Goal: Task Accomplishment & Management: Manage account settings

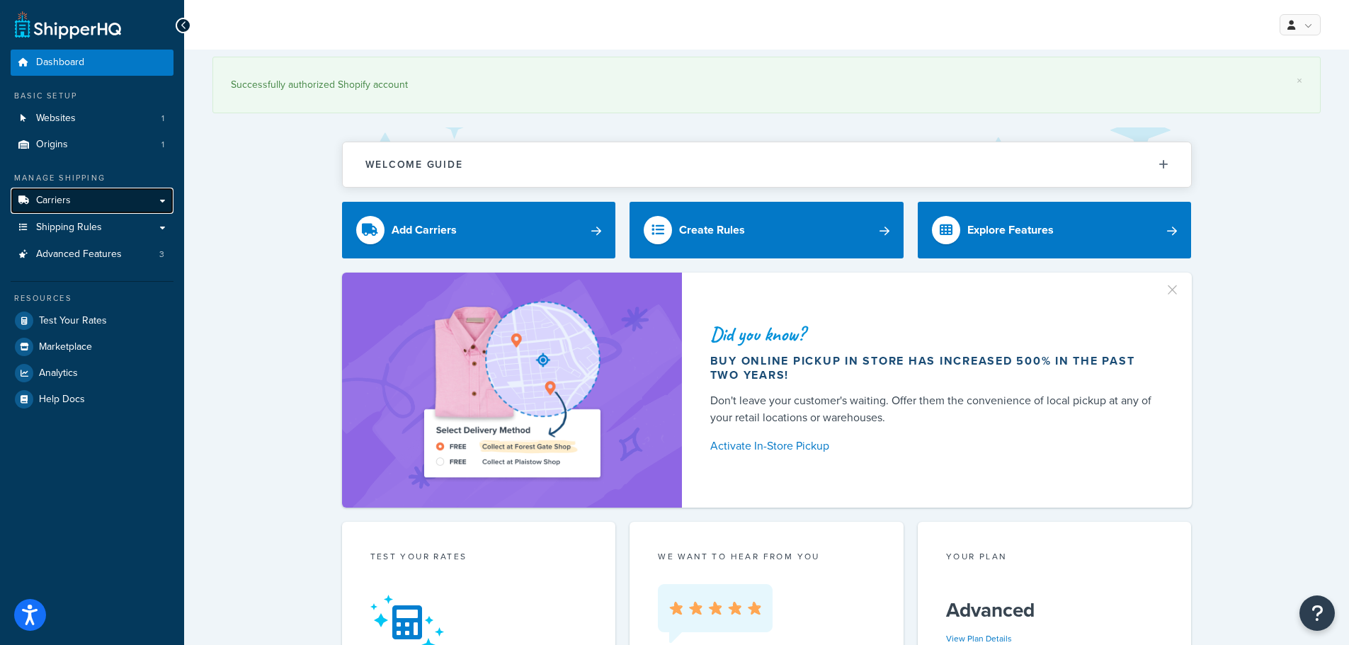
click at [101, 208] on link "Carriers" at bounding box center [92, 201] width 163 height 26
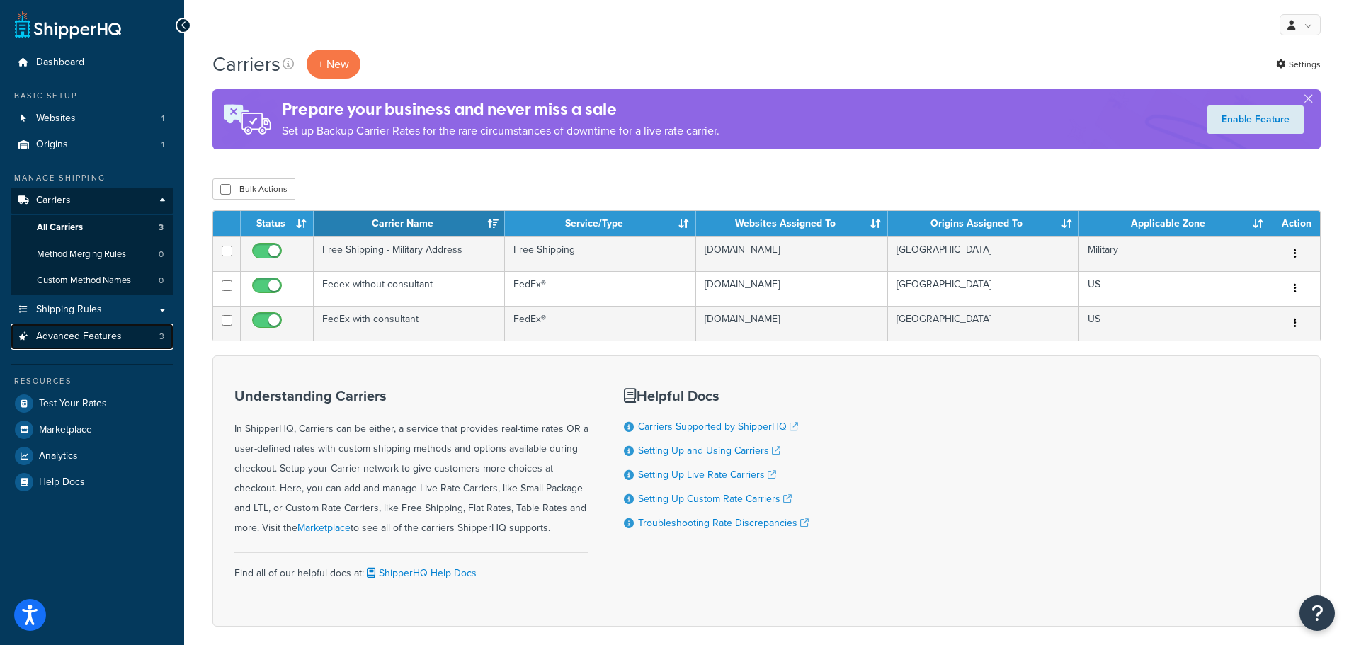
click at [109, 338] on span "Advanced Features" at bounding box center [79, 337] width 86 height 12
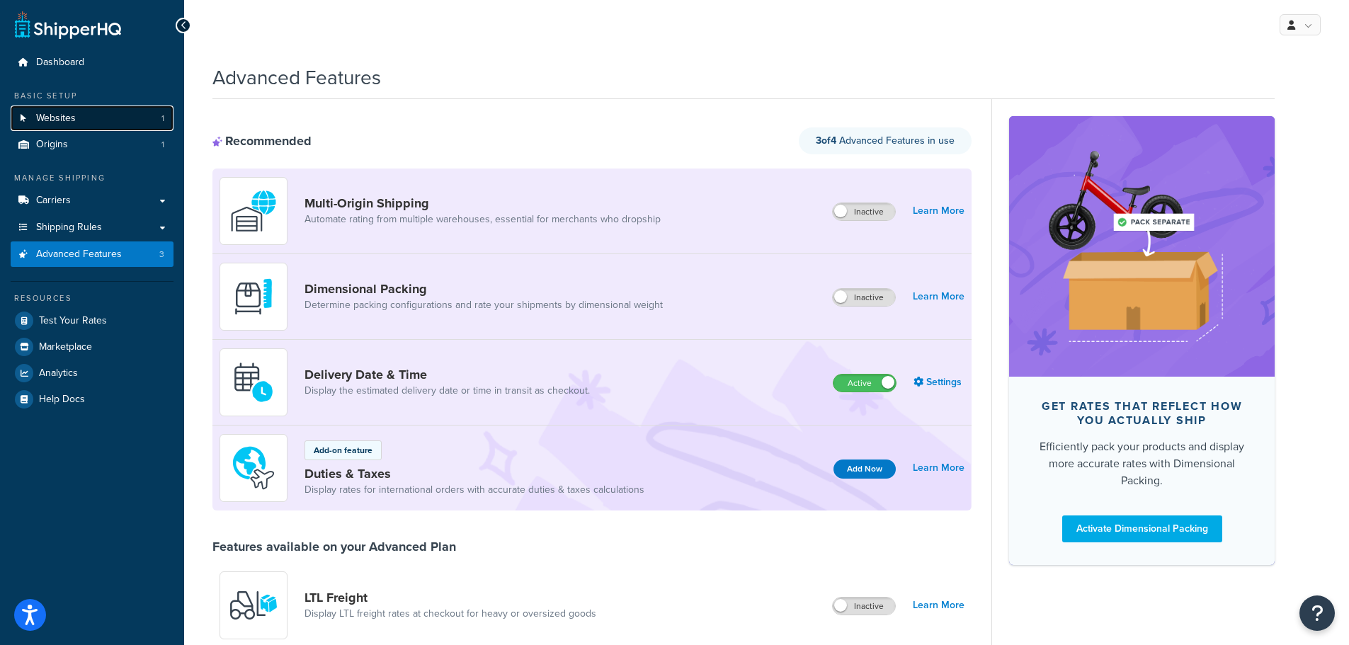
click at [79, 119] on link "Websites 1" at bounding box center [92, 119] width 163 height 26
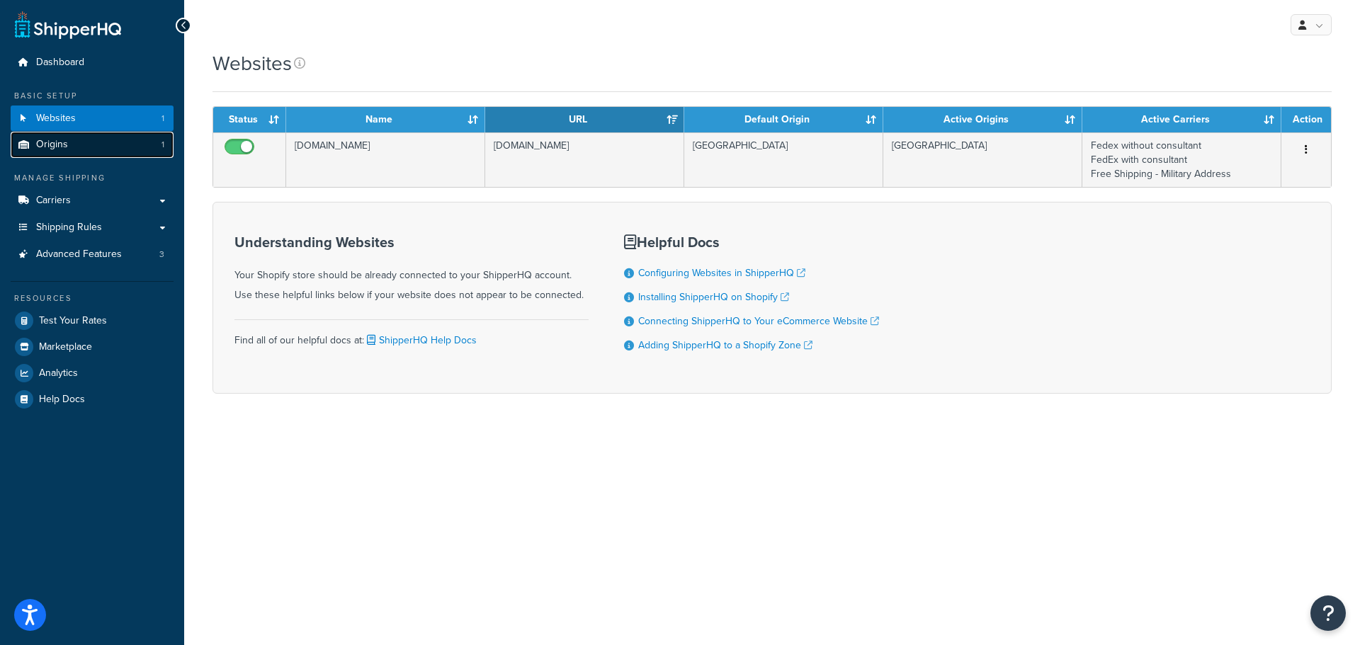
click at [95, 140] on link "Origins 1" at bounding box center [92, 145] width 163 height 26
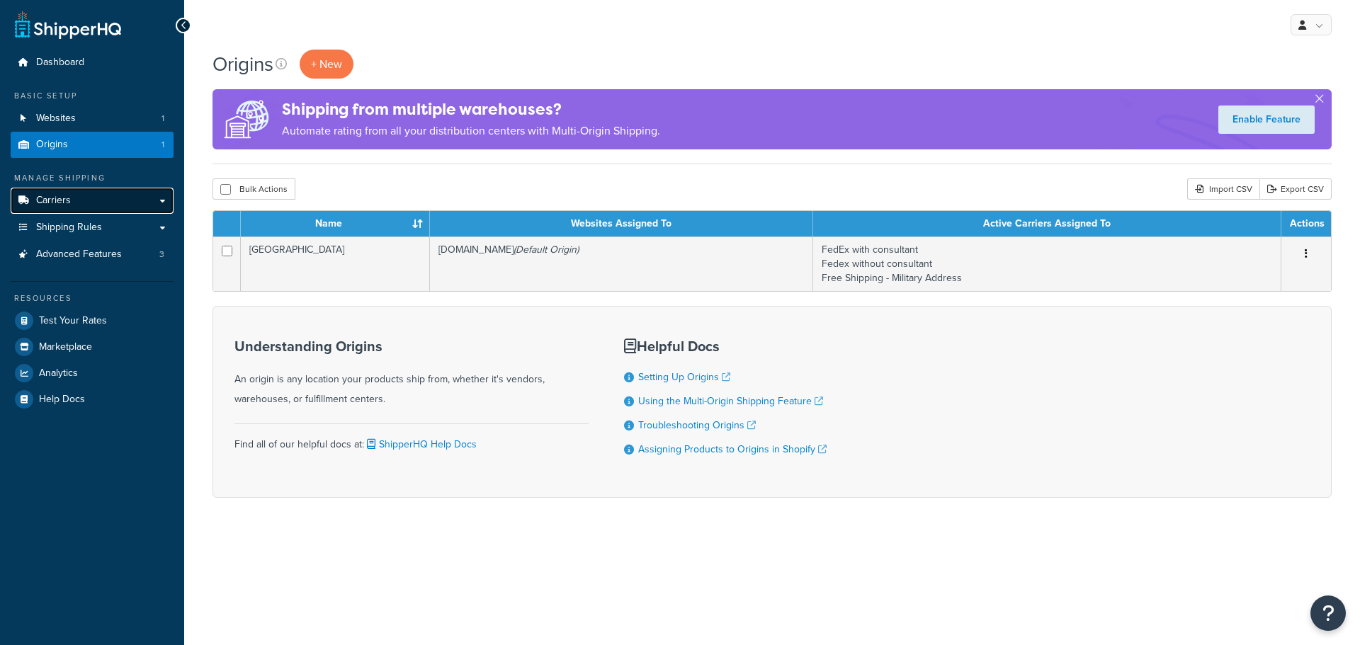
click at [87, 200] on link "Carriers" at bounding box center [92, 201] width 163 height 26
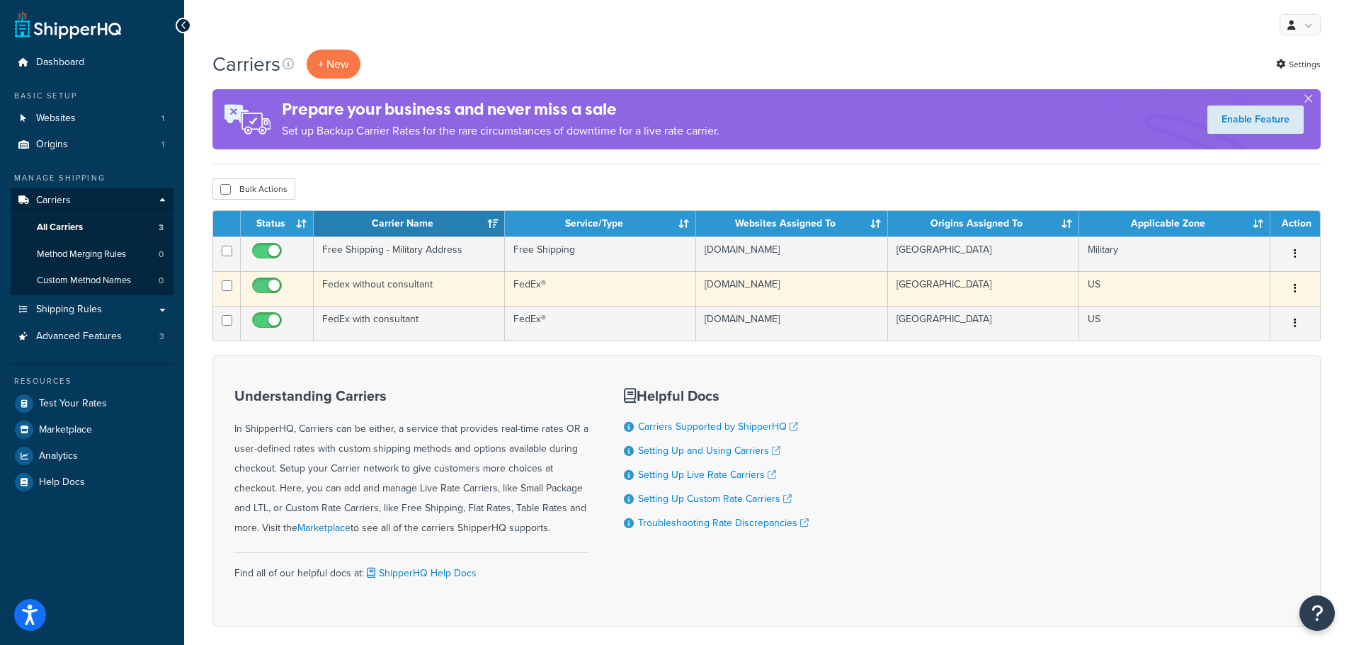
click at [397, 289] on td "Fedex without consultant" at bounding box center [409, 288] width 191 height 35
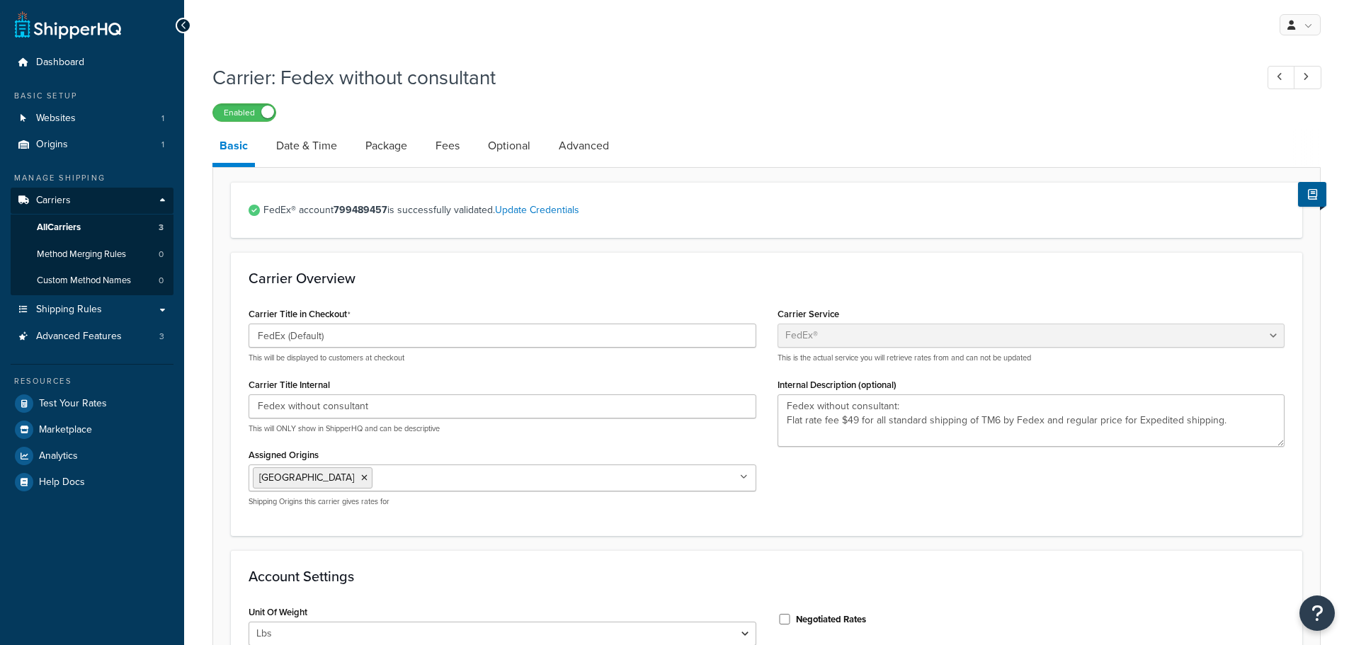
select select "fedEx"
select select "REGULAR_PICKUP"
select select "YOUR_PACKAGING"
click at [75, 66] on span "Dashboard" at bounding box center [60, 63] width 48 height 12
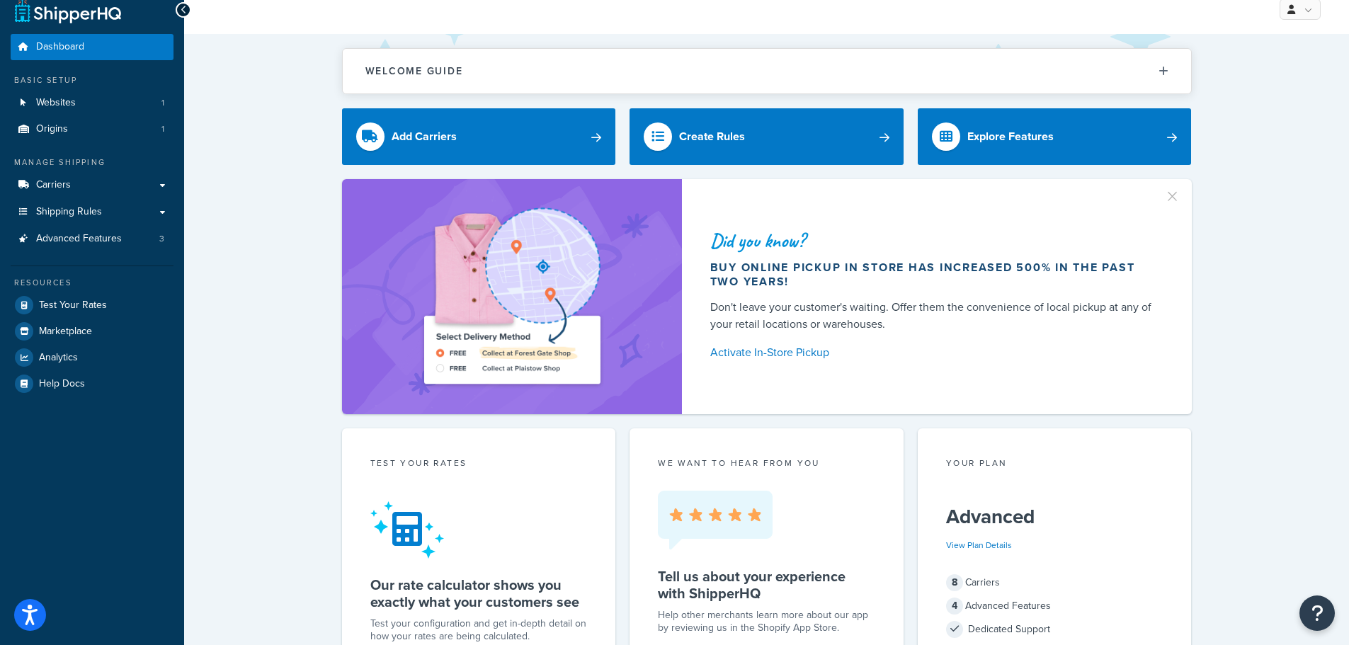
scroll to position [16, 0]
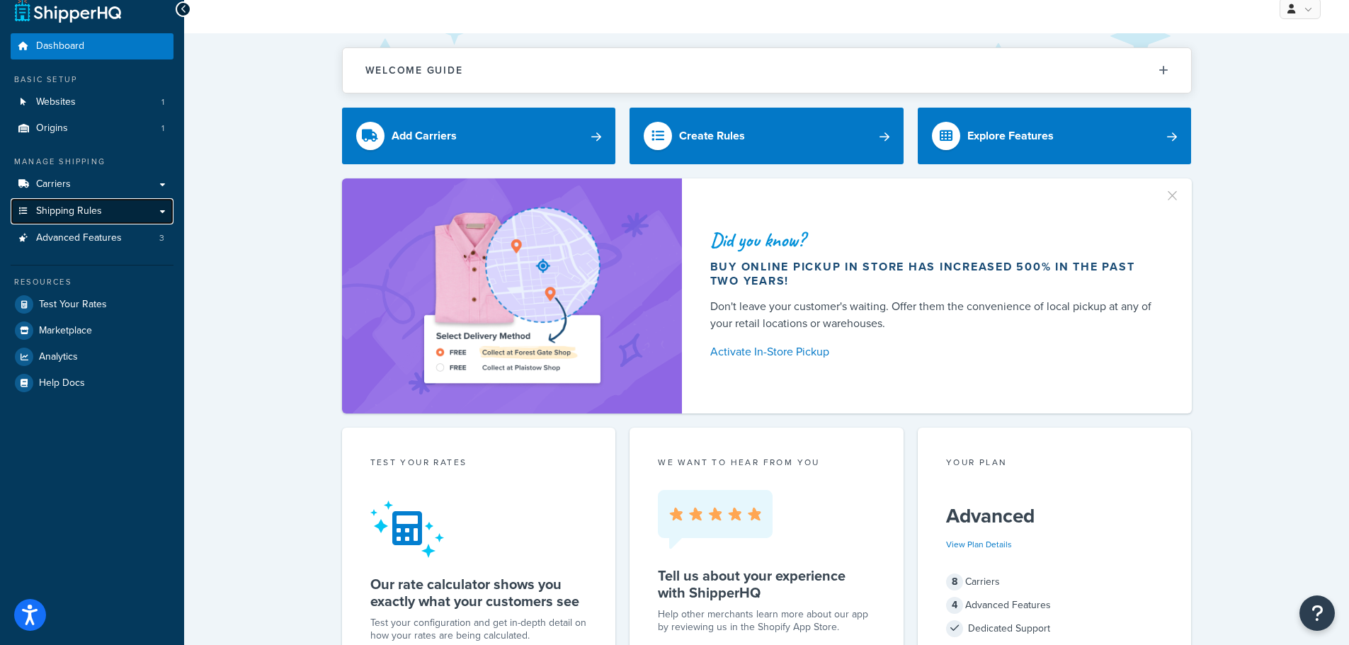
click at [160, 211] on link "Shipping Rules" at bounding box center [92, 211] width 163 height 26
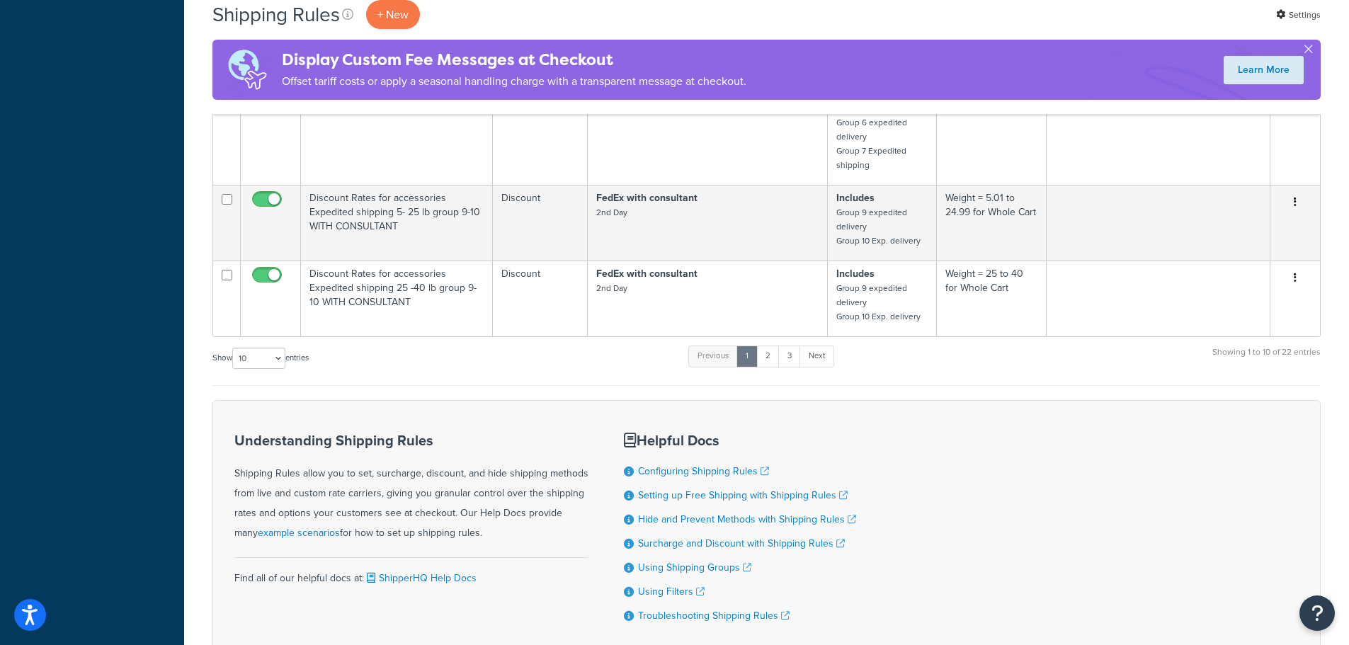
scroll to position [718, 0]
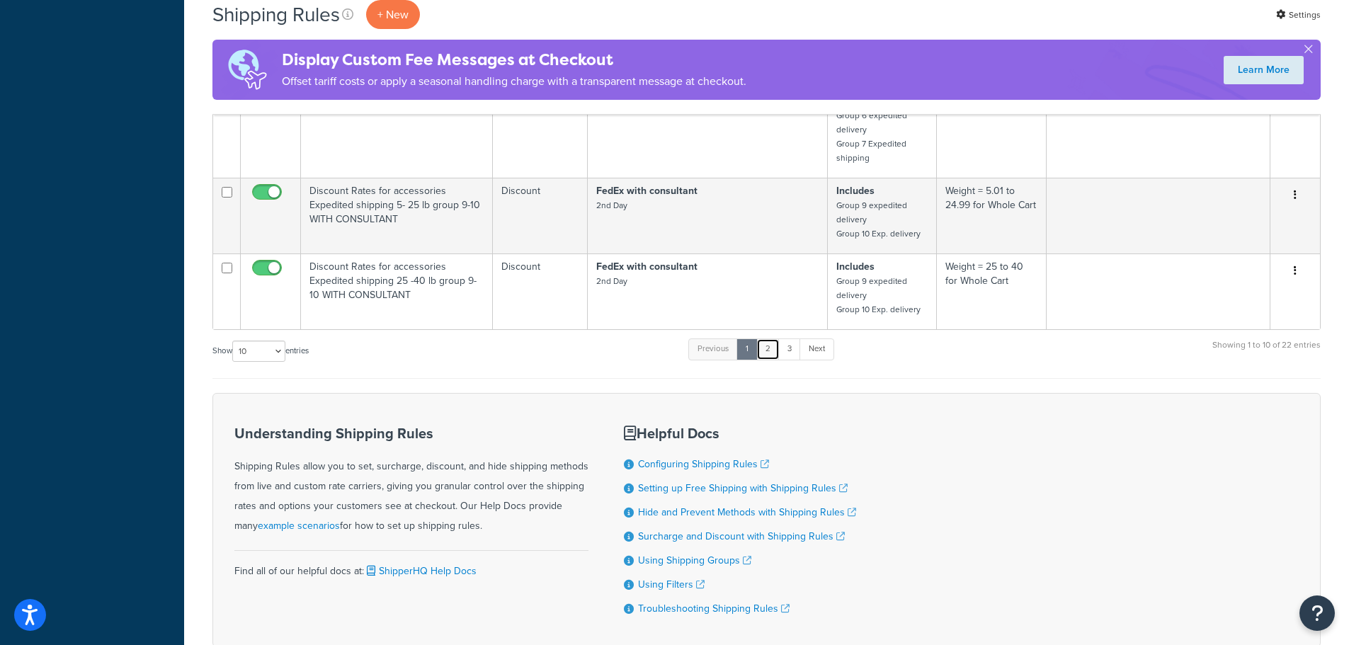
click at [769, 347] on link "2" at bounding box center [767, 349] width 23 height 21
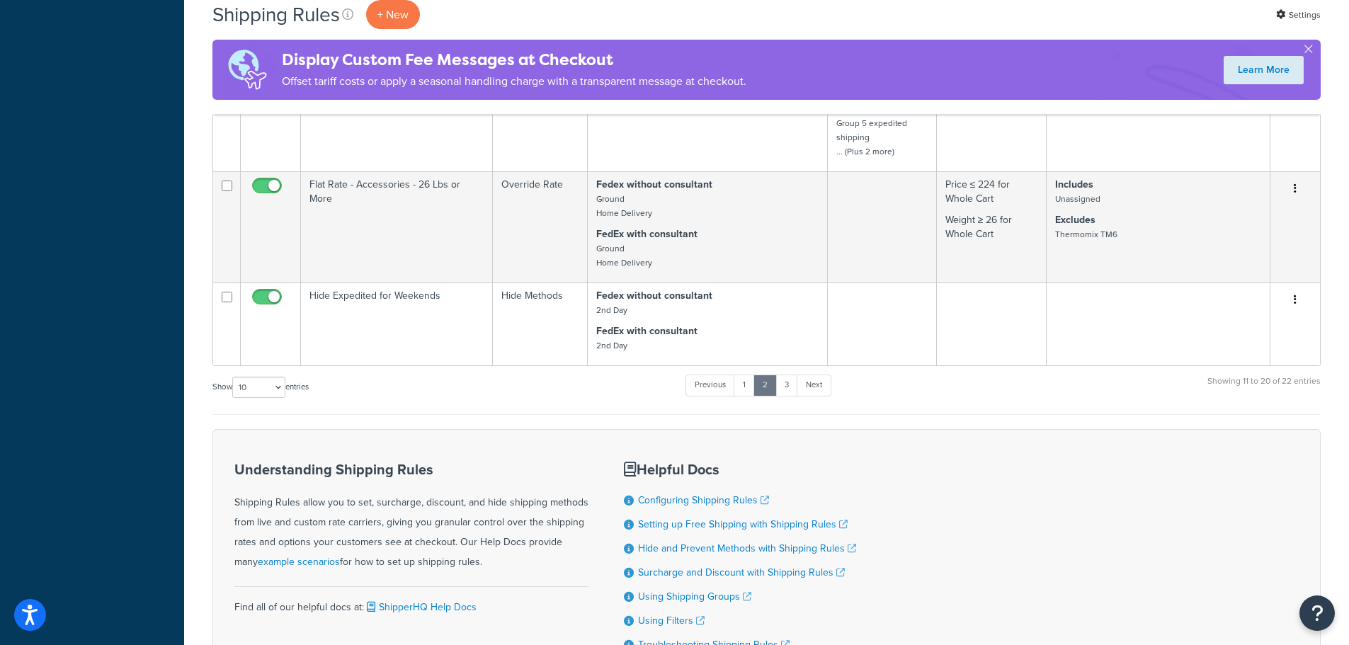
scroll to position [1288, 0]
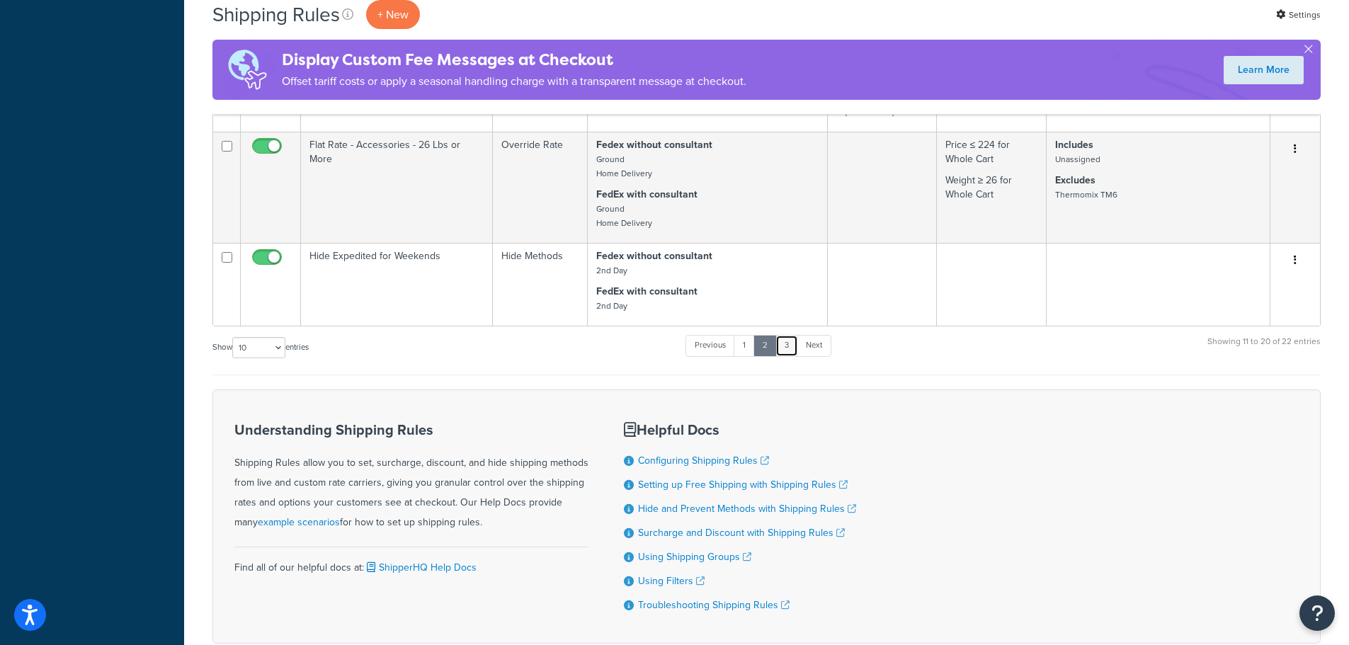
click at [791, 343] on link "3" at bounding box center [787, 345] width 23 height 21
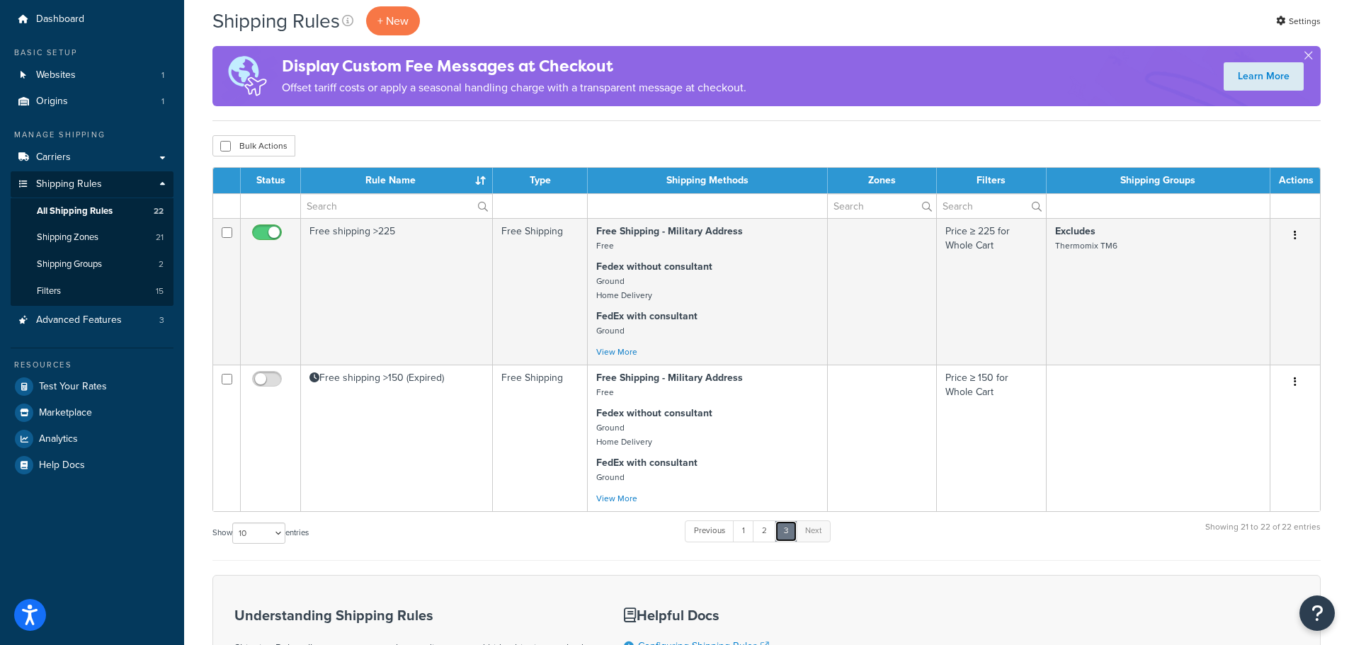
scroll to position [0, 0]
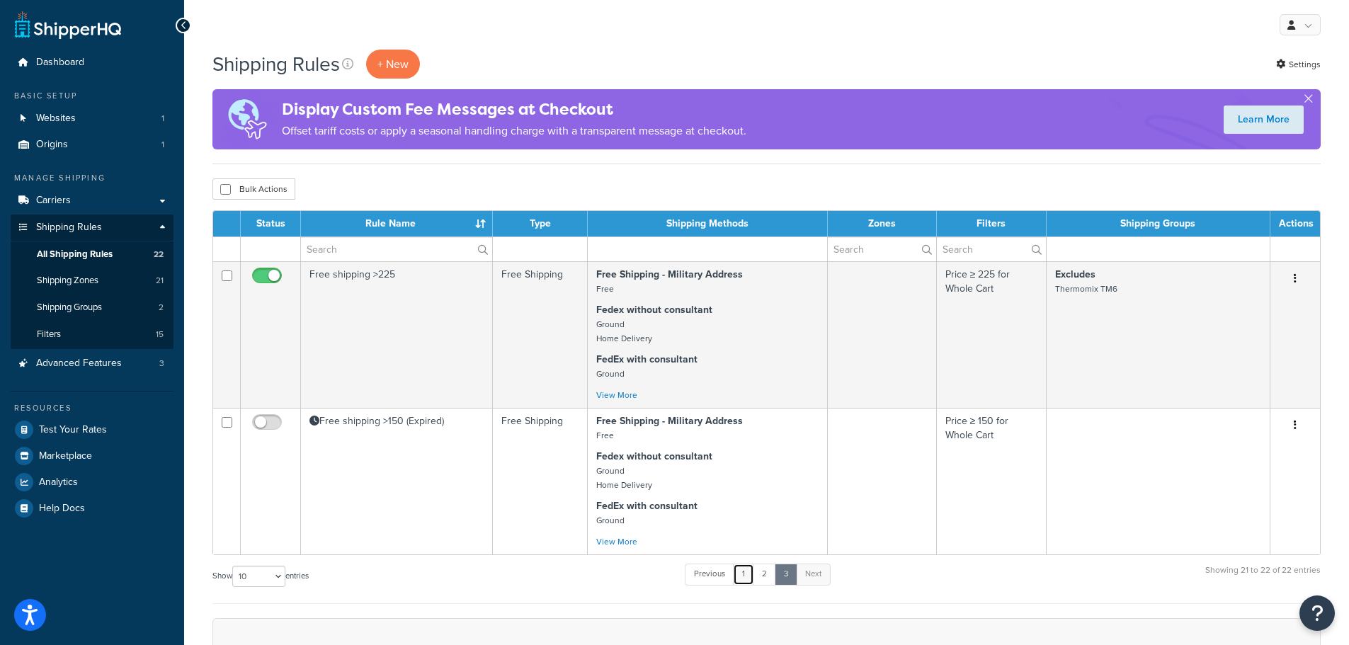
click at [748, 574] on link "1" at bounding box center [743, 574] width 21 height 21
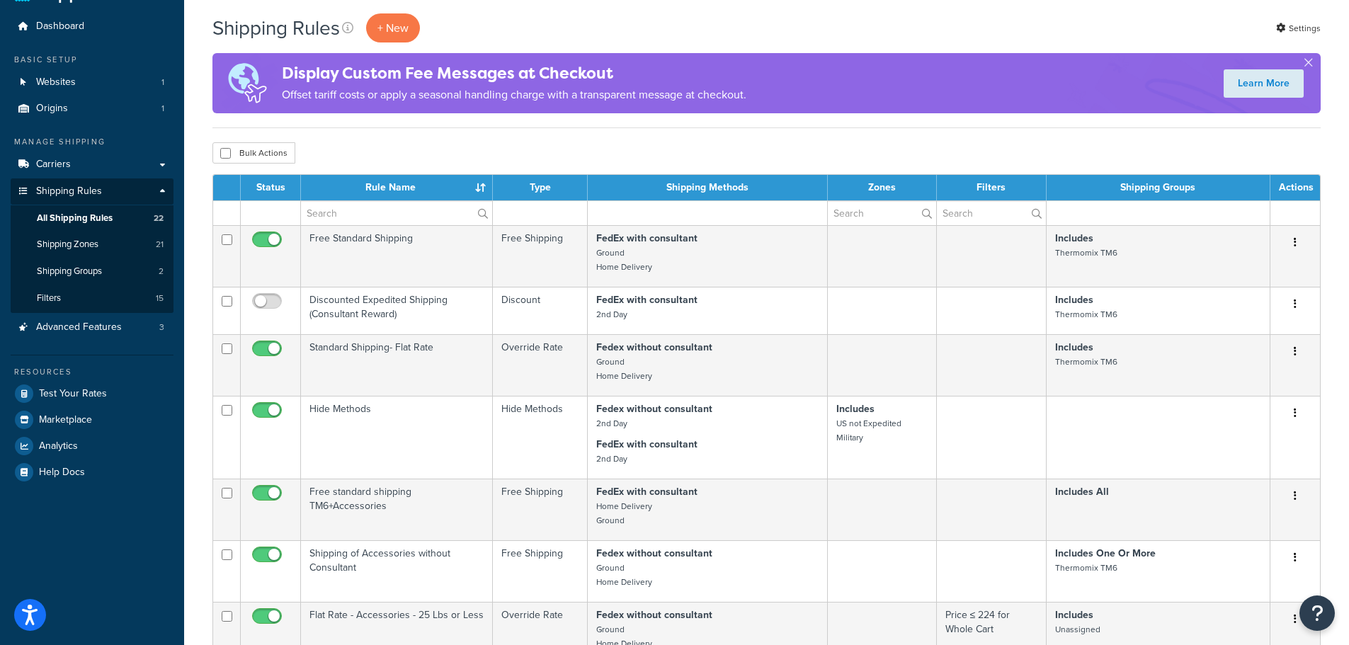
scroll to position [35, 0]
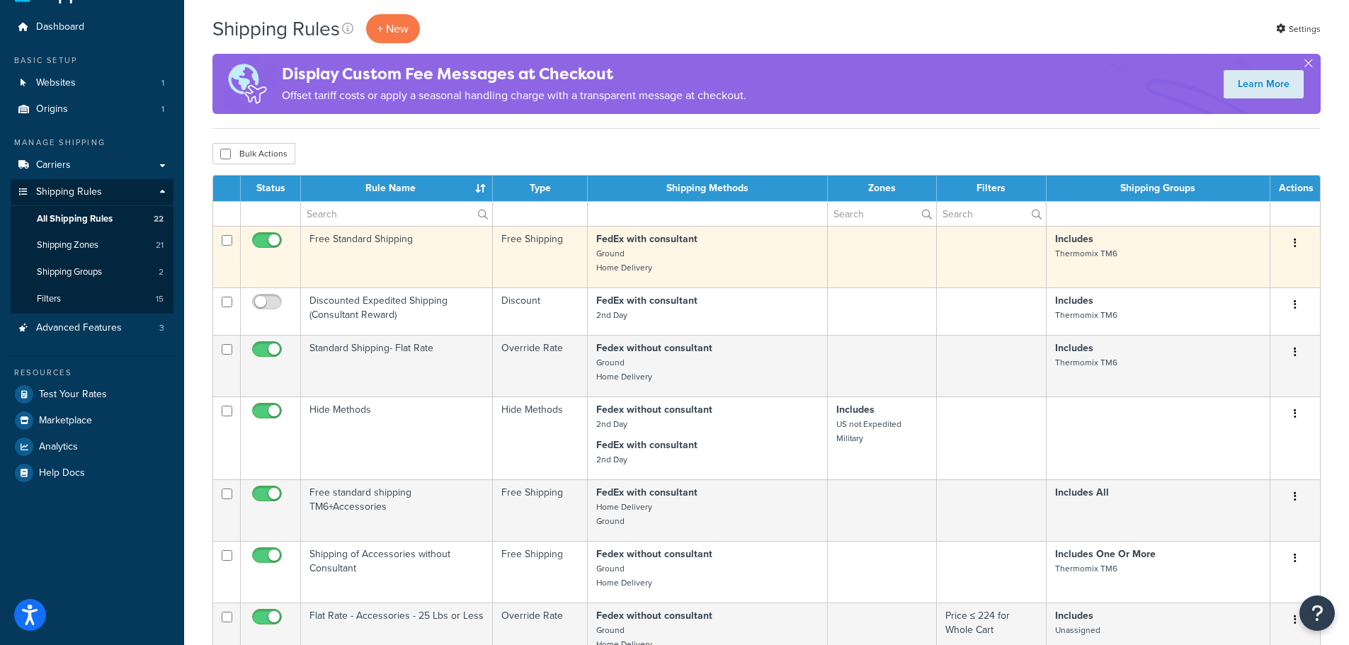
click at [394, 241] on td "Free Standard Shipping" at bounding box center [397, 257] width 192 height 62
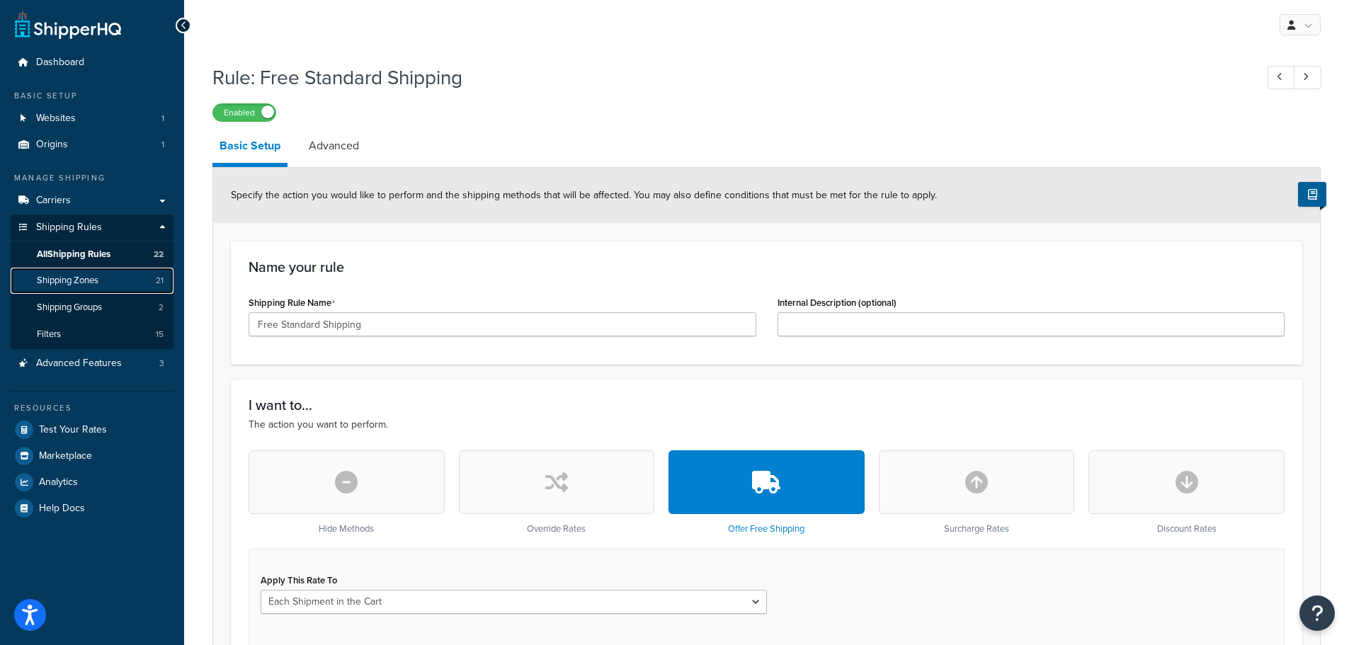
click at [98, 270] on link "Shipping Zones 21" at bounding box center [92, 281] width 163 height 26
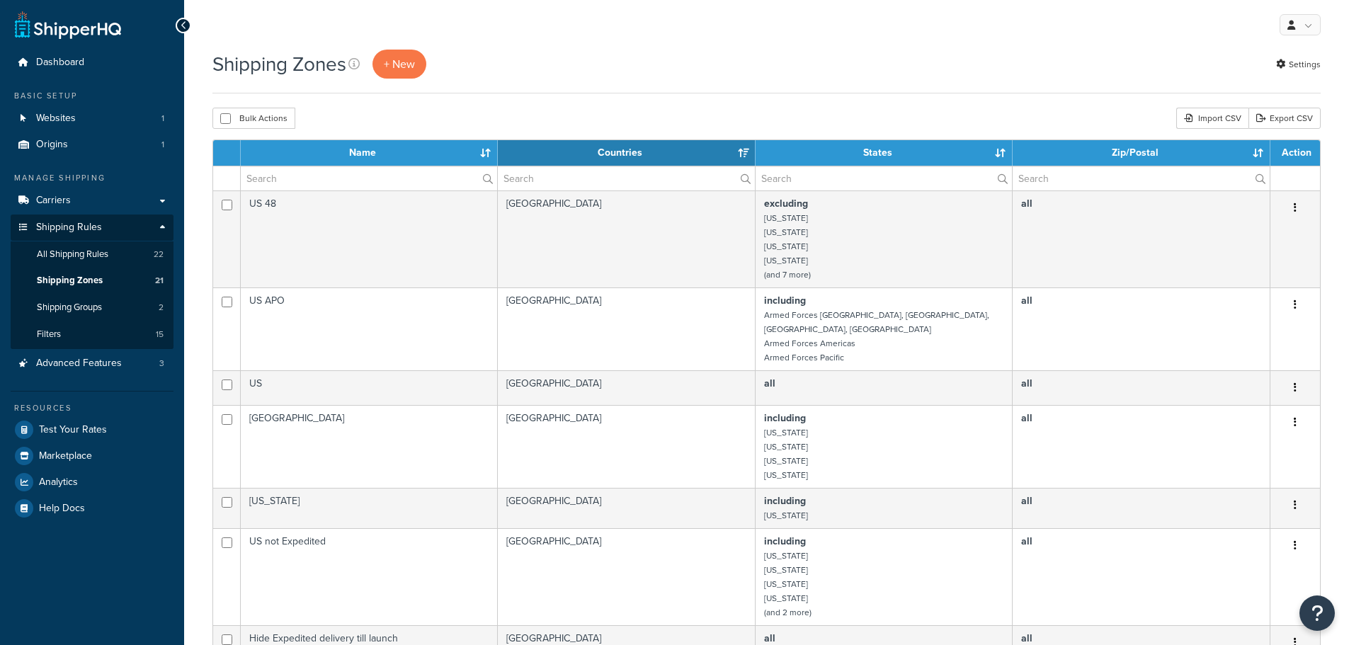
select select "15"
click at [96, 249] on span "All Shipping Rules" at bounding box center [73, 255] width 72 height 12
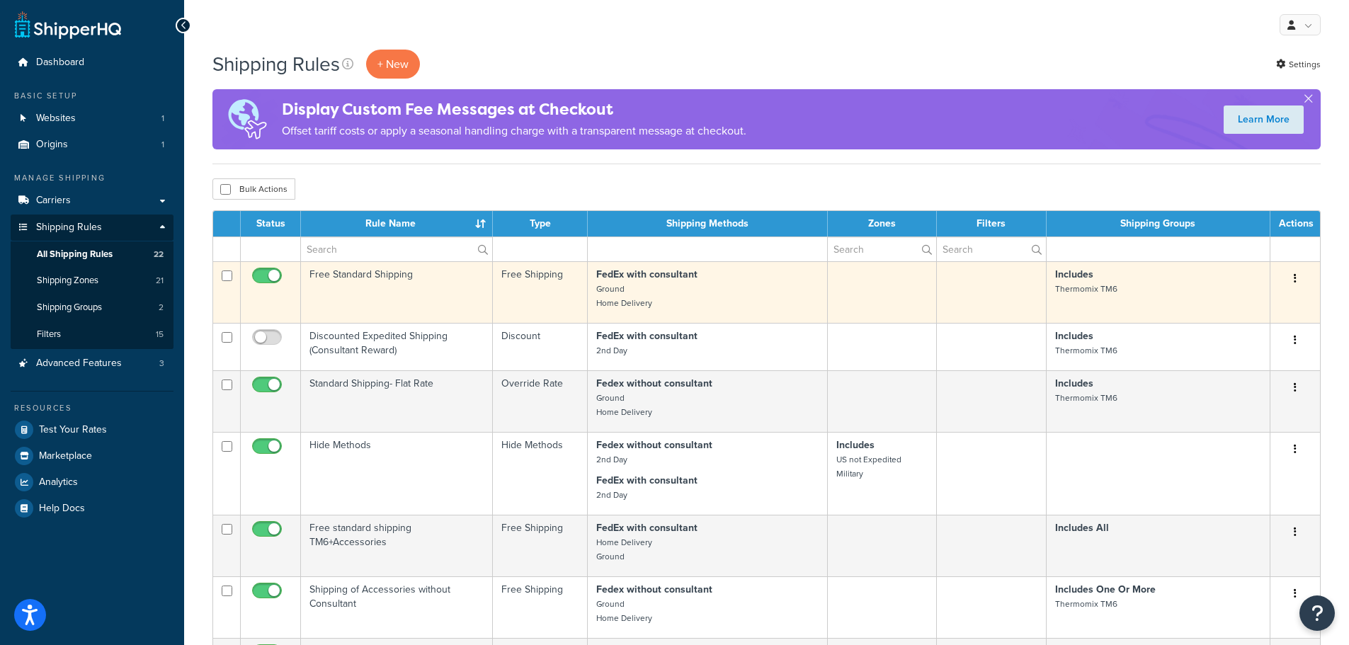
click at [373, 270] on td "Free Standard Shipping" at bounding box center [397, 292] width 192 height 62
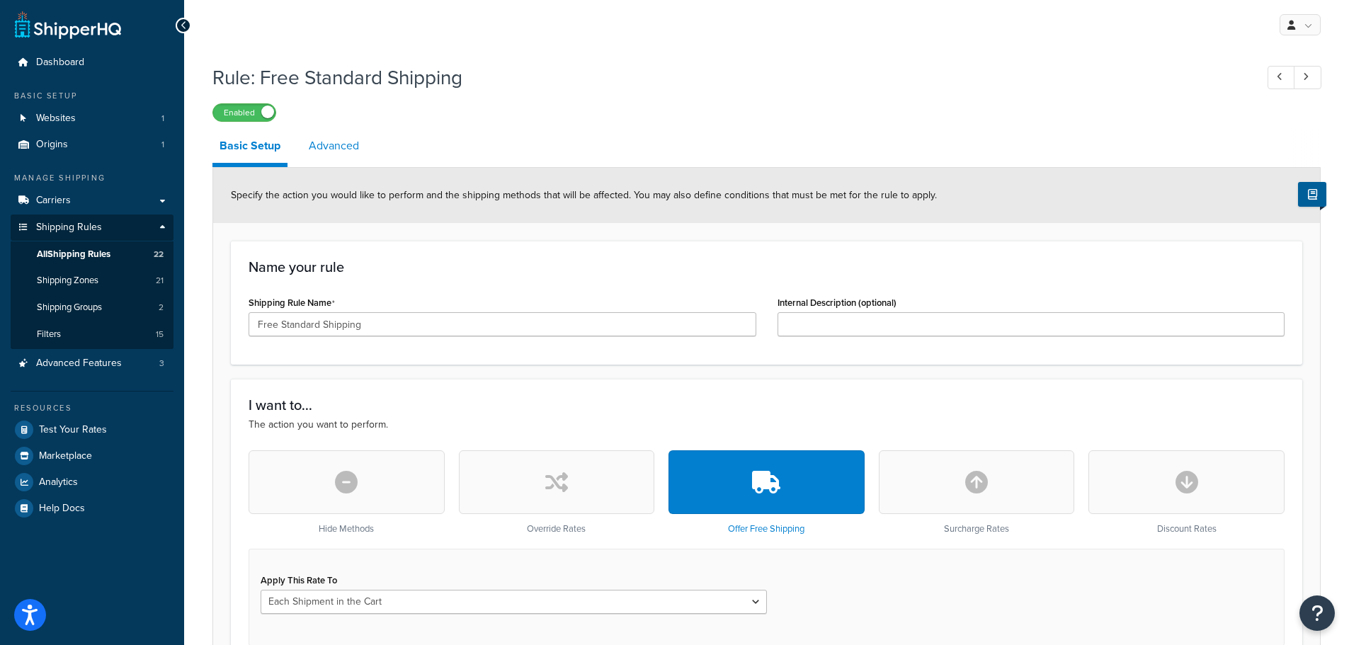
click at [354, 152] on link "Advanced" at bounding box center [334, 146] width 64 height 34
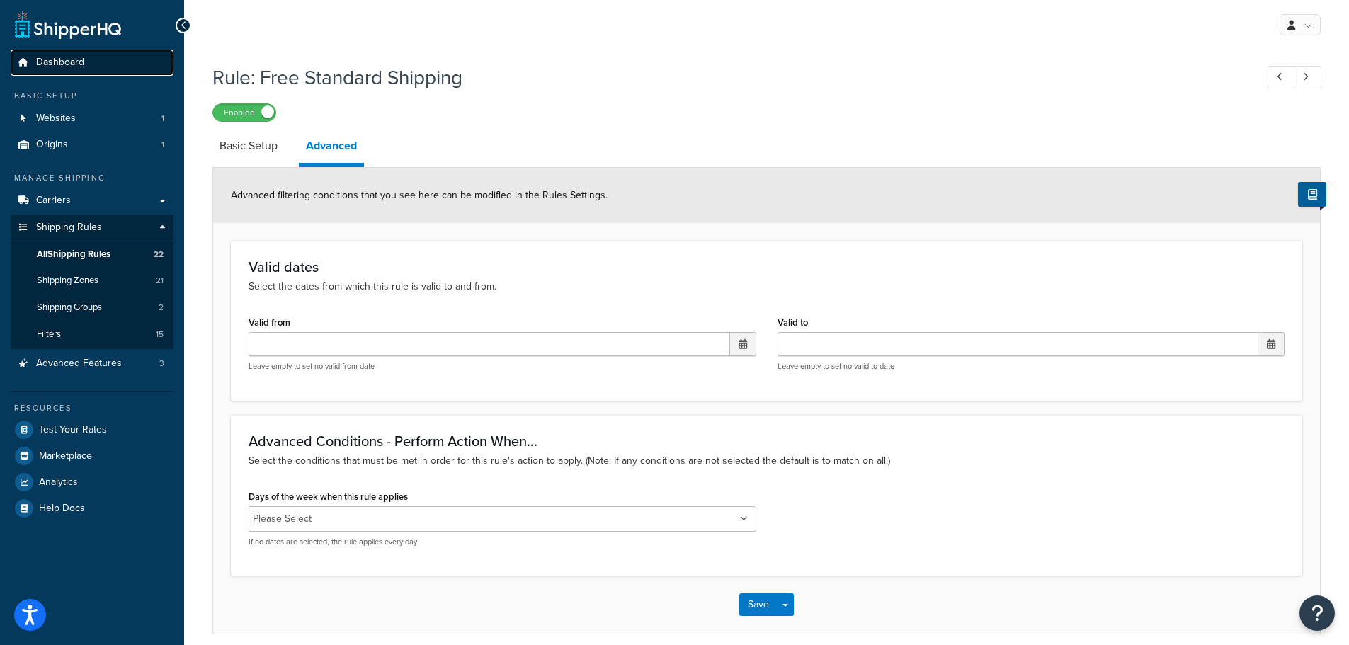
click at [71, 62] on span "Dashboard" at bounding box center [60, 63] width 48 height 12
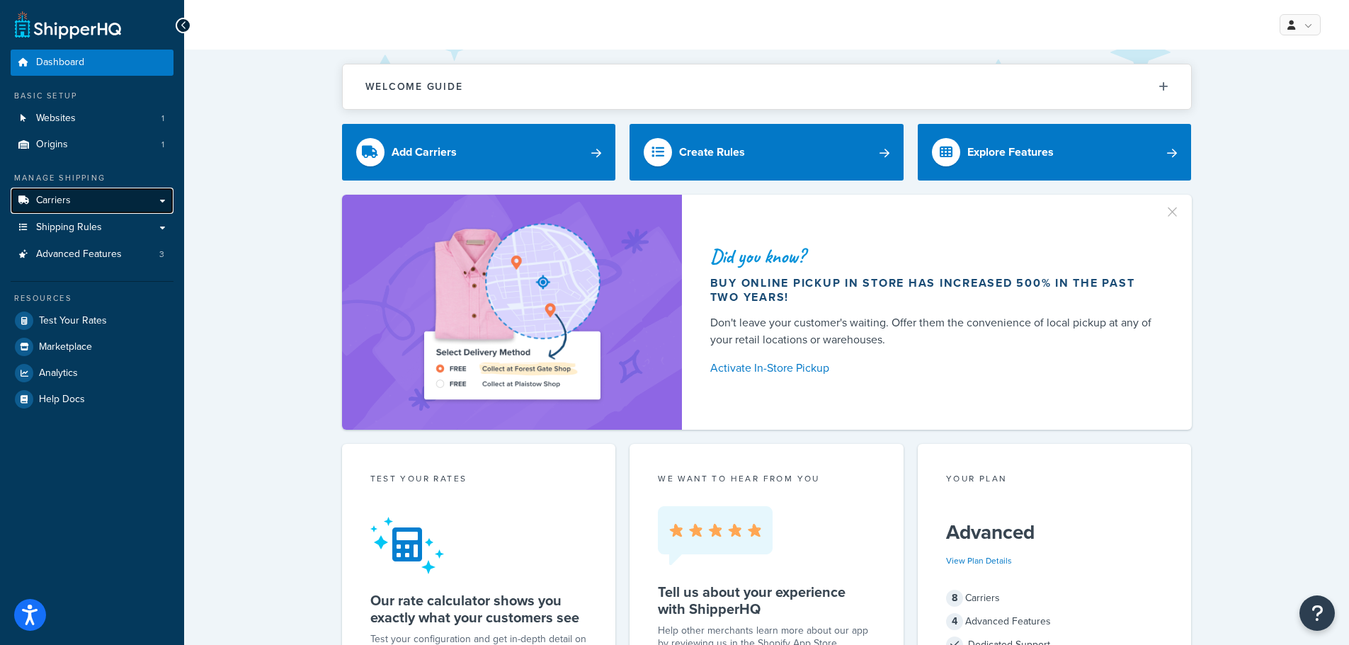
click at [91, 202] on link "Carriers" at bounding box center [92, 201] width 163 height 26
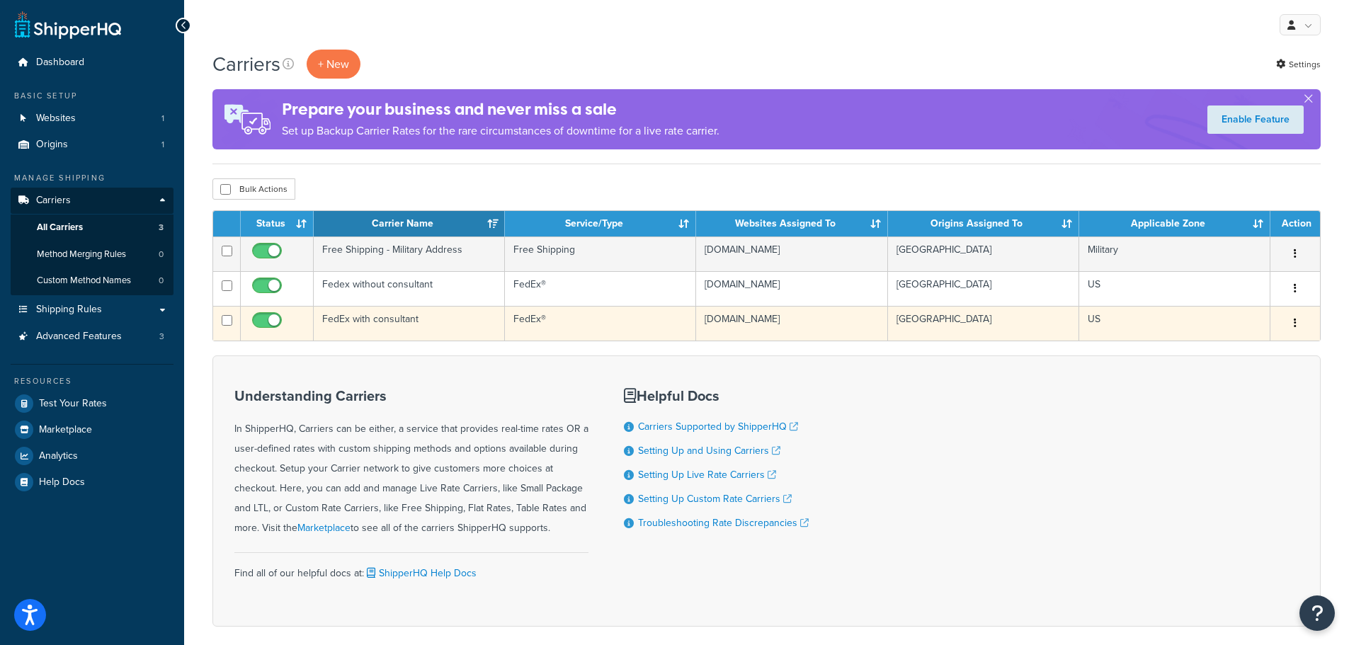
click at [370, 322] on td "FedEx with consultant" at bounding box center [409, 323] width 191 height 35
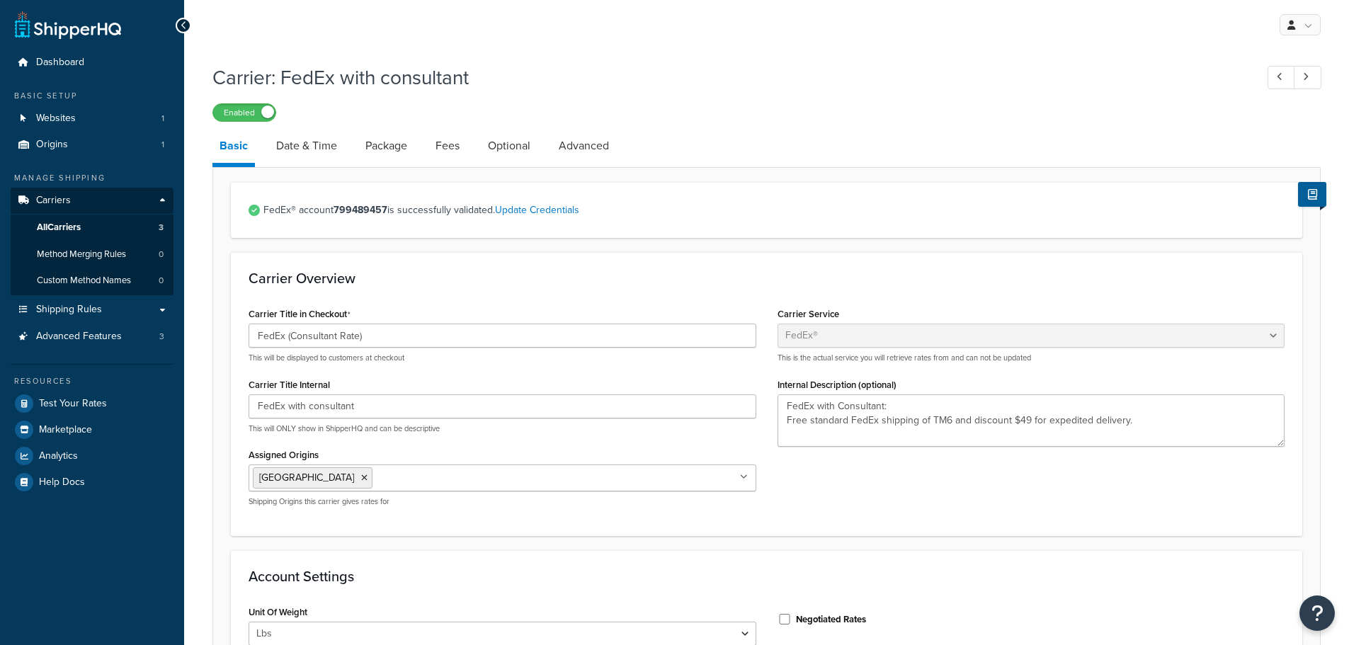
select select "fedEx"
select select "REGULAR_PICKUP"
select select "YOUR_PACKAGING"
click at [315, 136] on link "Date & Time" at bounding box center [306, 146] width 75 height 34
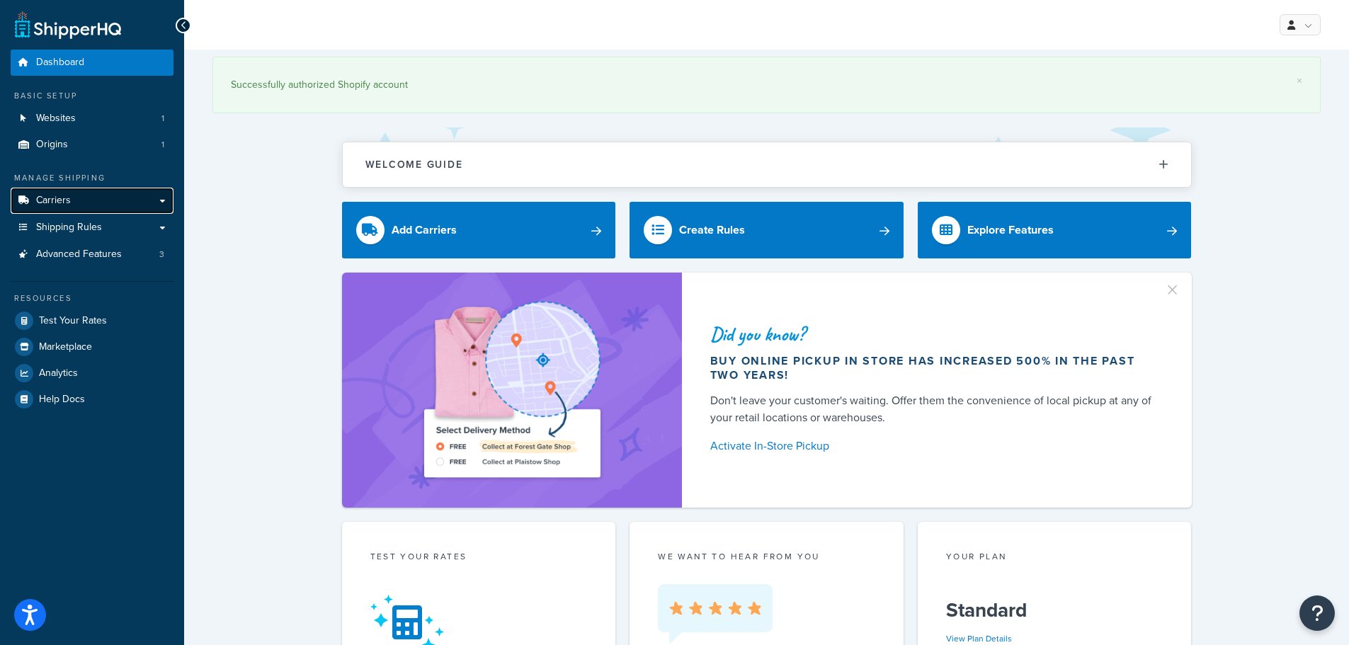
click at [127, 206] on link "Carriers" at bounding box center [92, 201] width 163 height 26
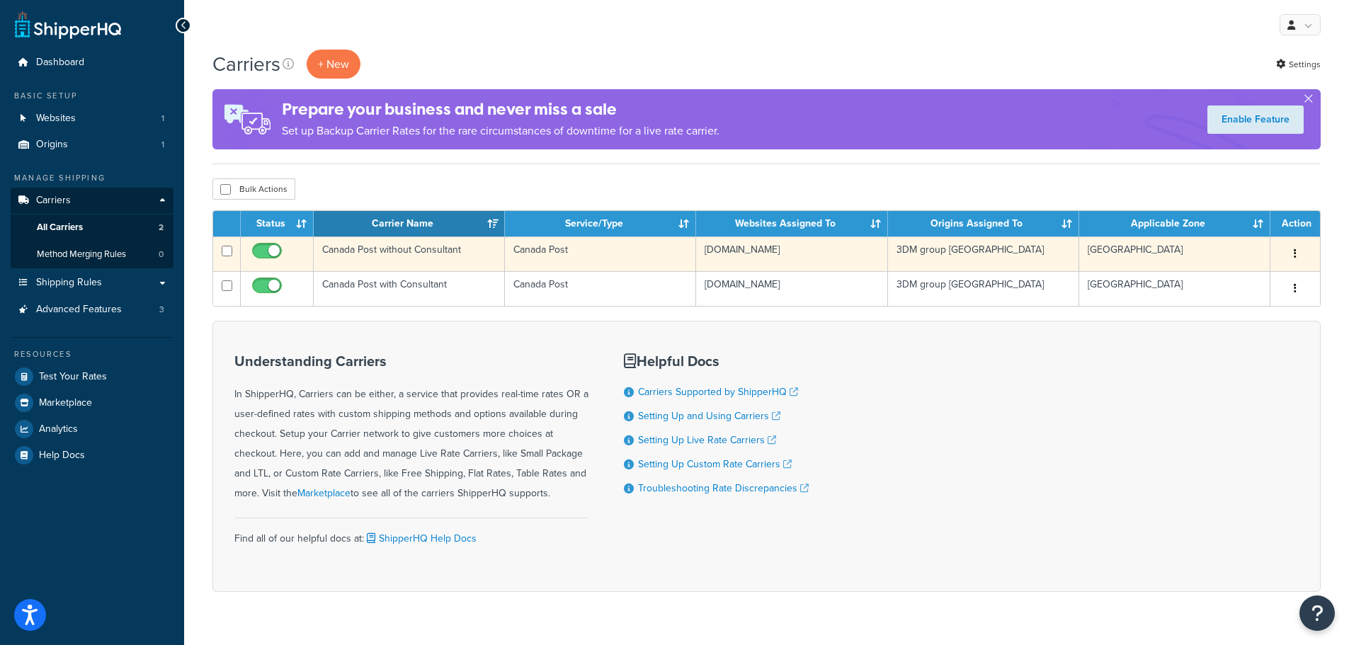
click at [415, 247] on td "Canada Post without Consultant" at bounding box center [409, 254] width 191 height 35
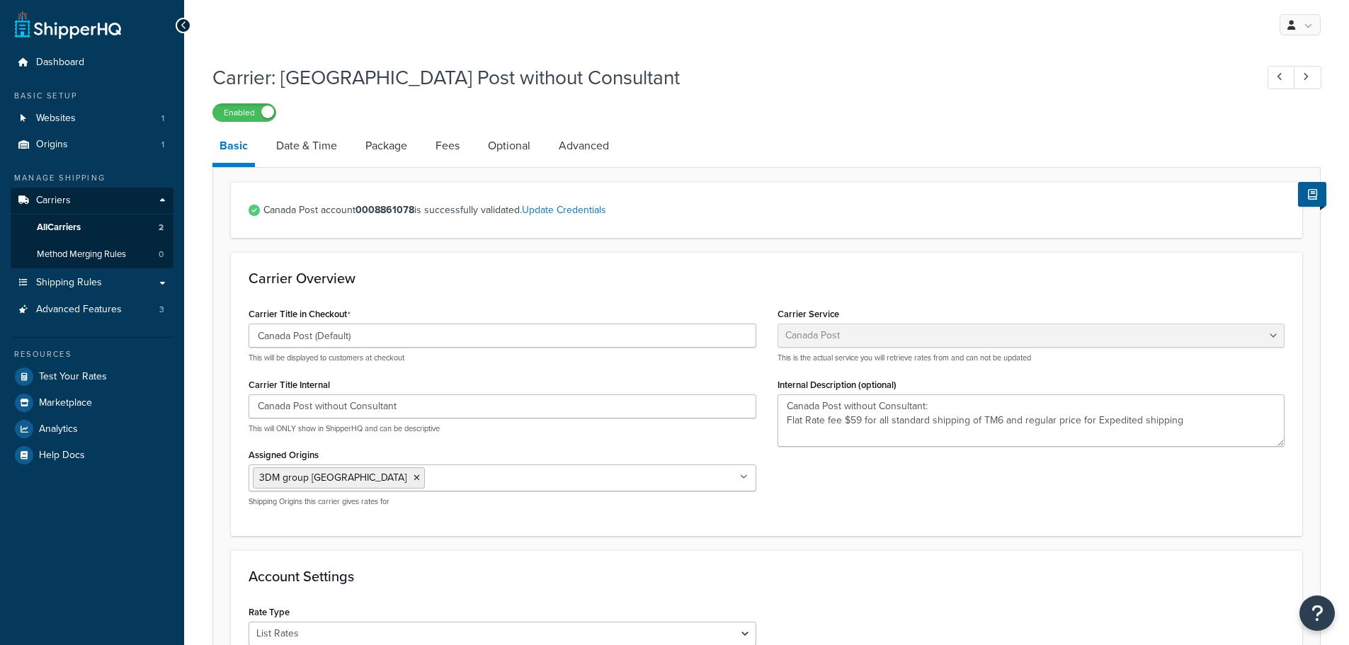
select select "canadaPost"
select select "COUNTER"
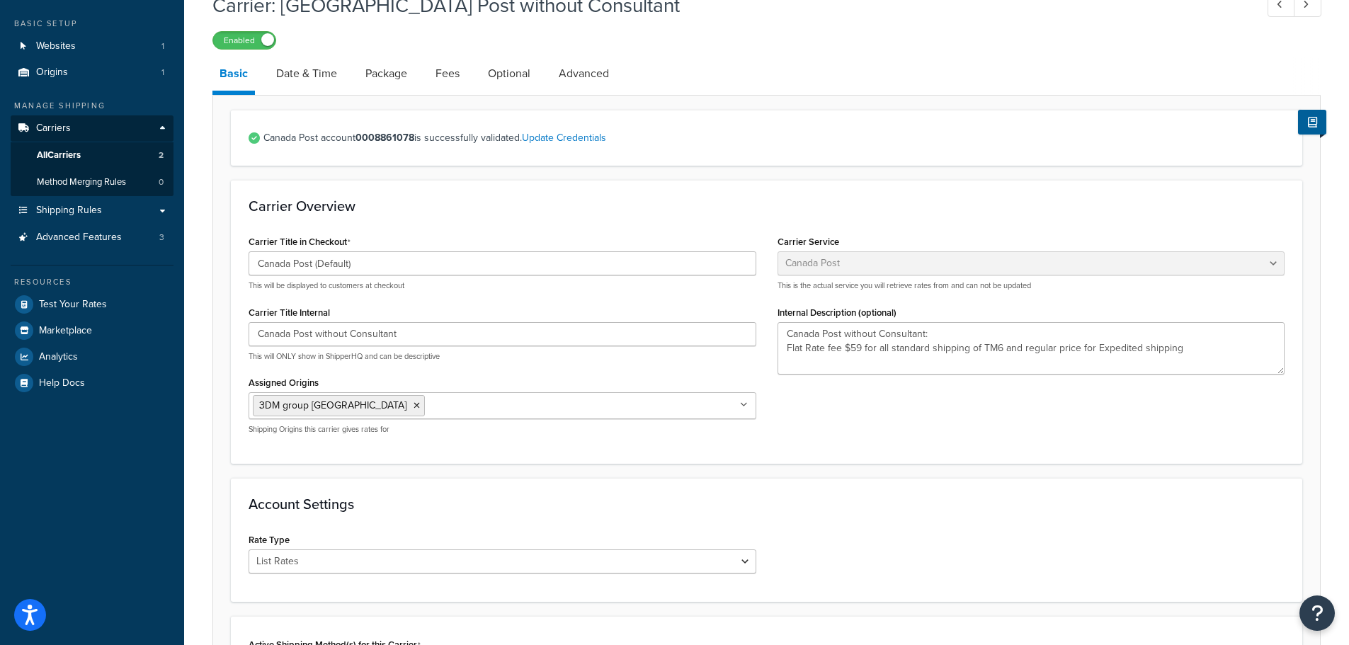
scroll to position [72, 0]
click at [322, 74] on link "Date & Time" at bounding box center [306, 74] width 75 height 34
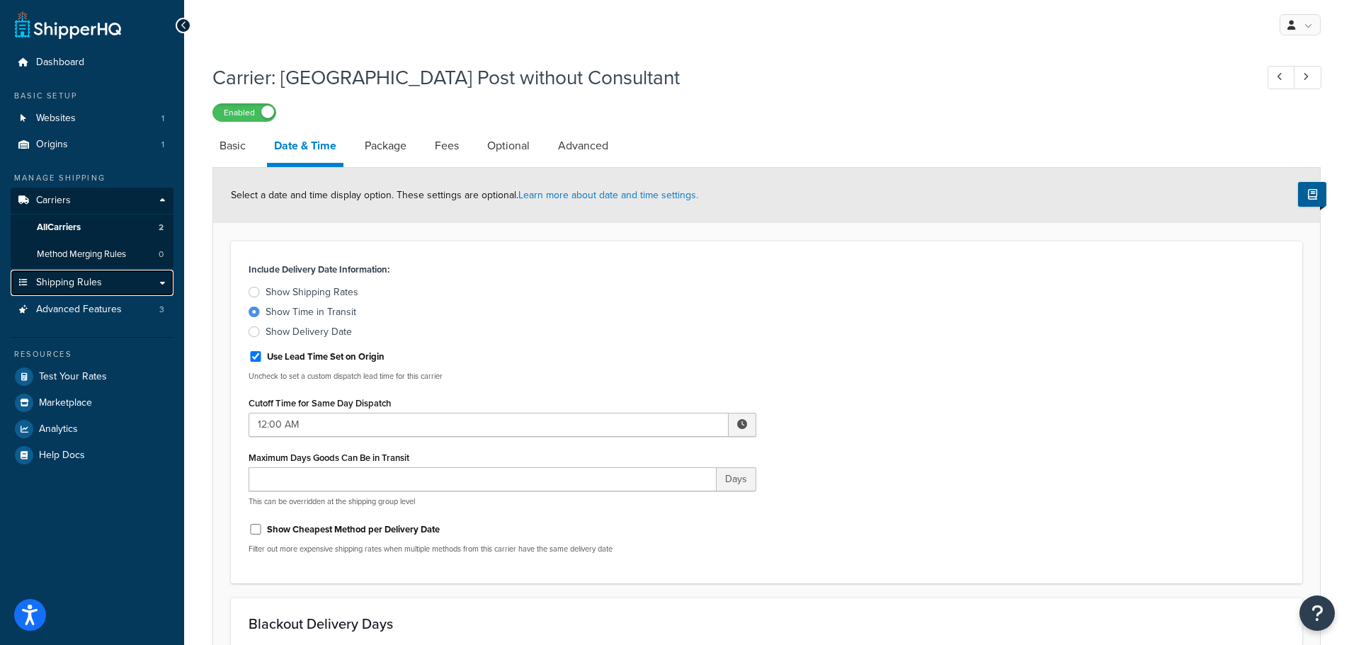
click at [166, 276] on link "Shipping Rules" at bounding box center [92, 283] width 163 height 26
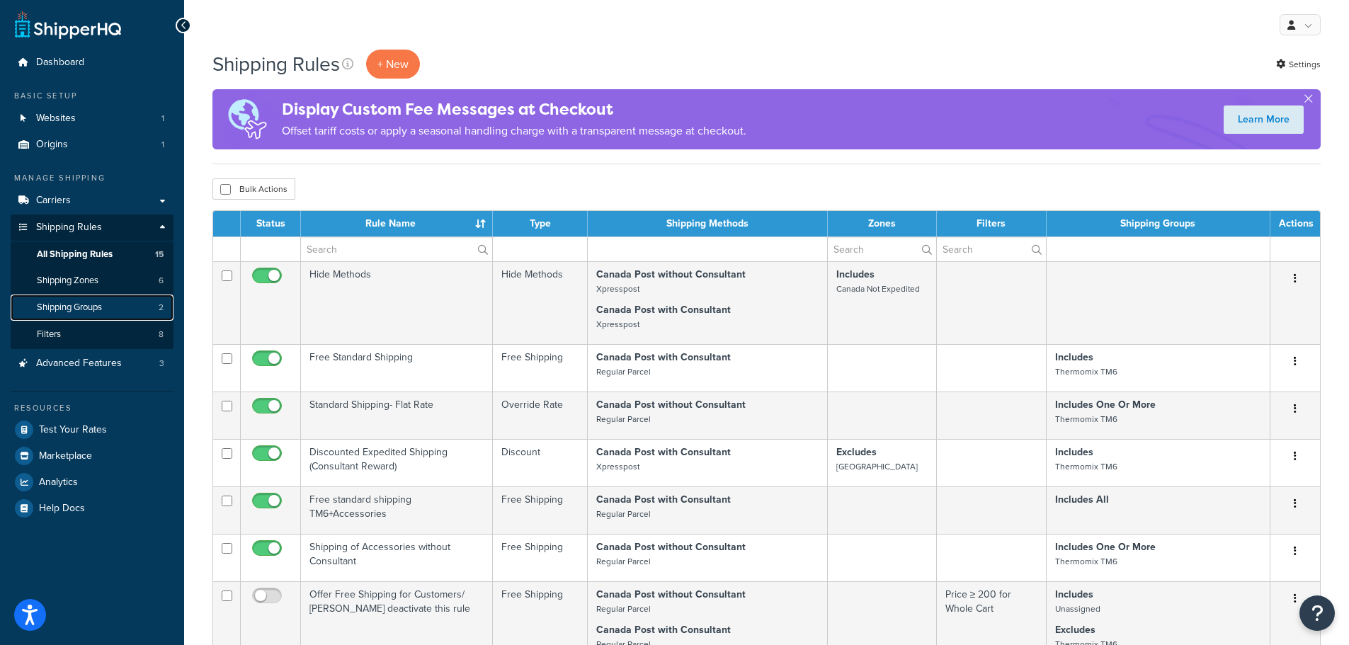
click at [77, 302] on span "Shipping Groups" at bounding box center [69, 308] width 65 height 12
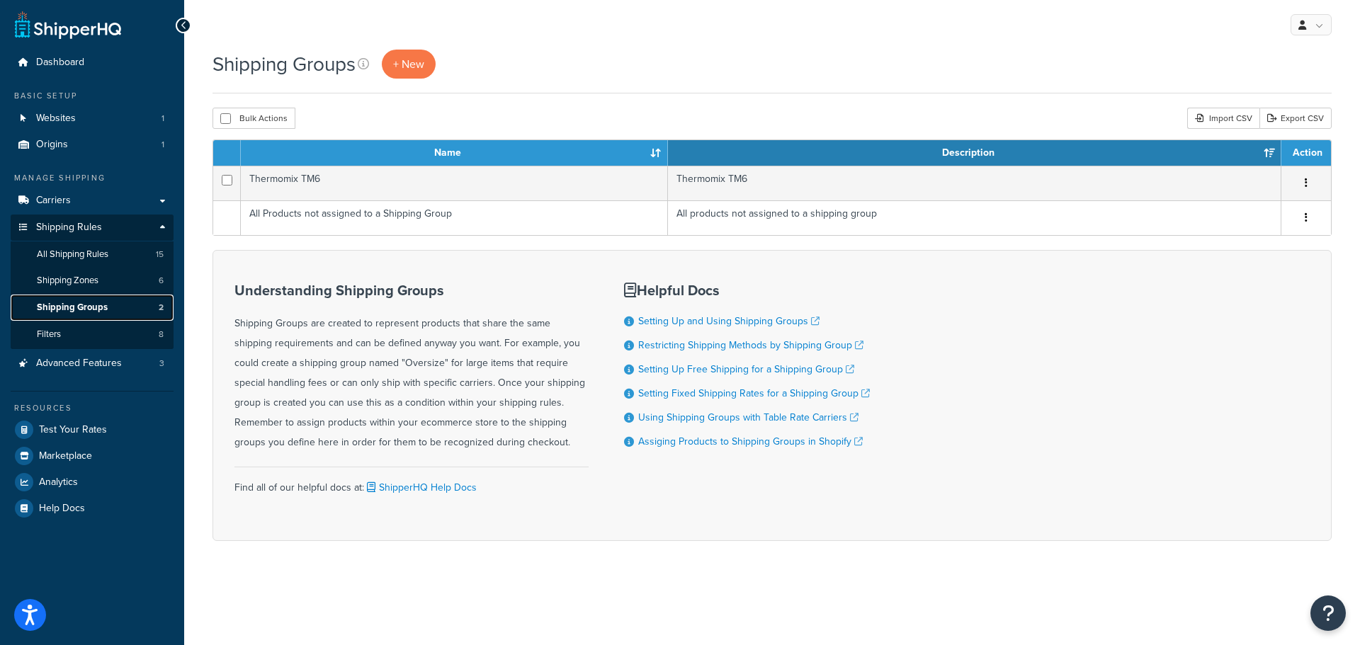
click at [103, 312] on span "Shipping Groups" at bounding box center [72, 308] width 71 height 12
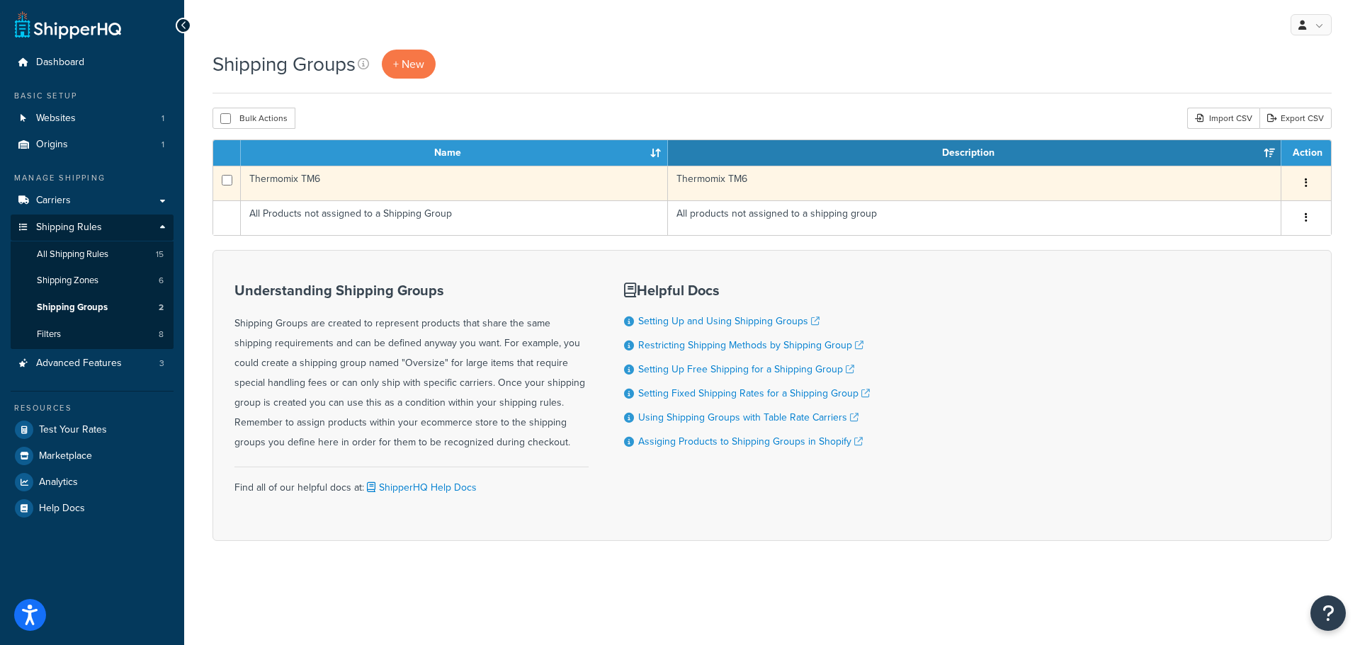
click at [295, 178] on td "Thermomix TM6" at bounding box center [454, 183] width 427 height 35
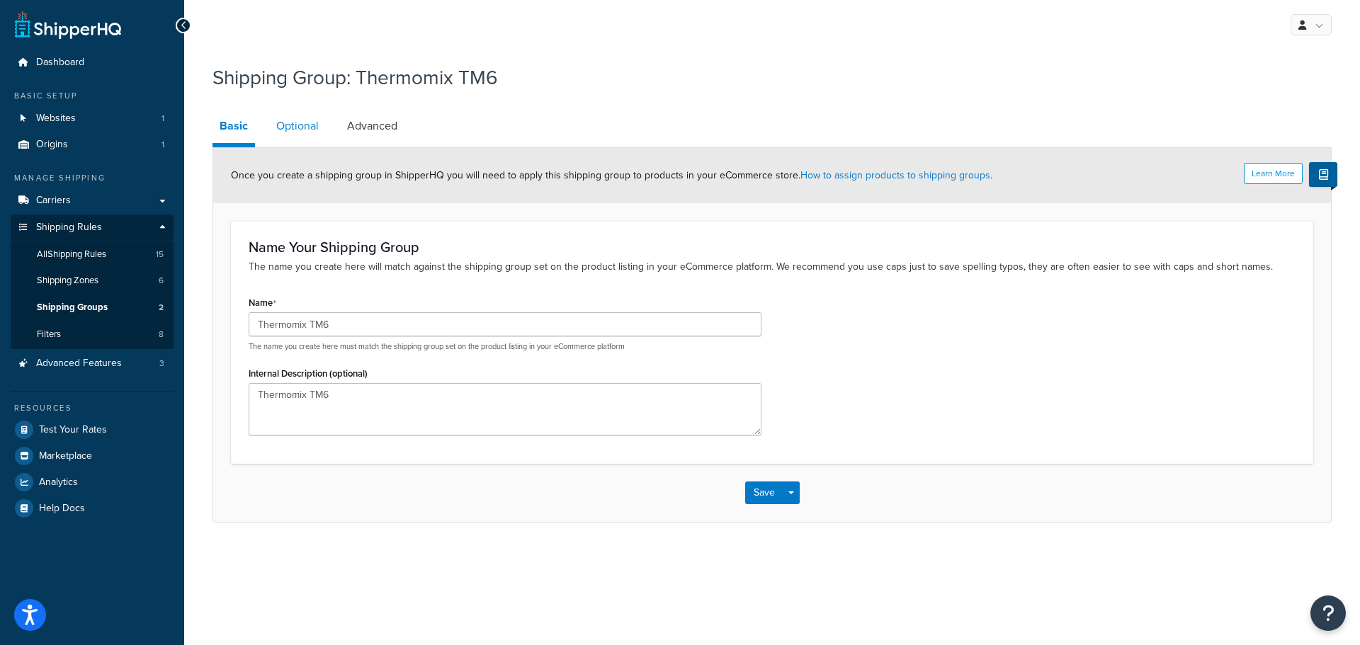
click at [269, 119] on link "Optional" at bounding box center [297, 126] width 57 height 34
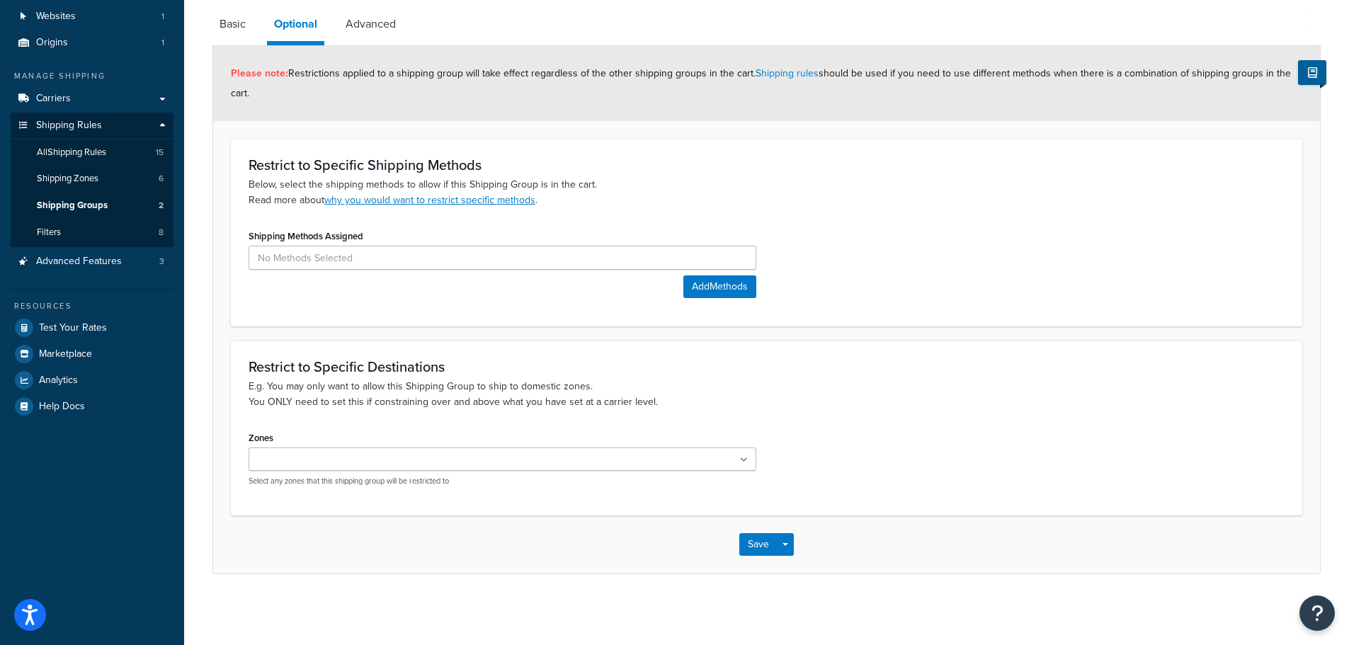
scroll to position [5, 0]
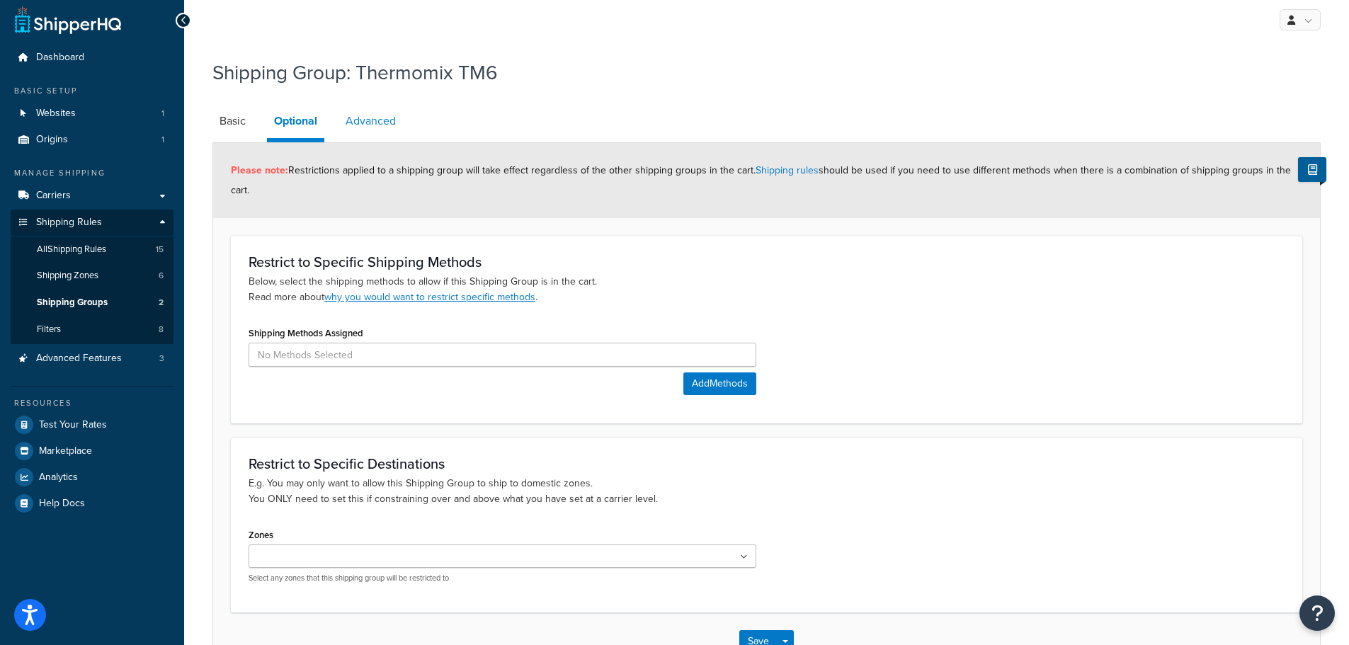
click at [378, 121] on link "Advanced" at bounding box center [371, 121] width 64 height 34
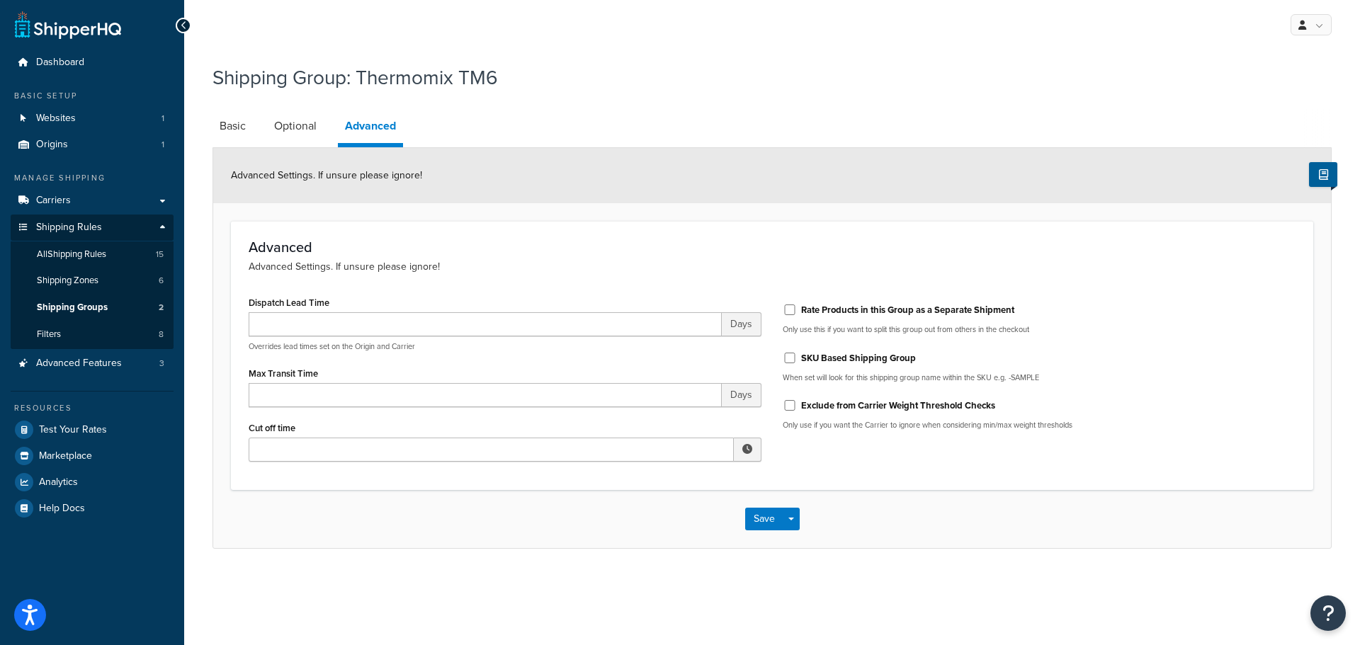
click at [263, 135] on li "Basic" at bounding box center [239, 126] width 55 height 34
click at [225, 128] on link "Basic" at bounding box center [232, 126] width 40 height 34
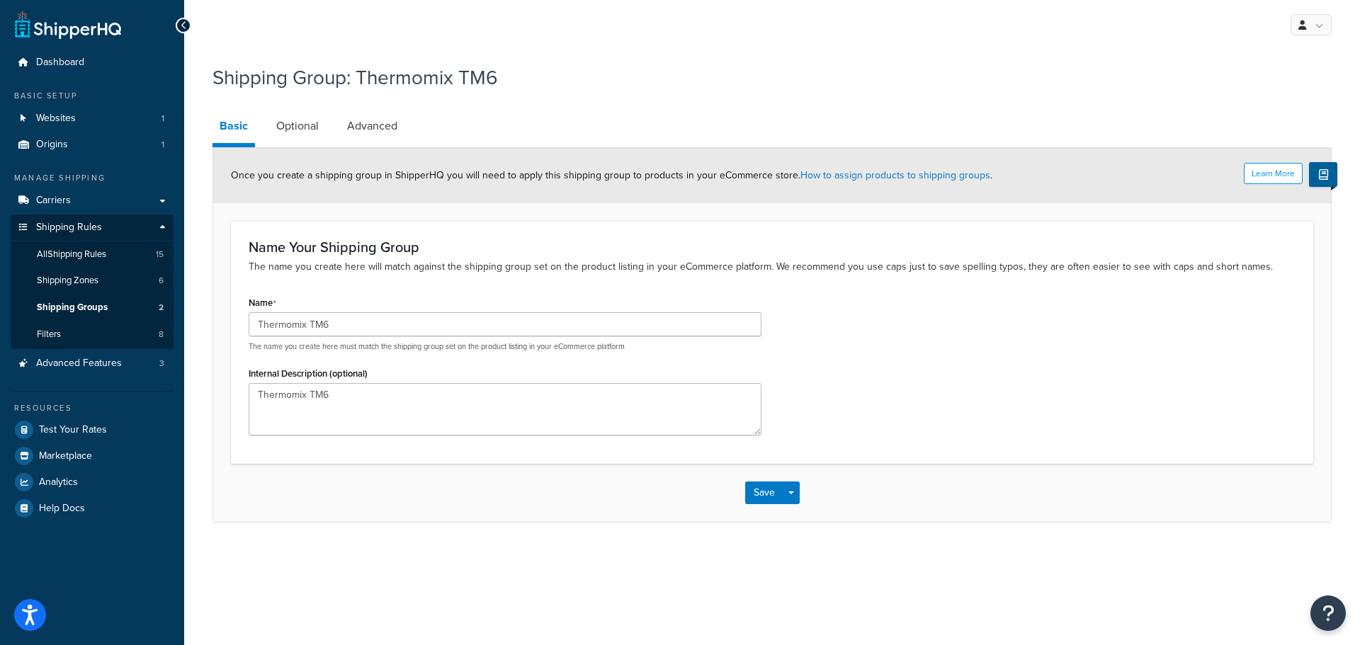
click at [186, 33] on div at bounding box center [184, 26] width 16 height 16
click at [186, 28] on icon at bounding box center [184, 26] width 6 height 10
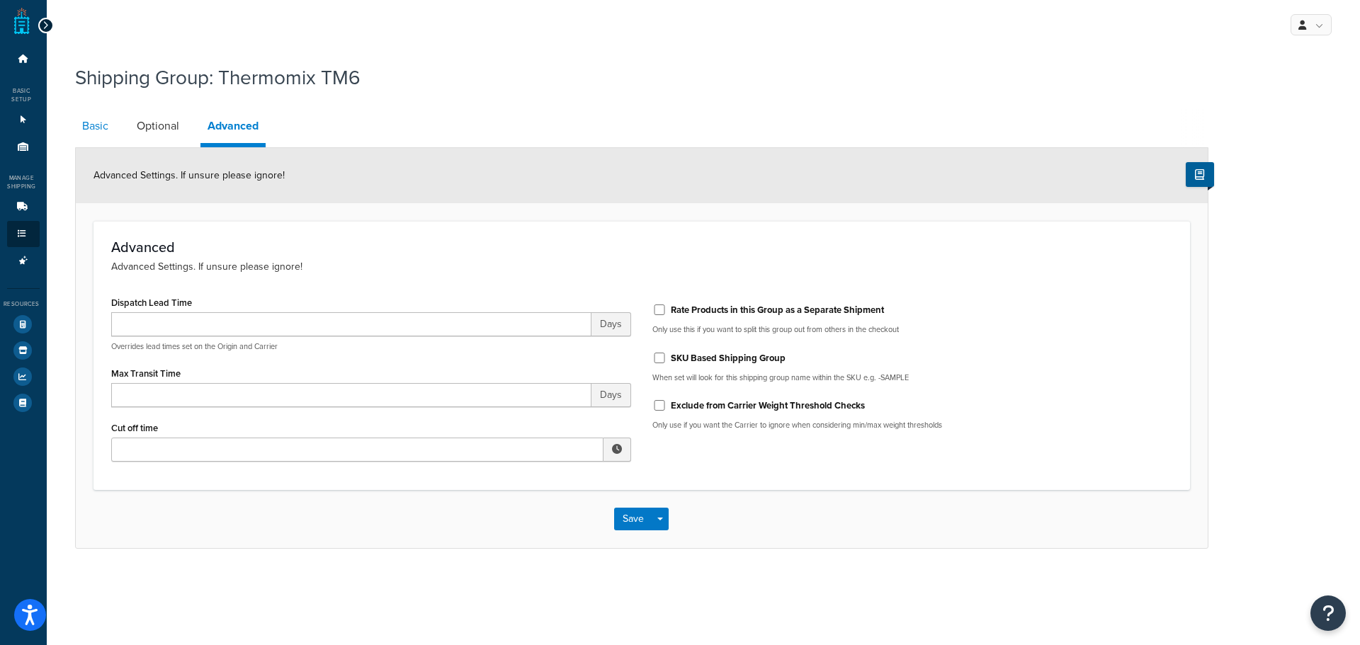
click at [91, 125] on link "Basic" at bounding box center [95, 126] width 40 height 34
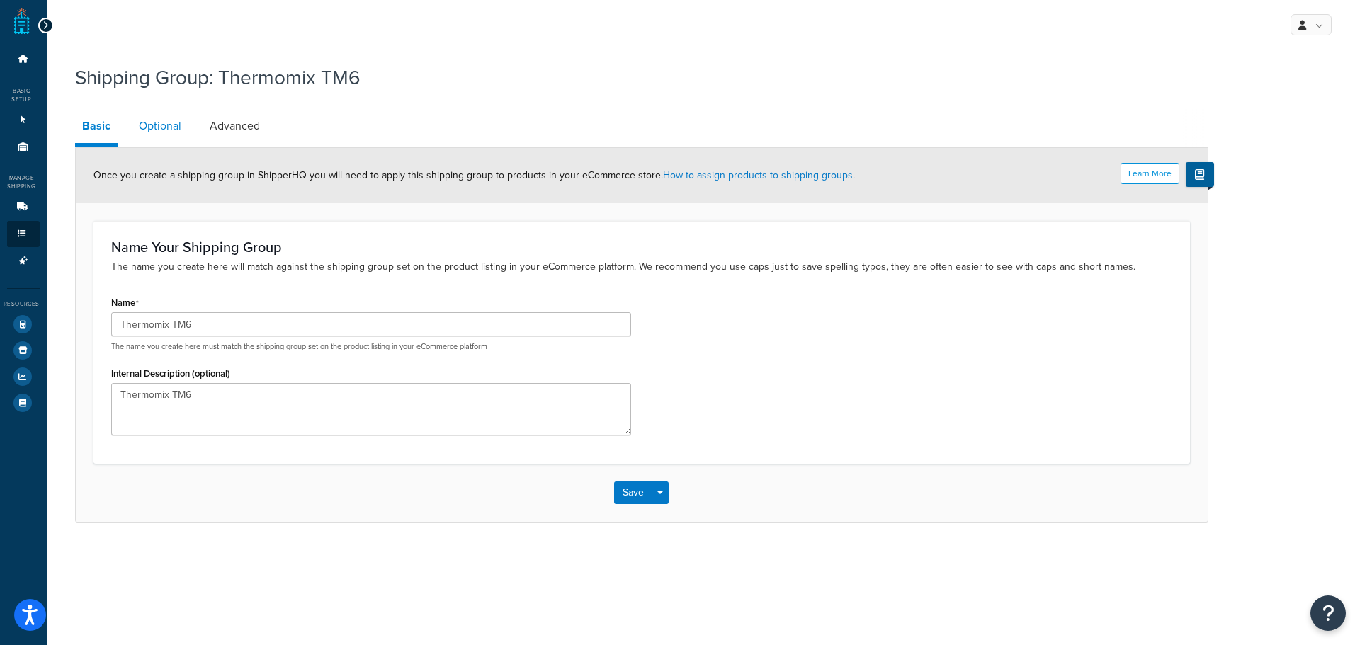
click at [152, 129] on link "Optional" at bounding box center [160, 126] width 57 height 34
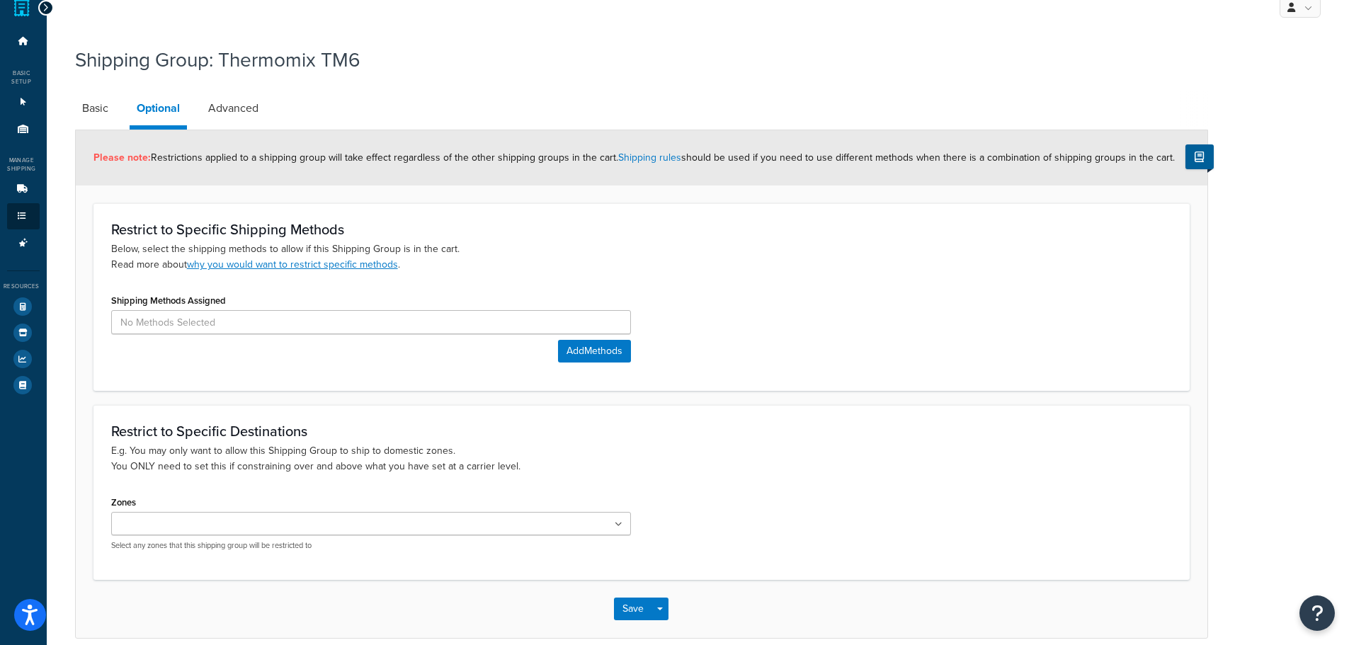
scroll to position [2, 0]
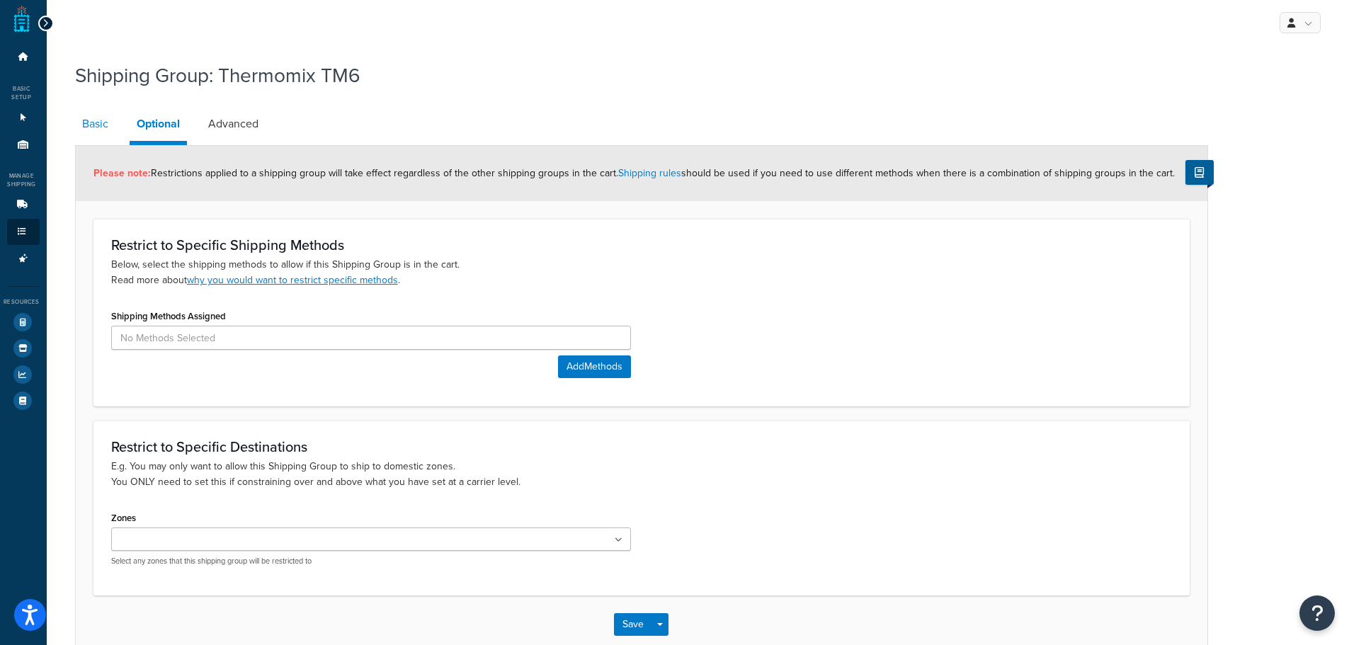
click at [94, 126] on link "Basic" at bounding box center [95, 124] width 40 height 34
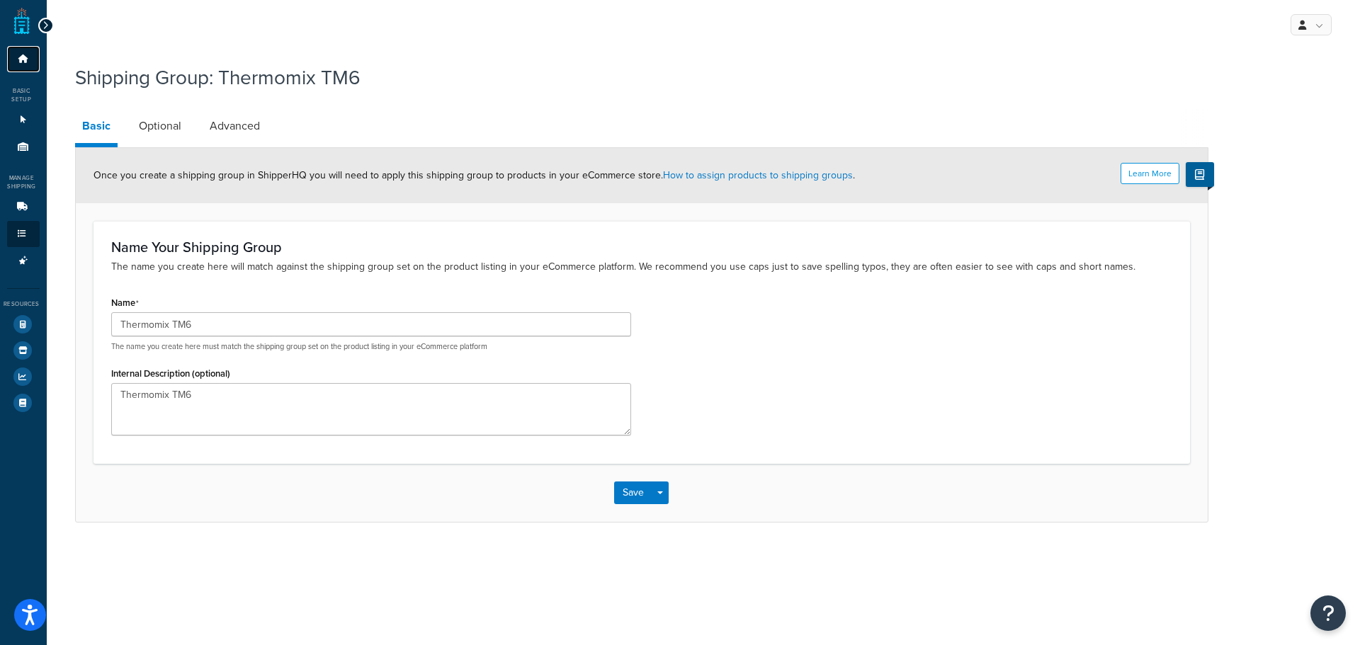
click at [21, 64] on link "Dashboard" at bounding box center [23, 59] width 33 height 26
click at [18, 21] on link at bounding box center [22, 21] width 16 height 28
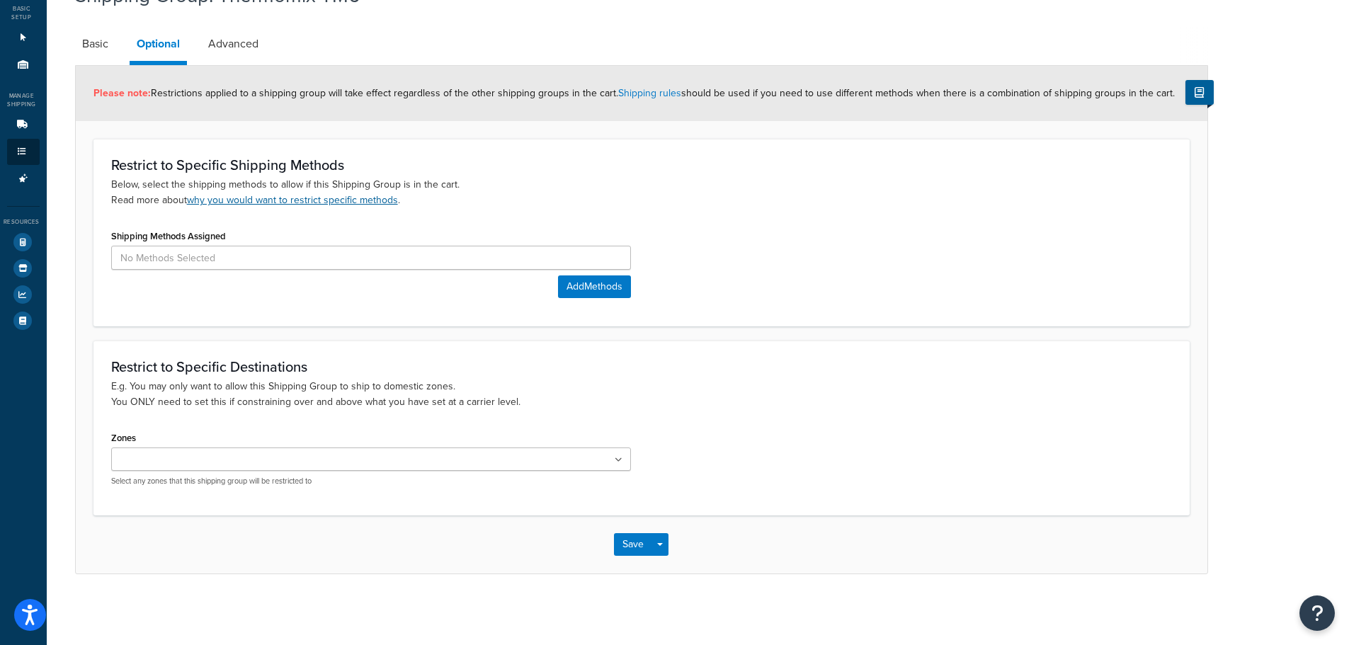
scroll to position [1, 0]
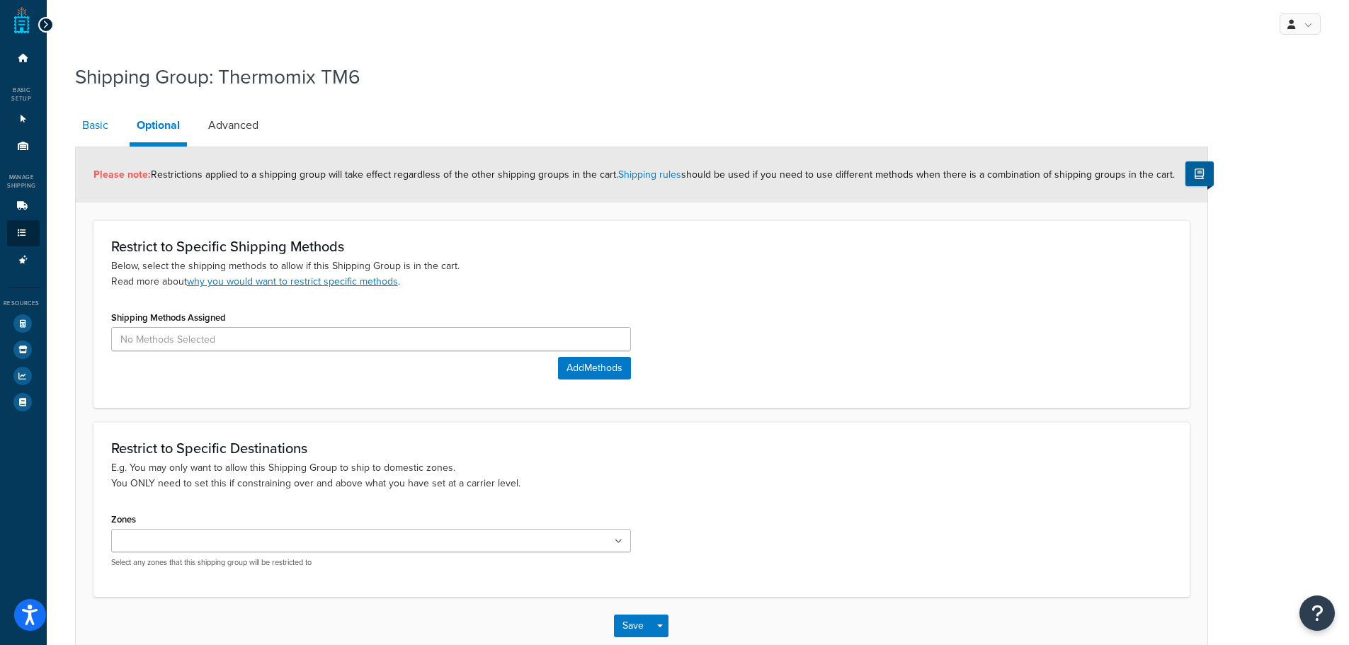
click at [96, 118] on link "Basic" at bounding box center [95, 125] width 40 height 34
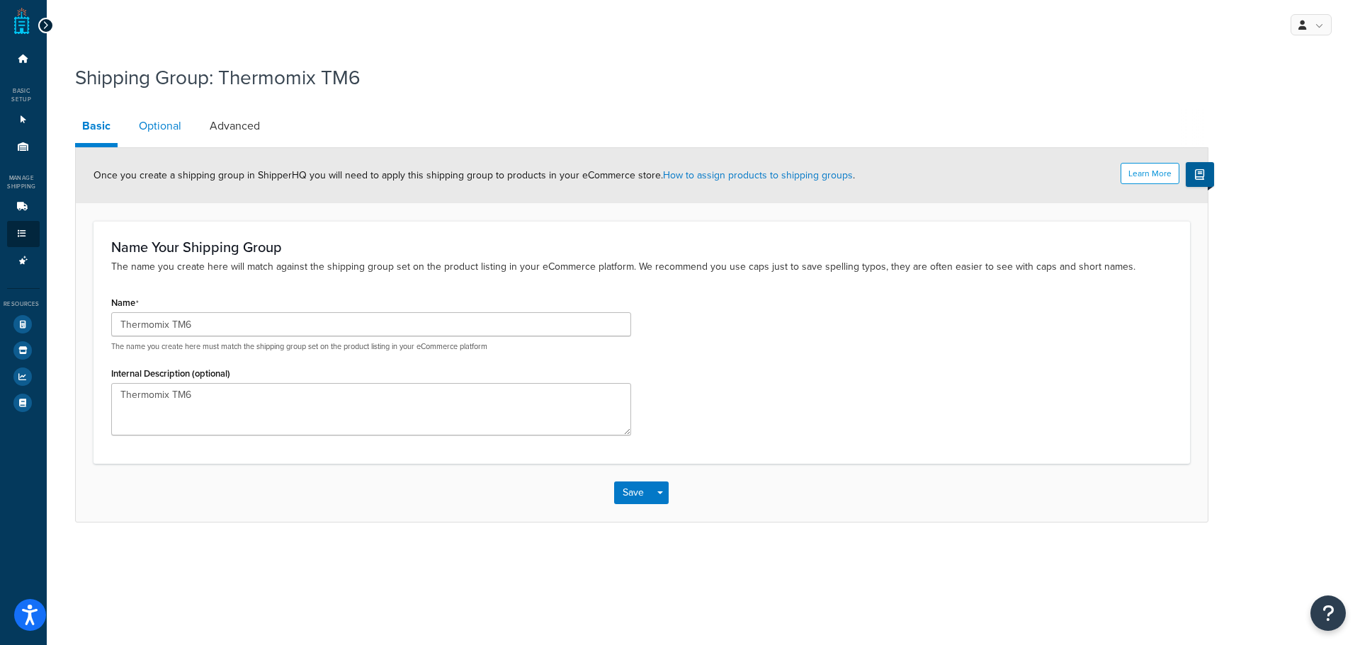
click at [152, 140] on link "Optional" at bounding box center [160, 126] width 57 height 34
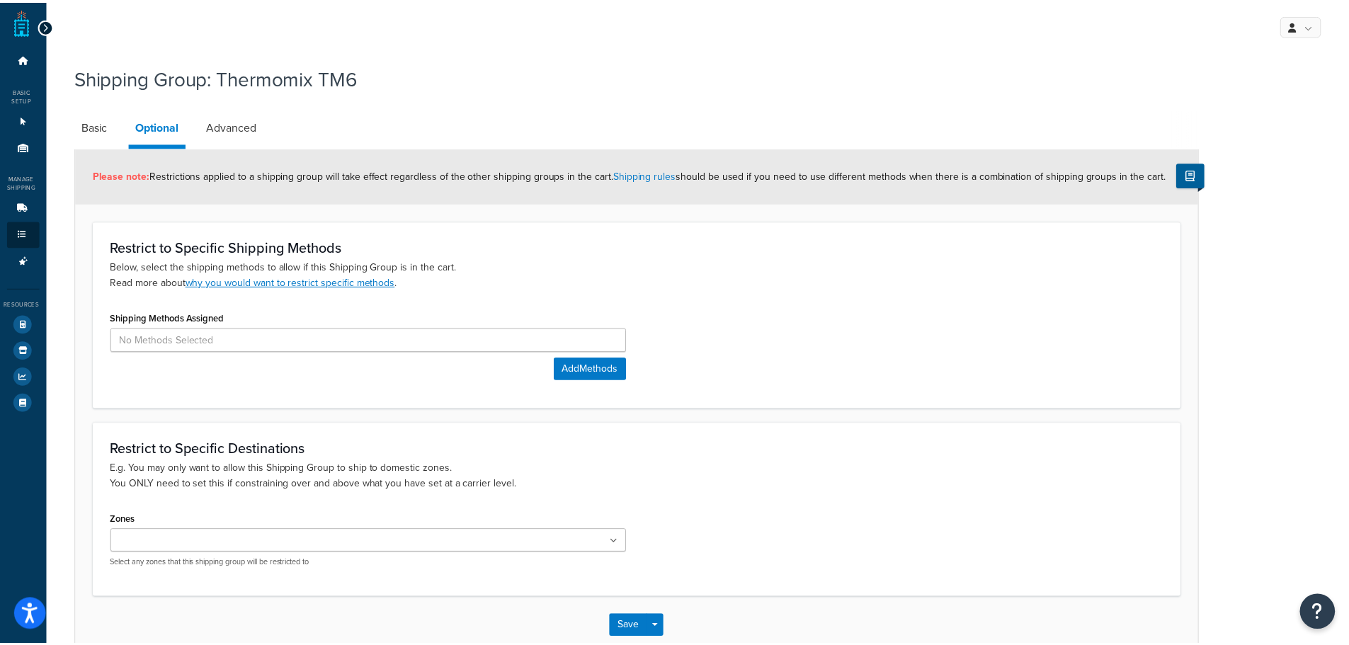
scroll to position [1, 0]
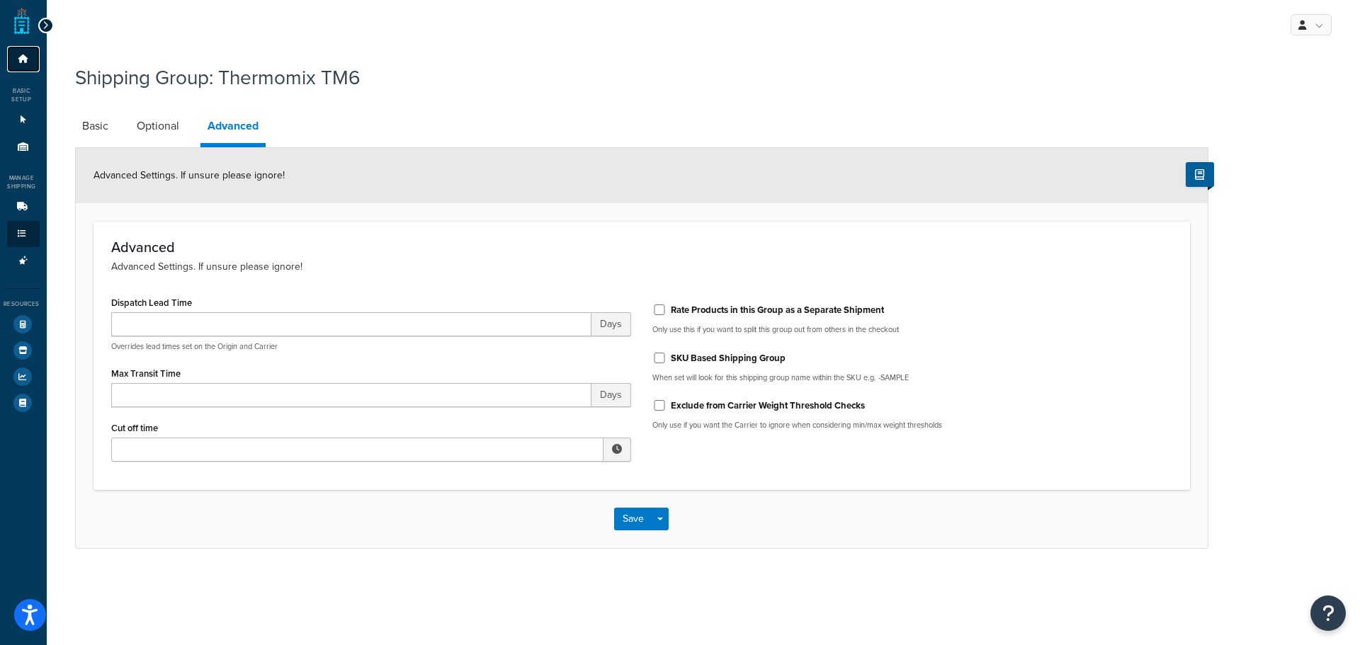
click at [29, 59] on icon at bounding box center [23, 59] width 14 height 8
click at [47, 29] on icon at bounding box center [45, 26] width 6 height 10
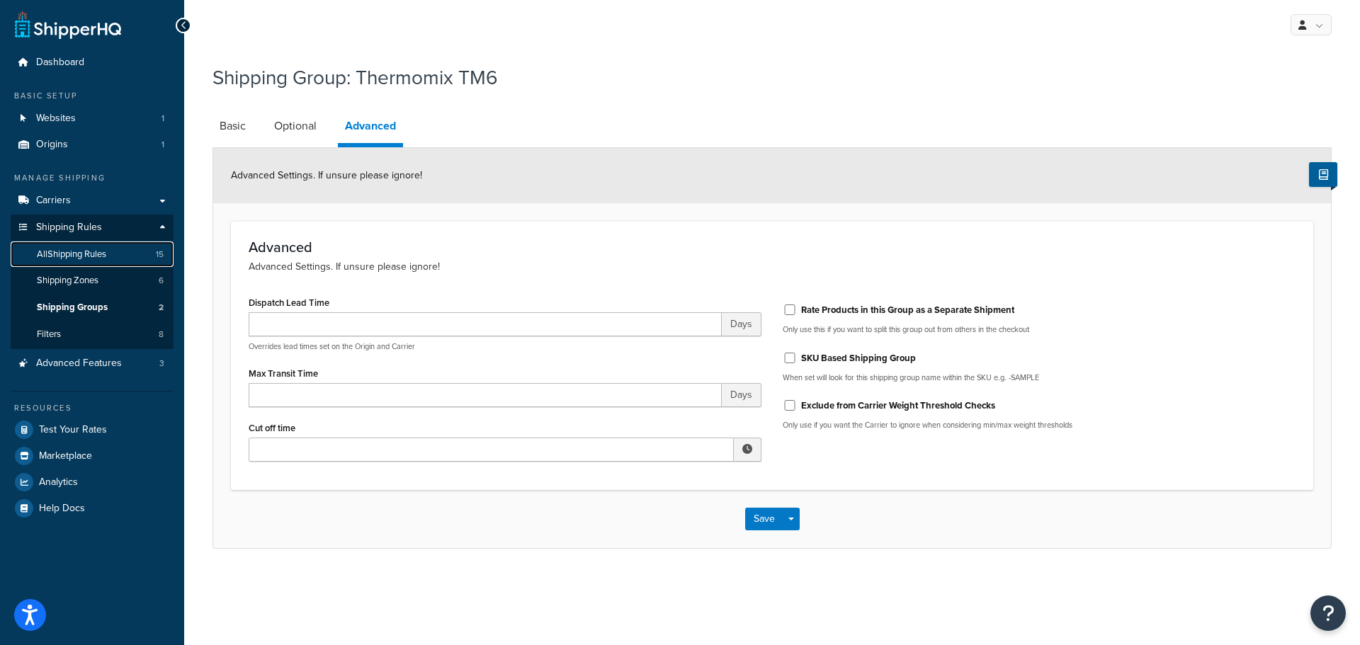
click at [99, 249] on span "All Shipping Rules" at bounding box center [71, 255] width 69 height 12
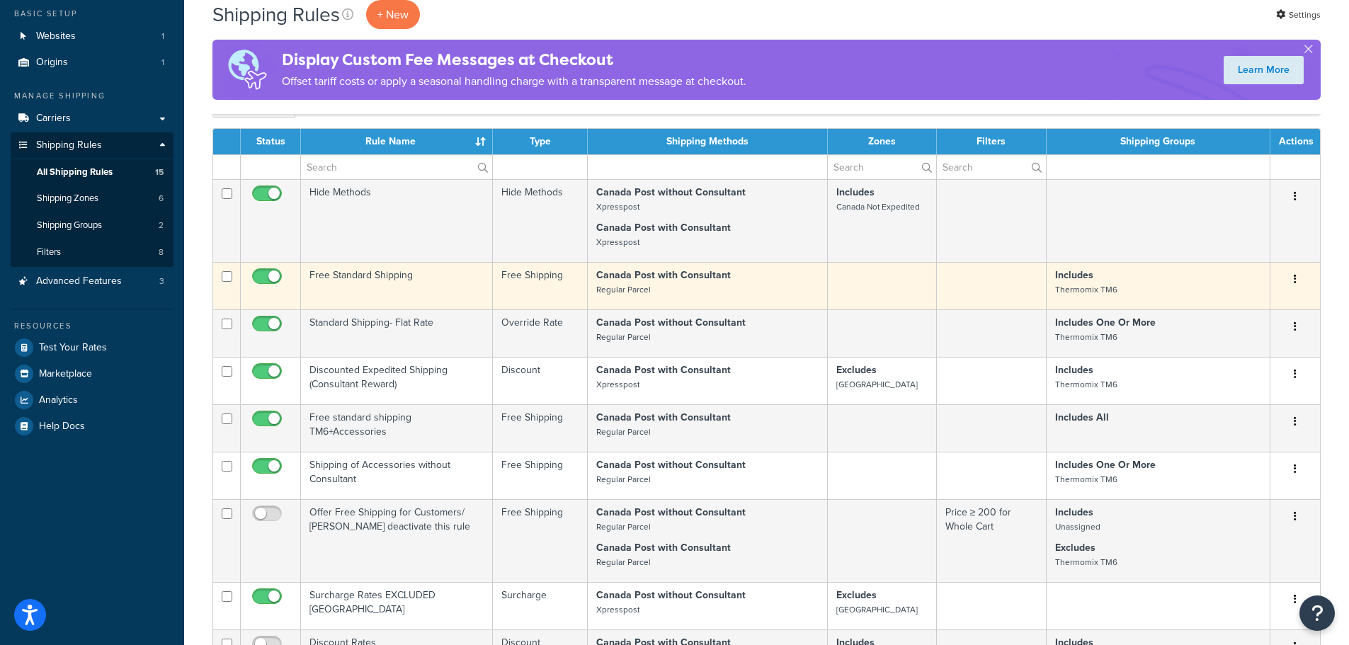
scroll to position [84, 0]
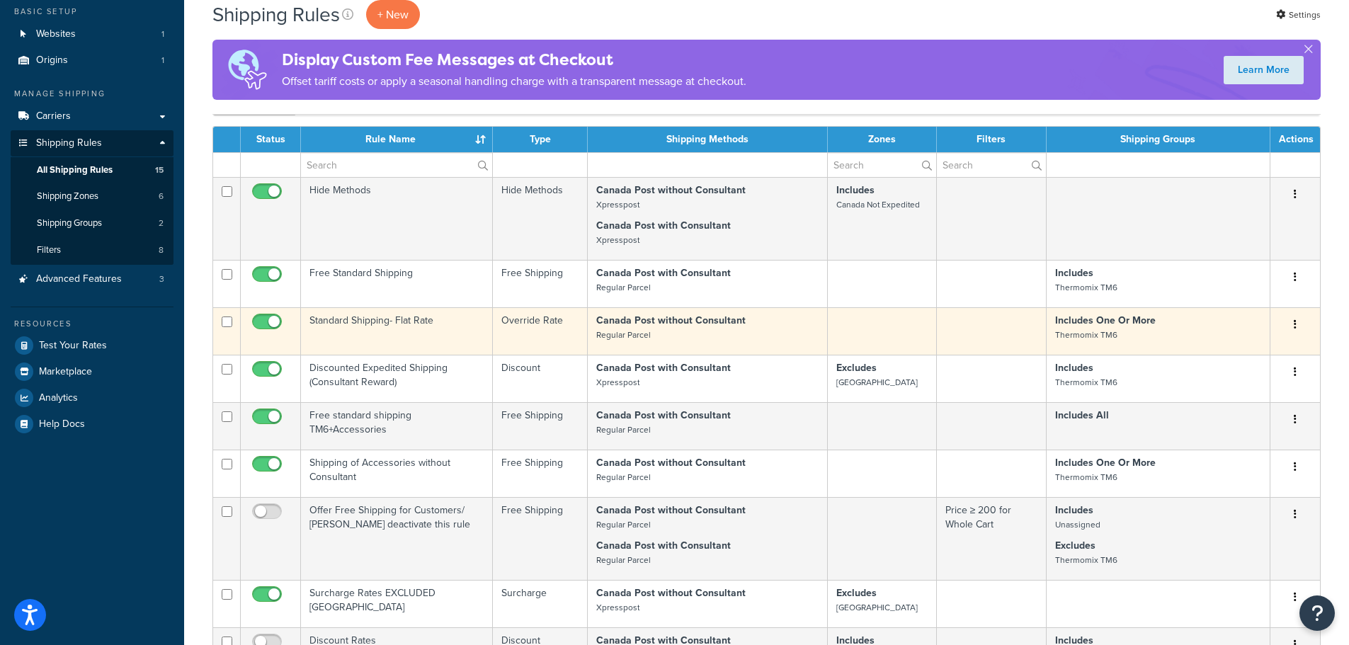
click at [389, 324] on td "Standard Shipping- Flat Rate" at bounding box center [397, 330] width 192 height 47
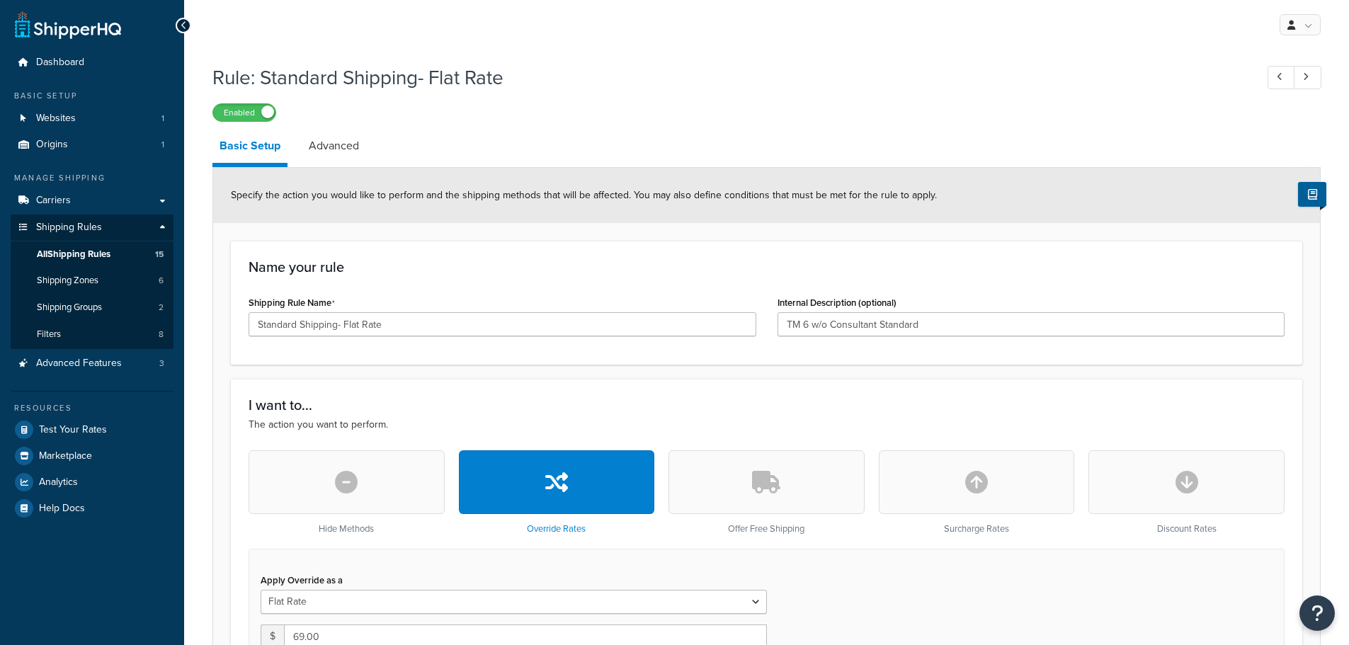
select select "ITEM"
click at [70, 308] on span "Shipping Groups" at bounding box center [69, 308] width 65 height 12
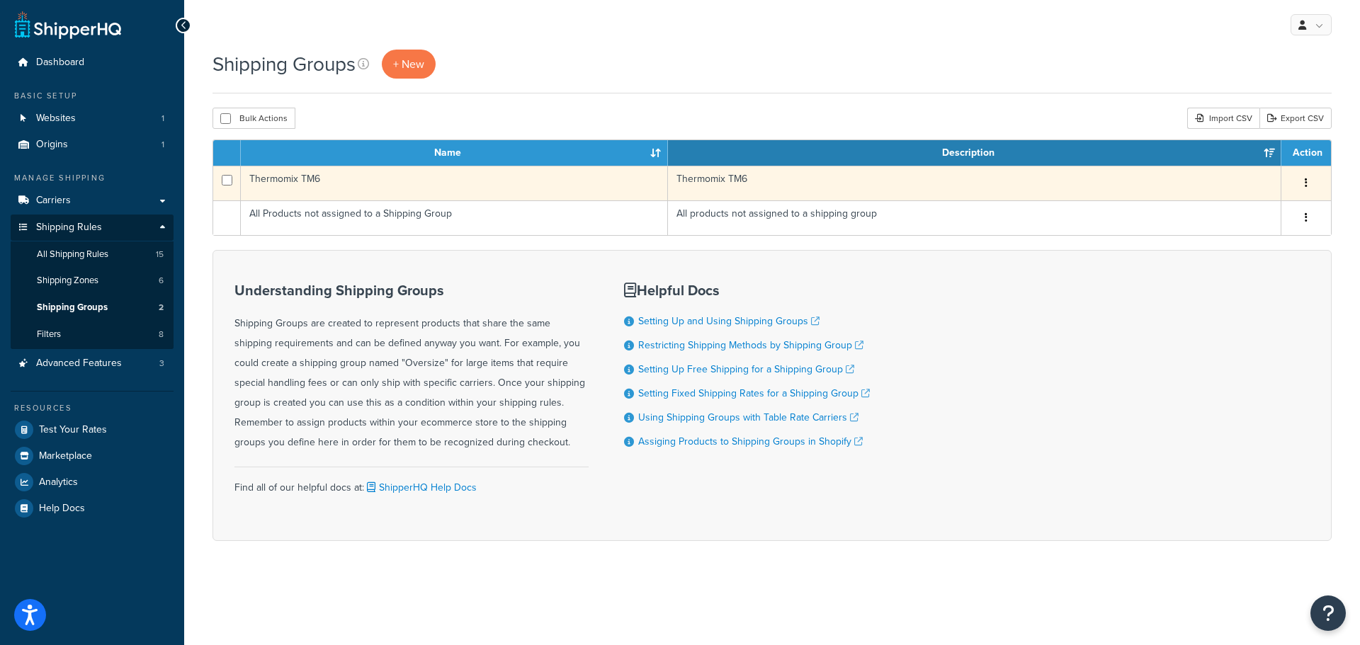
click at [295, 176] on td "Thermomix TM6" at bounding box center [454, 183] width 427 height 35
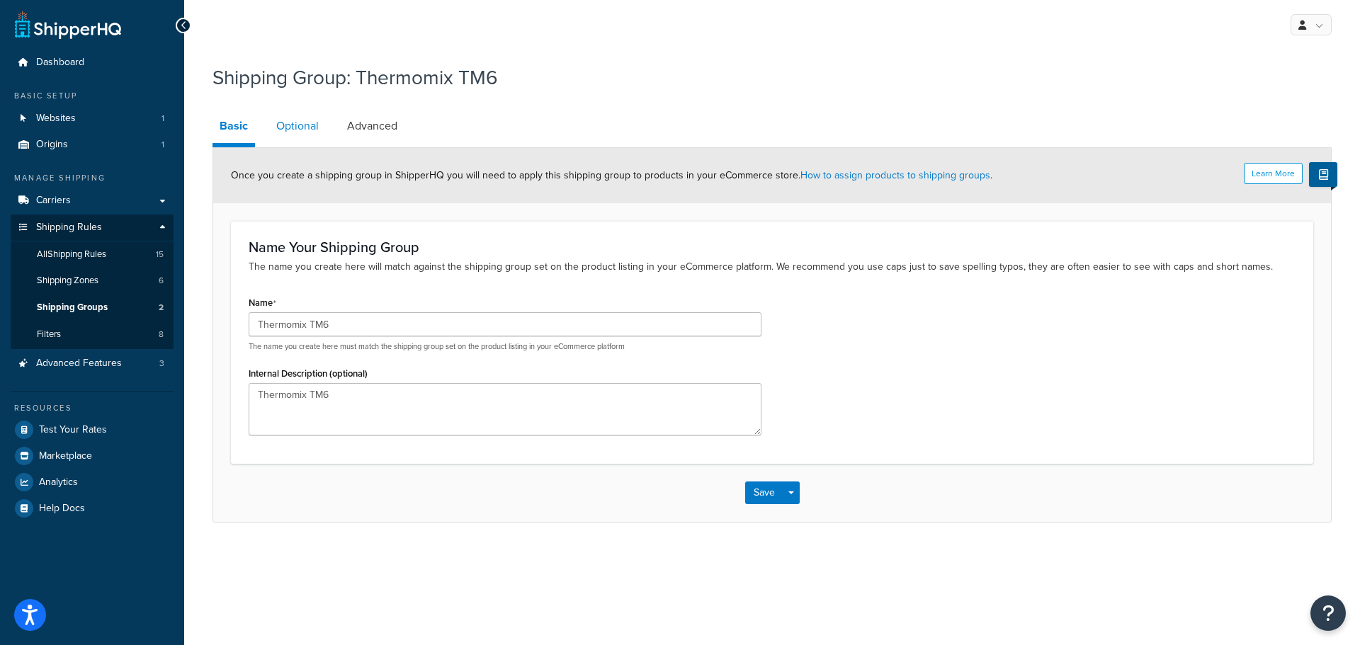
click at [288, 132] on link "Optional" at bounding box center [297, 126] width 57 height 34
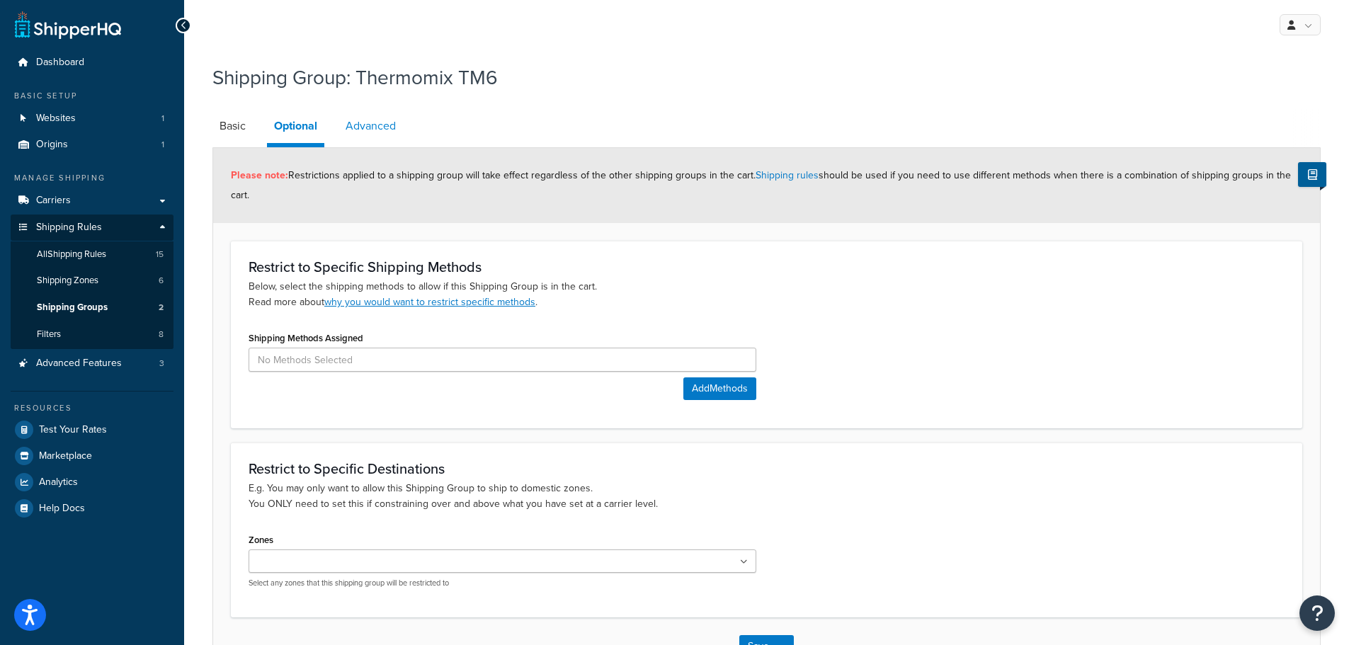
click at [365, 131] on link "Advanced" at bounding box center [371, 126] width 64 height 34
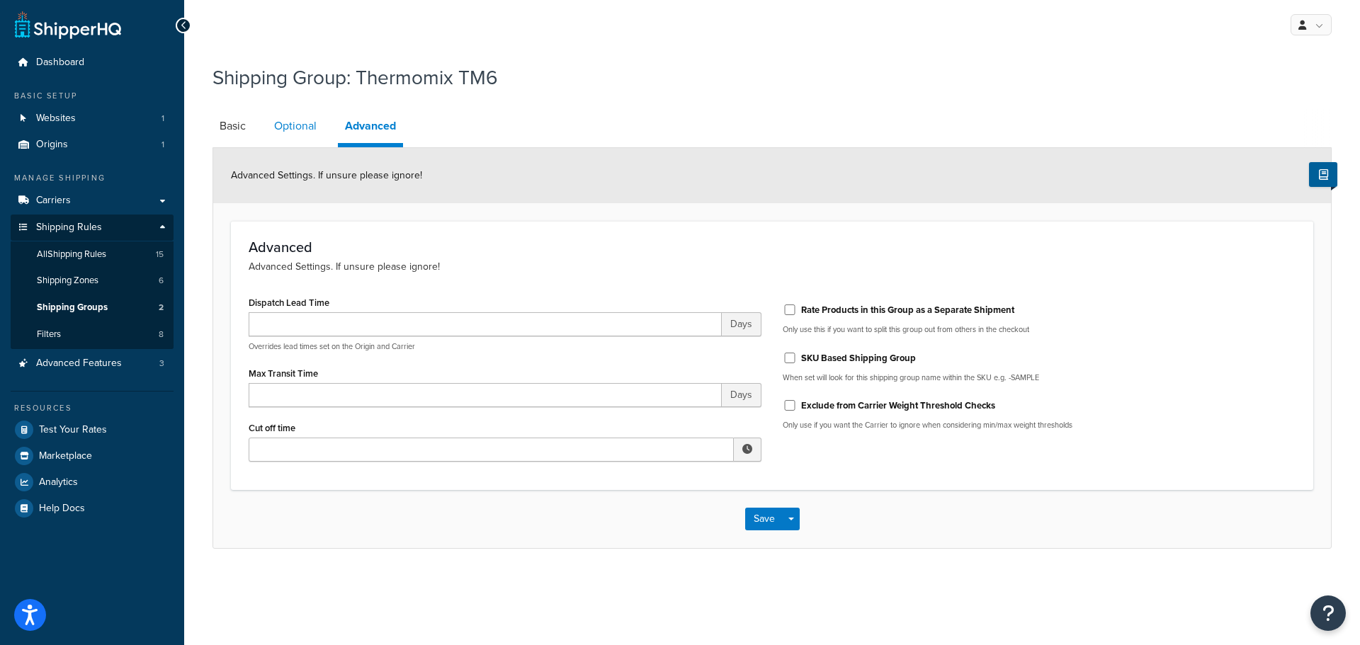
click at [312, 127] on link "Optional" at bounding box center [295, 126] width 57 height 34
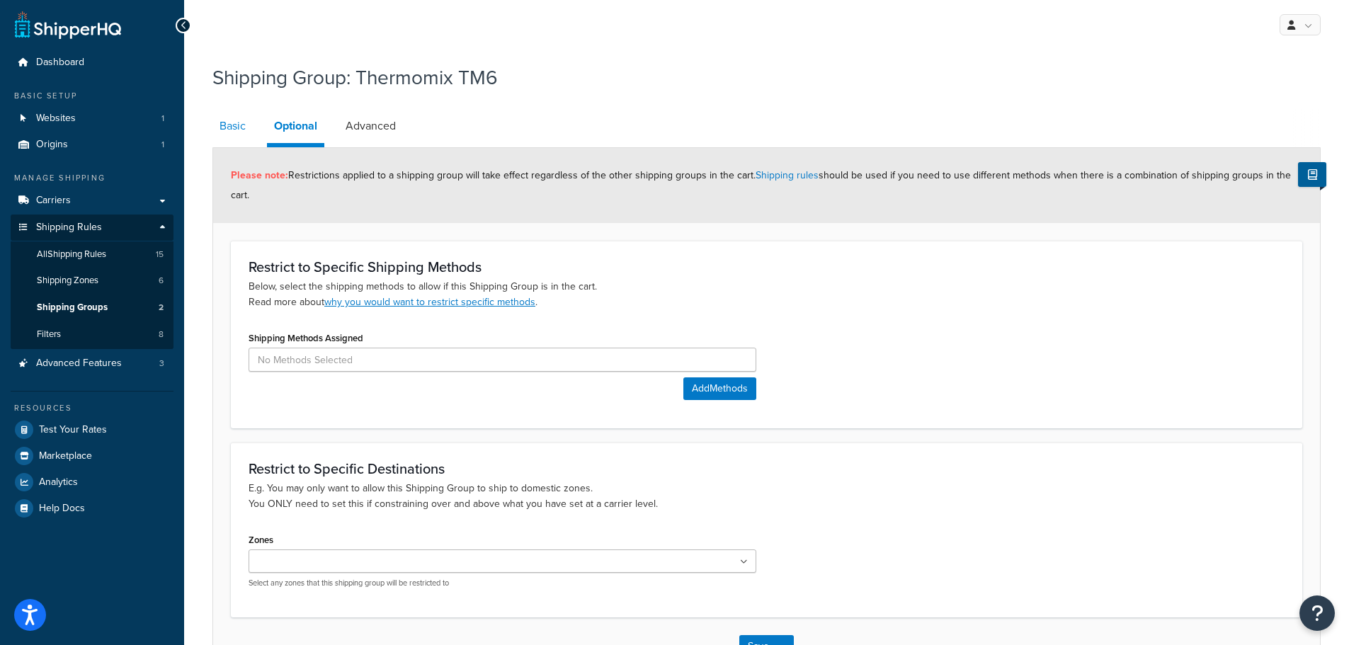
click at [222, 122] on link "Basic" at bounding box center [232, 126] width 40 height 34
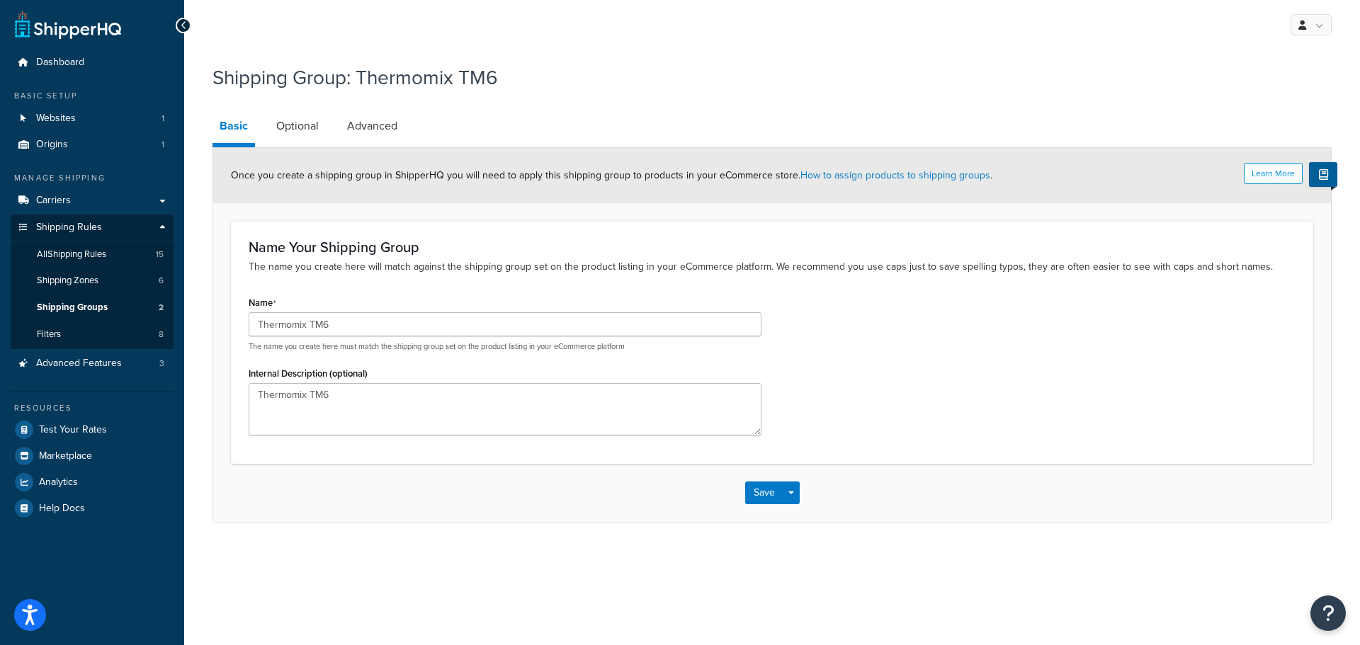
click at [187, 26] on div at bounding box center [184, 26] width 16 height 16
click at [186, 28] on icon at bounding box center [184, 26] width 6 height 10
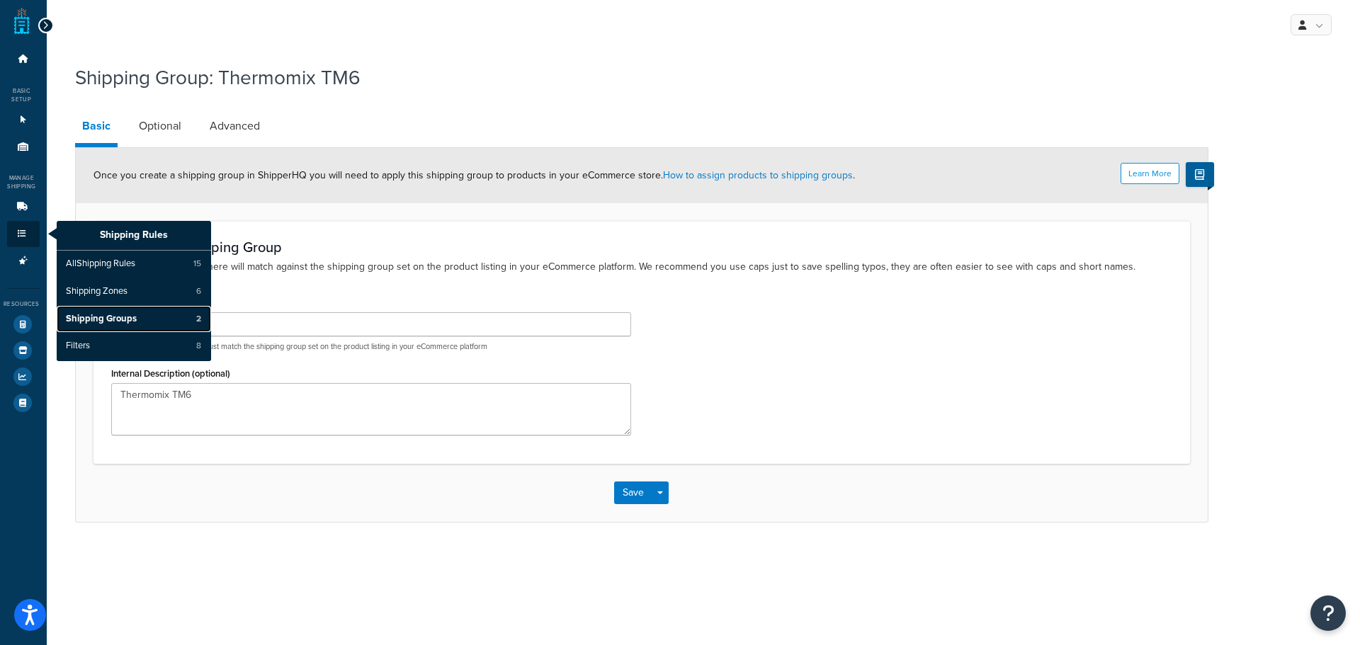
click at [108, 313] on span "Shipping Groups" at bounding box center [101, 319] width 71 height 13
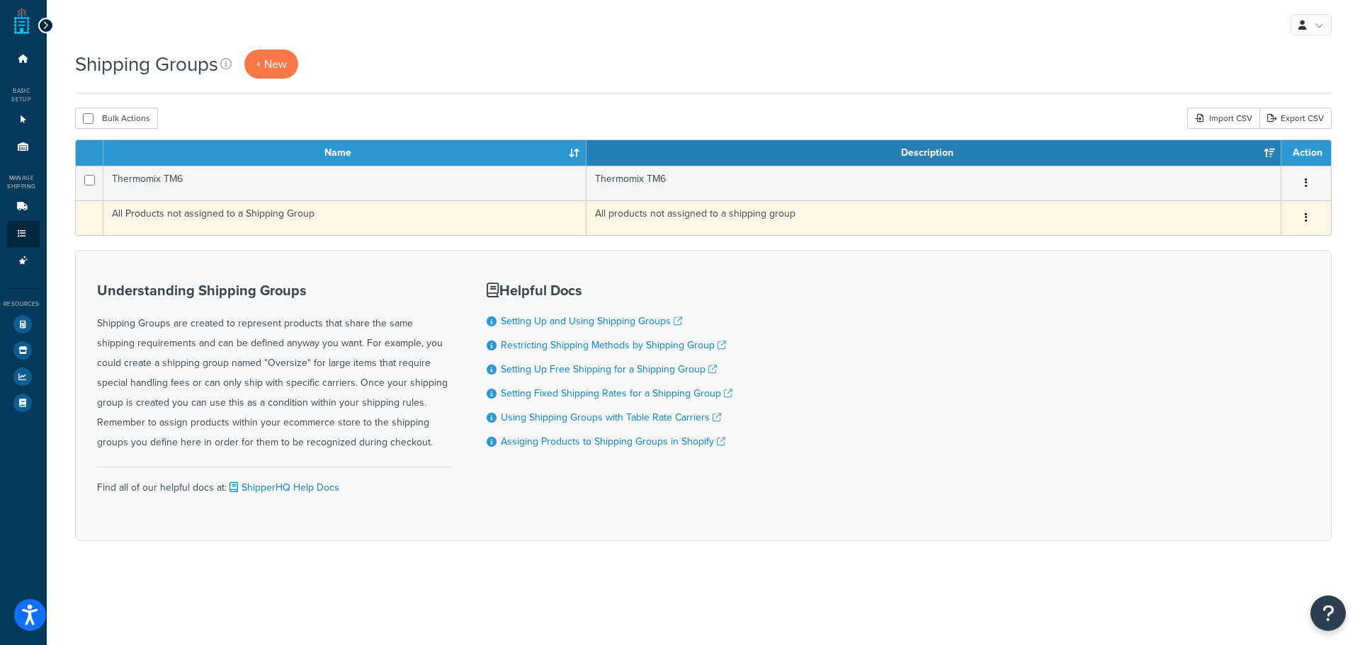
click at [208, 210] on td "All Products not assigned to a Shipping Group" at bounding box center [344, 217] width 483 height 35
click at [207, 215] on td "All Products not assigned to a Shipping Group" at bounding box center [344, 217] width 483 height 35
click at [1303, 221] on button "button" at bounding box center [1306, 218] width 20 height 23
click at [175, 213] on td "All Products not assigned to a Shipping Group" at bounding box center [344, 217] width 483 height 35
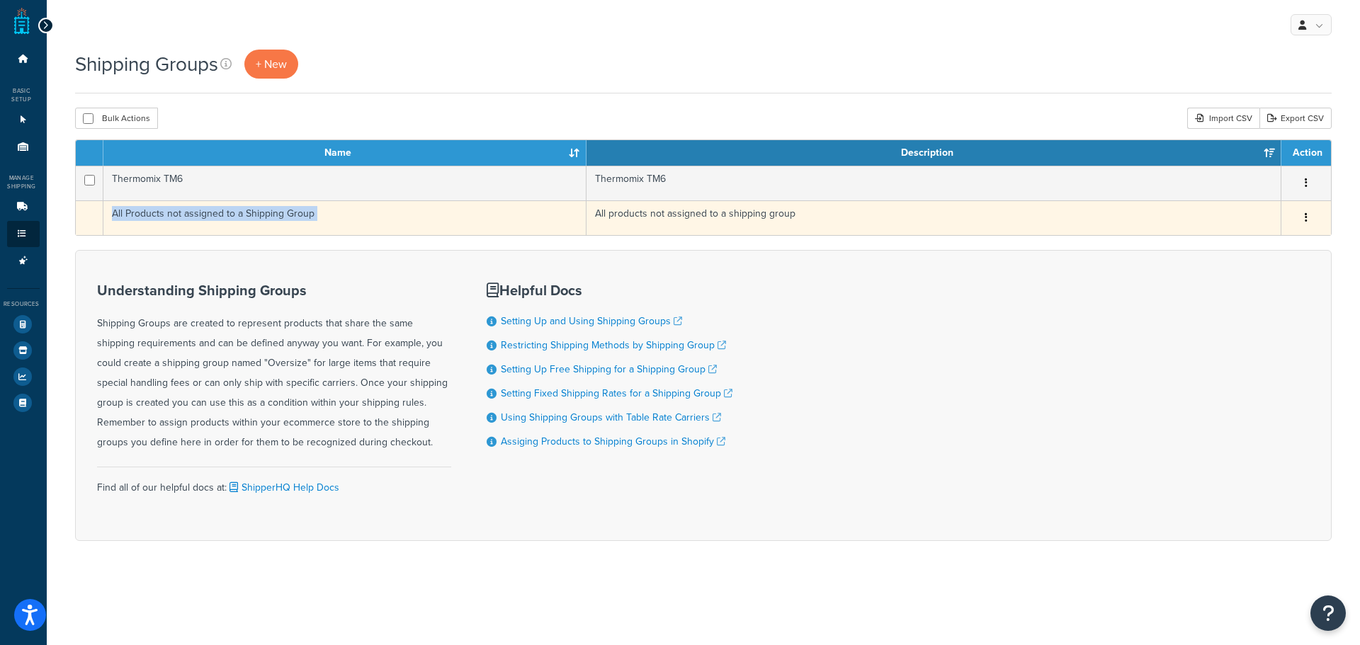
click at [175, 213] on td "All Products not assigned to a Shipping Group" at bounding box center [344, 217] width 483 height 35
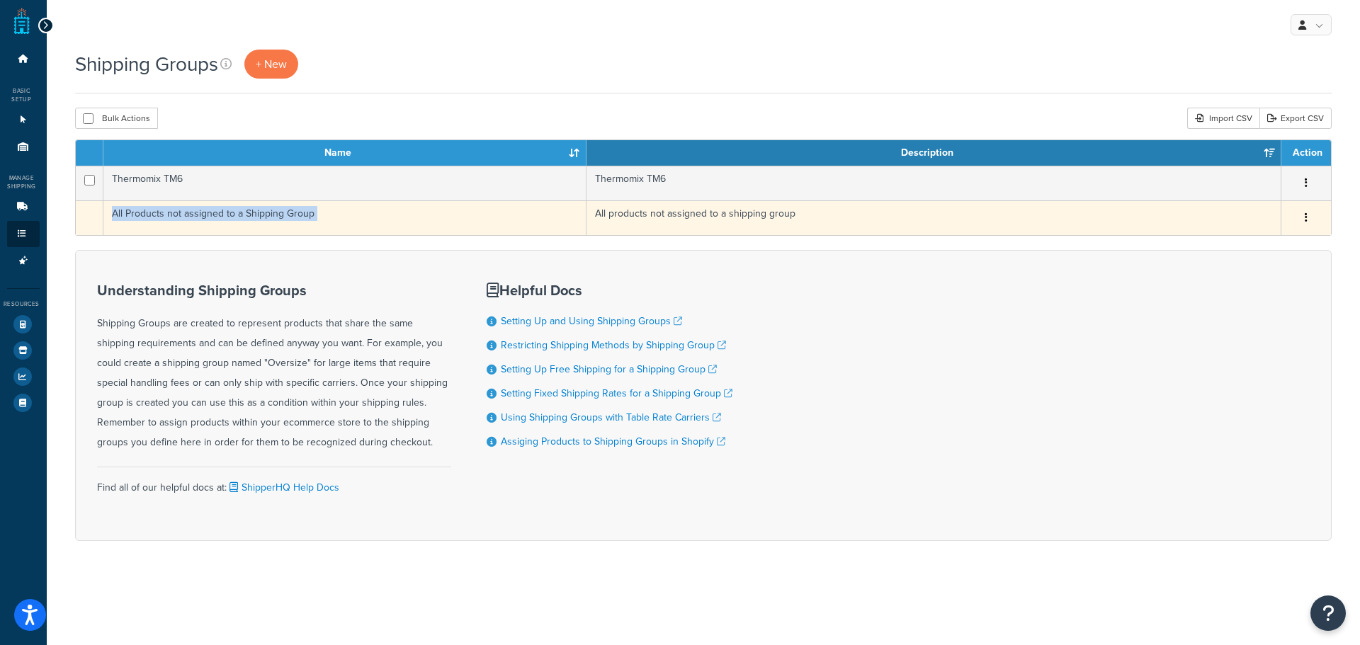
click at [175, 213] on td "All Products not assigned to a Shipping Group" at bounding box center [344, 217] width 483 height 35
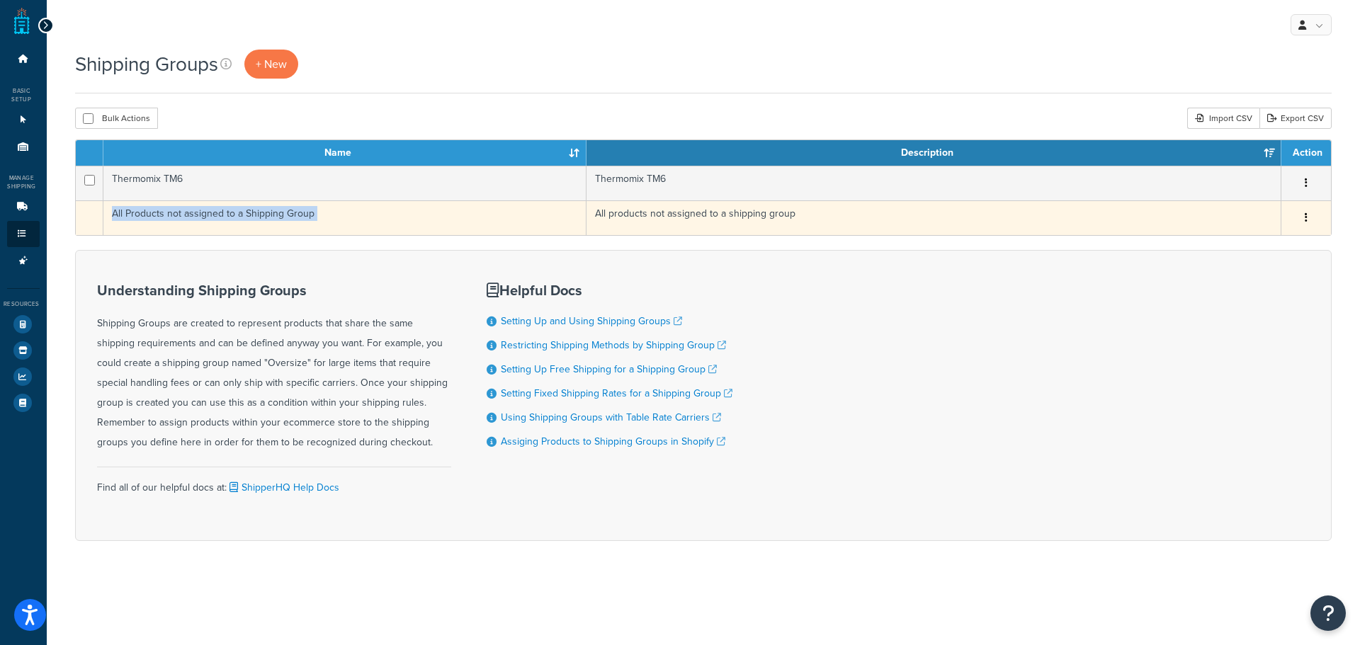
click at [175, 213] on td "All Products not assigned to a Shipping Group" at bounding box center [344, 217] width 483 height 35
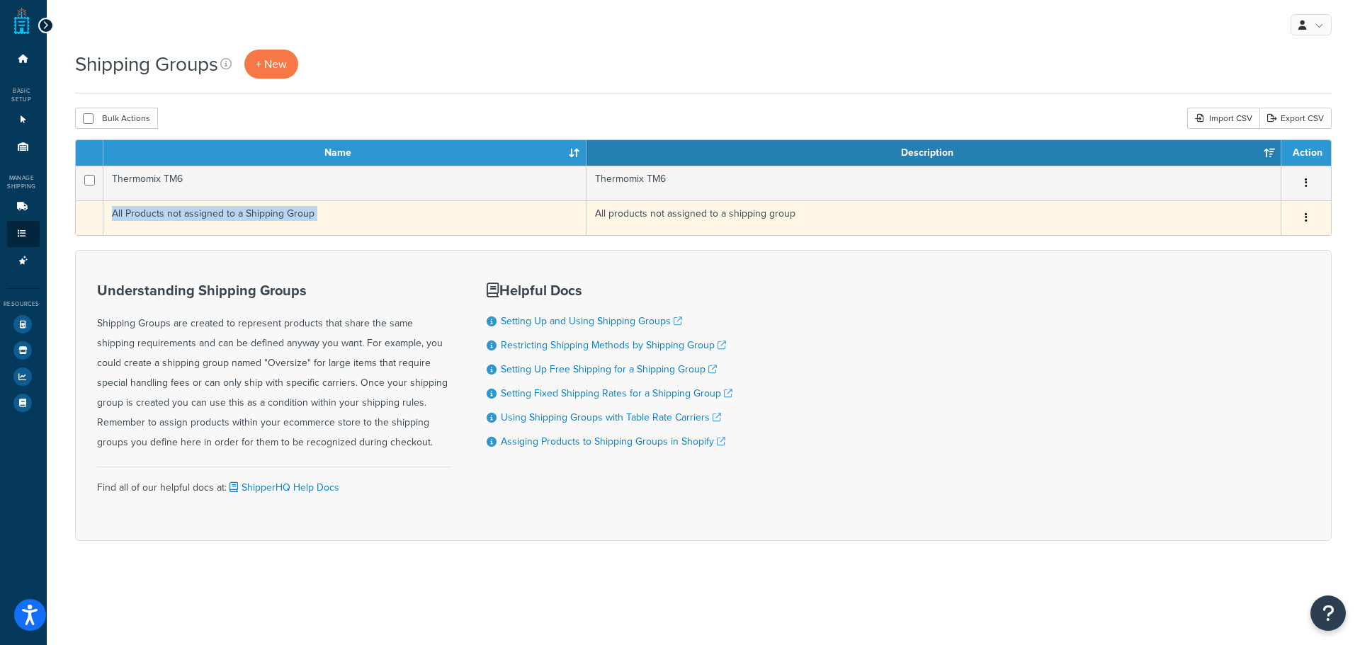
click at [175, 213] on td "All Products not assigned to a Shipping Group" at bounding box center [344, 217] width 483 height 35
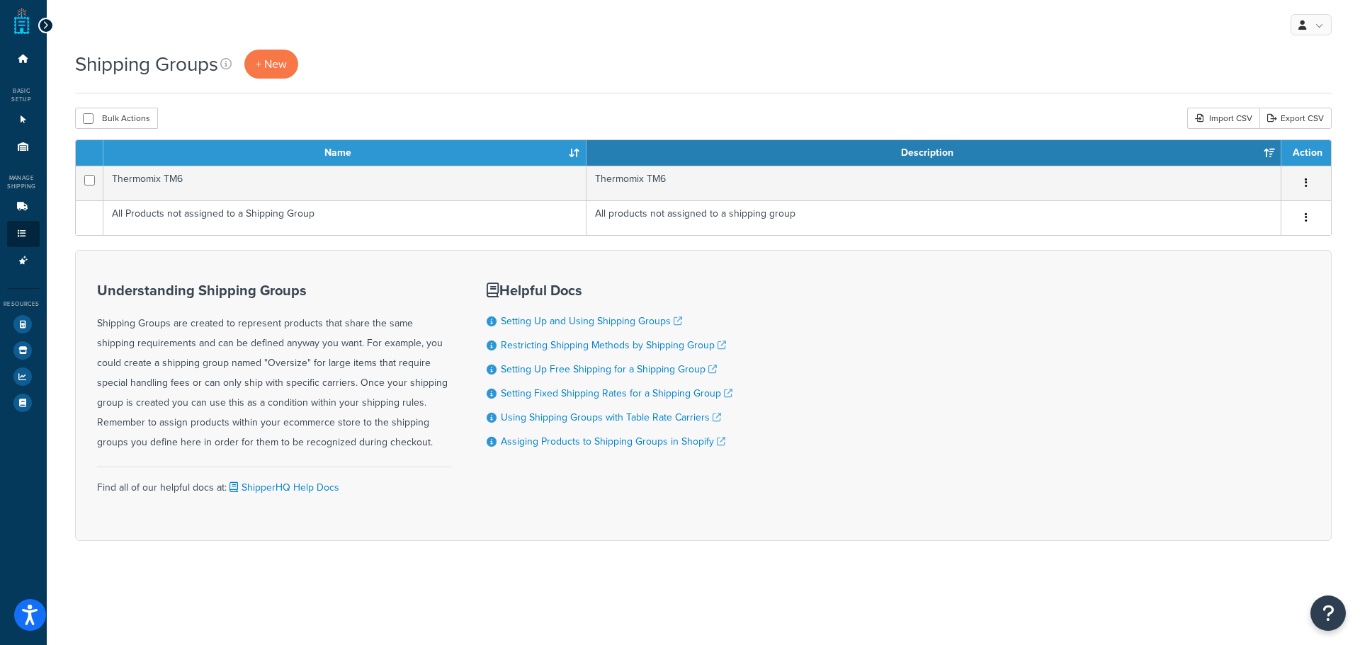
click at [208, 254] on div "Understanding Shipping Groups Shipping Groups are created to represent products…" at bounding box center [703, 395] width 1257 height 291
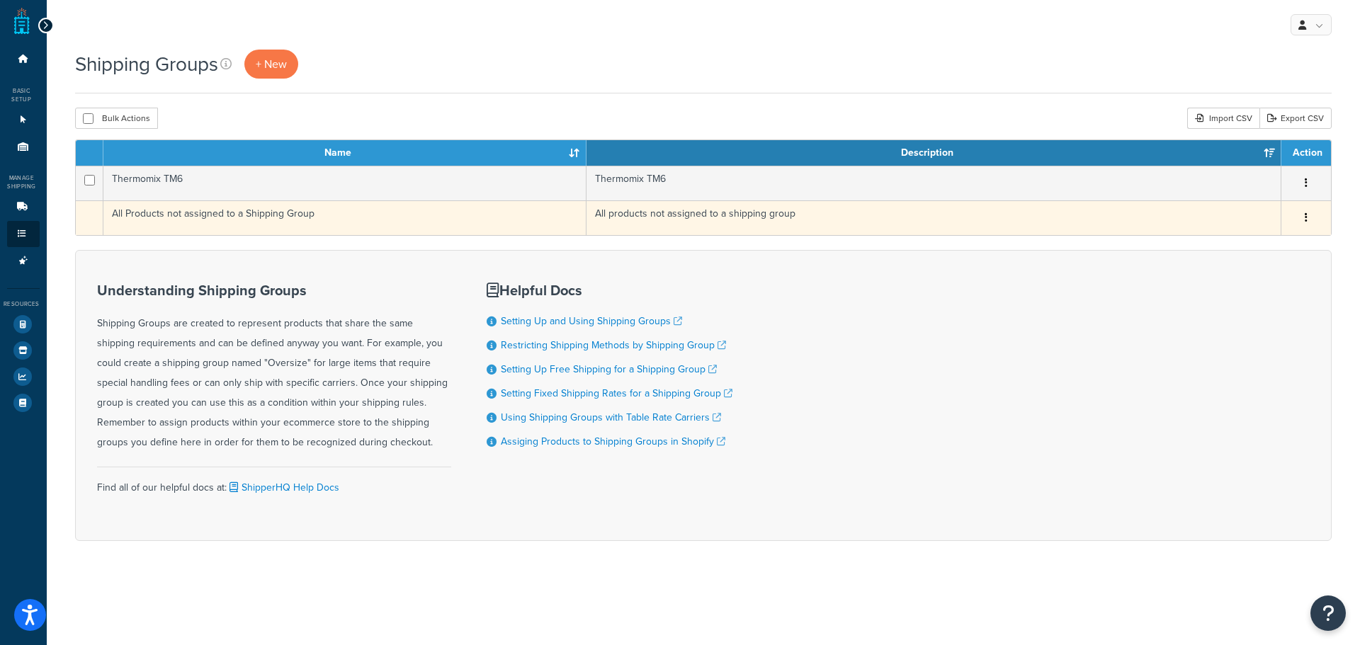
click at [674, 218] on td "All products not assigned to a shipping group" at bounding box center [933, 217] width 695 height 35
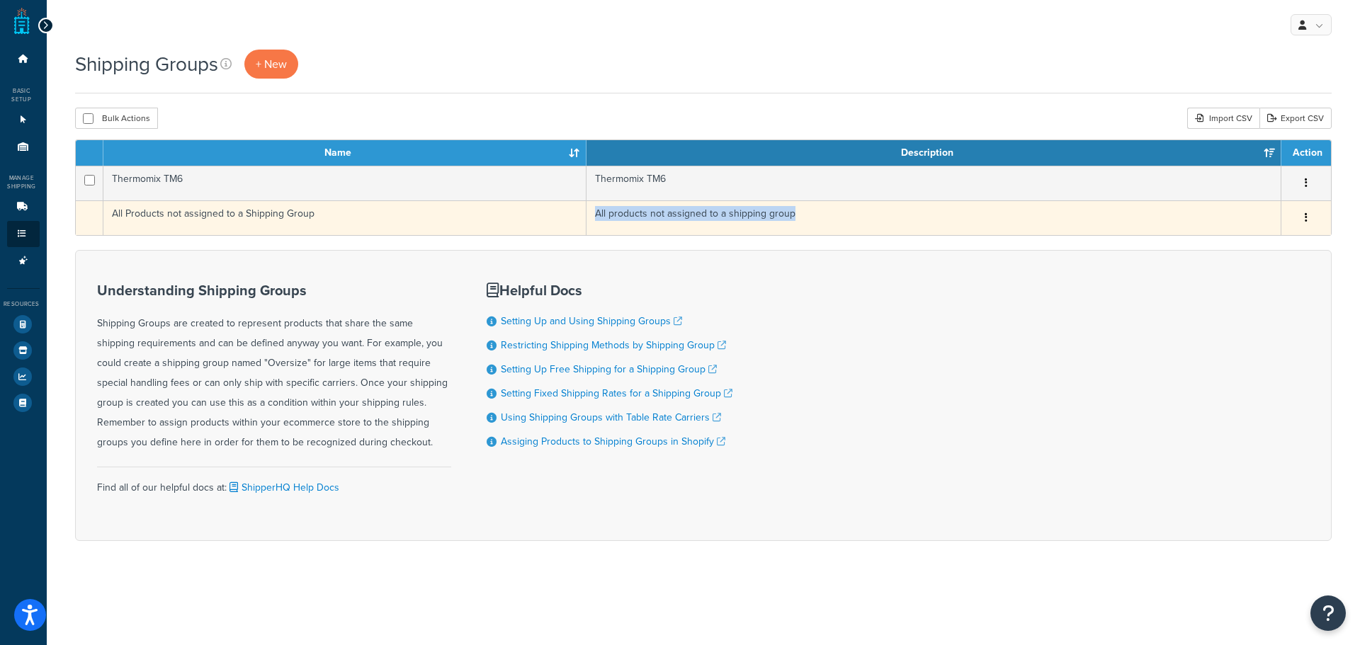
click at [674, 218] on td "All products not assigned to a shipping group" at bounding box center [933, 217] width 695 height 35
click at [333, 211] on td "All Products not assigned to a Shipping Group" at bounding box center [344, 217] width 483 height 35
click at [332, 211] on td "All Products not assigned to a Shipping Group" at bounding box center [344, 217] width 483 height 35
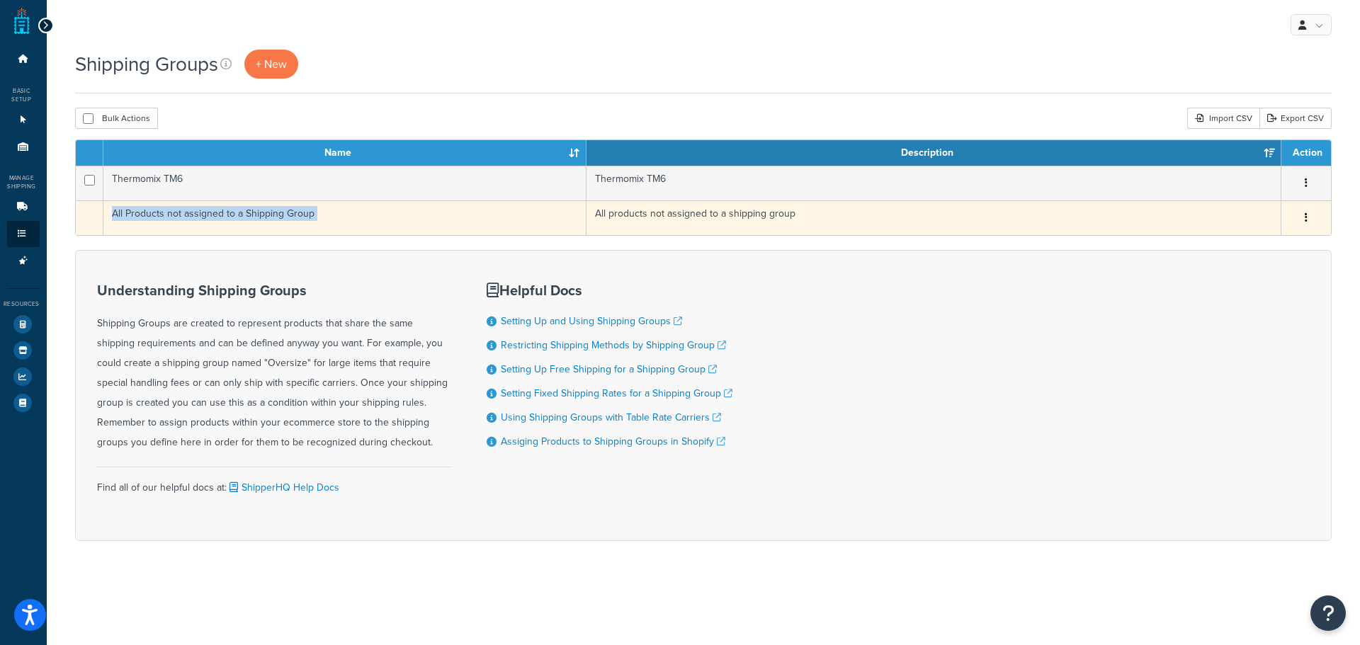
drag, startPoint x: 332, startPoint y: 211, endPoint x: 264, endPoint y: 220, distance: 68.5
click at [316, 212] on td "All Products not assigned to a Shipping Group" at bounding box center [344, 217] width 483 height 35
click at [259, 220] on td "All Products not assigned to a Shipping Group" at bounding box center [344, 217] width 483 height 35
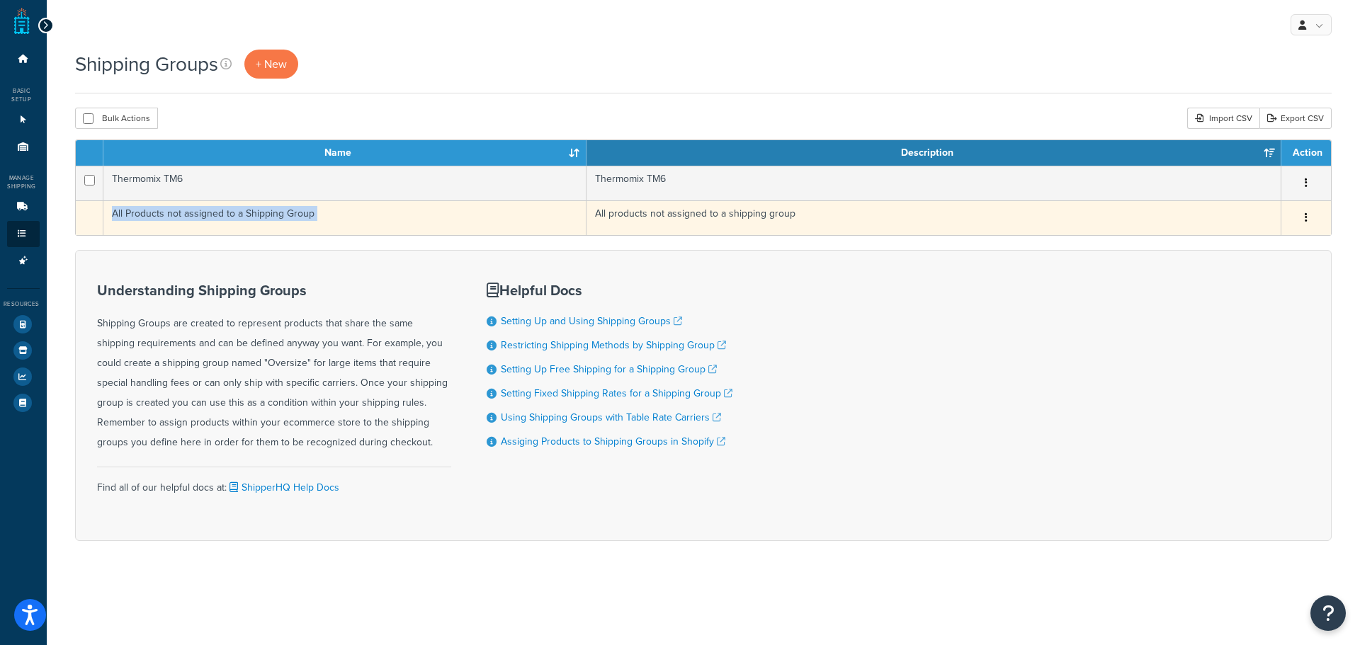
click at [259, 220] on td "All Products not assigned to a Shipping Group" at bounding box center [344, 217] width 483 height 35
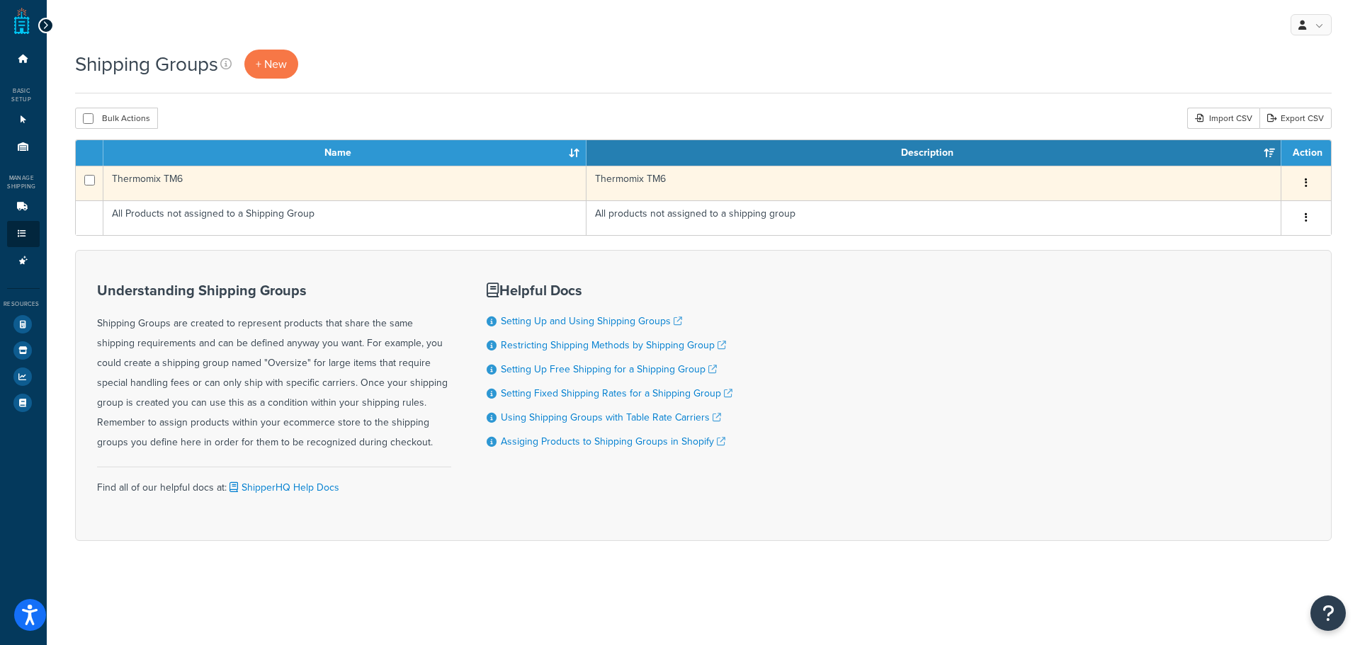
click at [802, 190] on td "Thermomix TM6" at bounding box center [933, 183] width 695 height 35
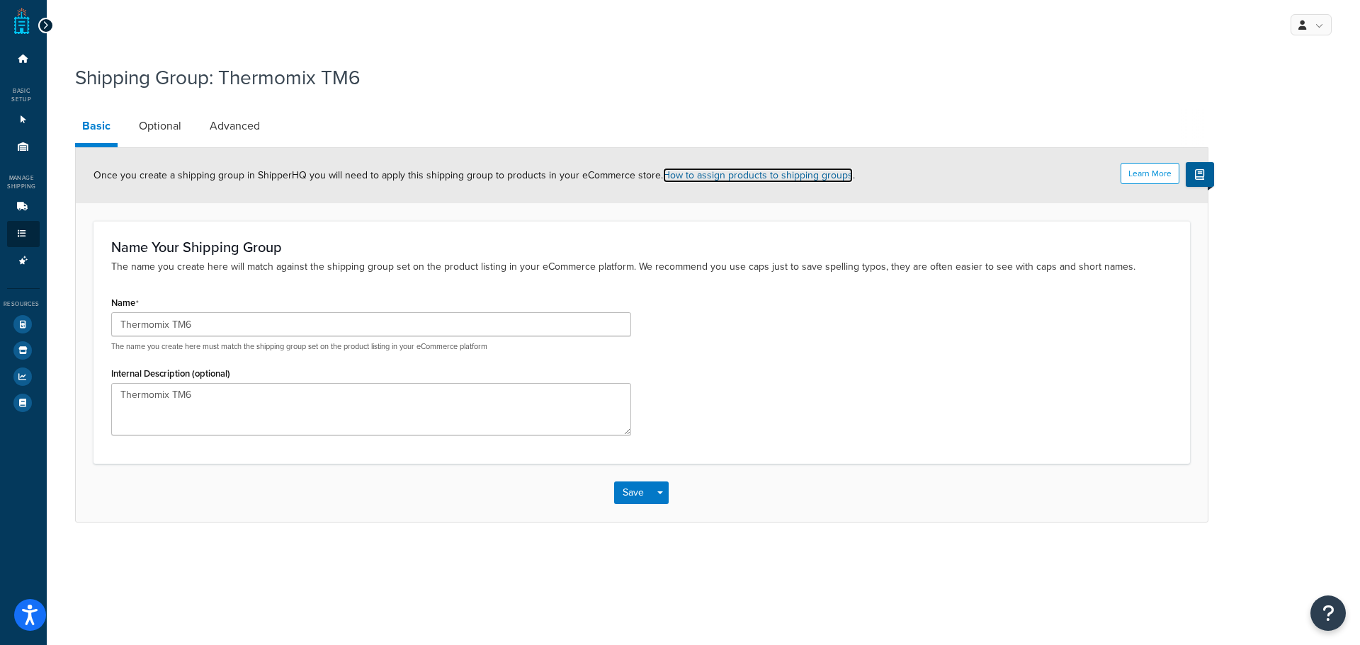
click at [736, 176] on link "How to assign products to shipping groups" at bounding box center [758, 175] width 190 height 15
click at [167, 135] on link "Optional" at bounding box center [160, 126] width 57 height 34
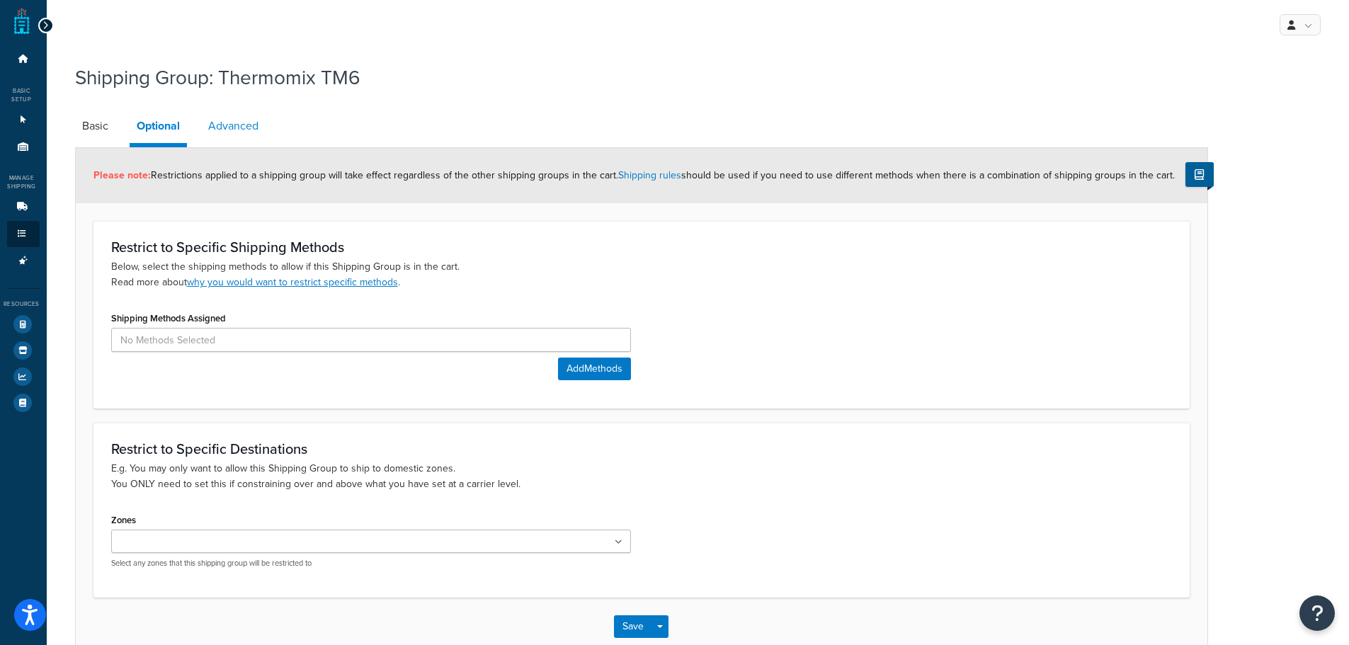
click at [227, 132] on link "Advanced" at bounding box center [233, 126] width 64 height 34
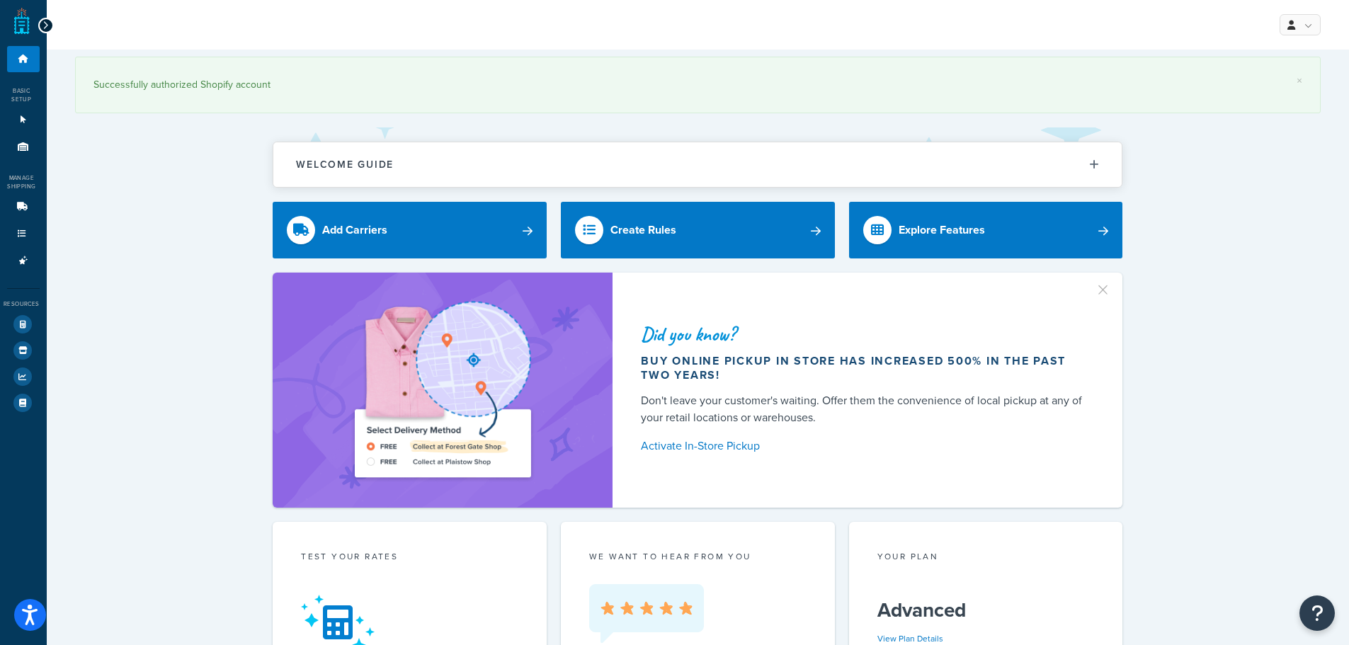
click at [46, 25] on icon at bounding box center [45, 26] width 6 height 10
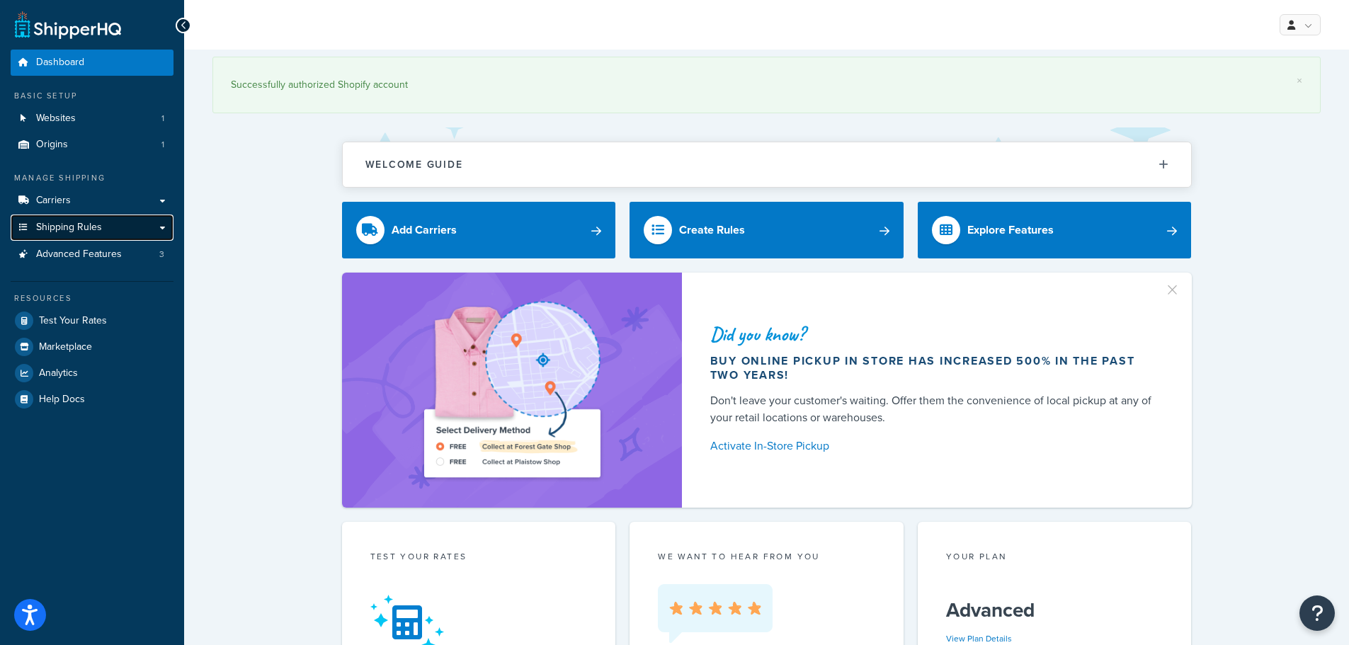
click at [86, 235] on link "Shipping Rules" at bounding box center [92, 228] width 163 height 26
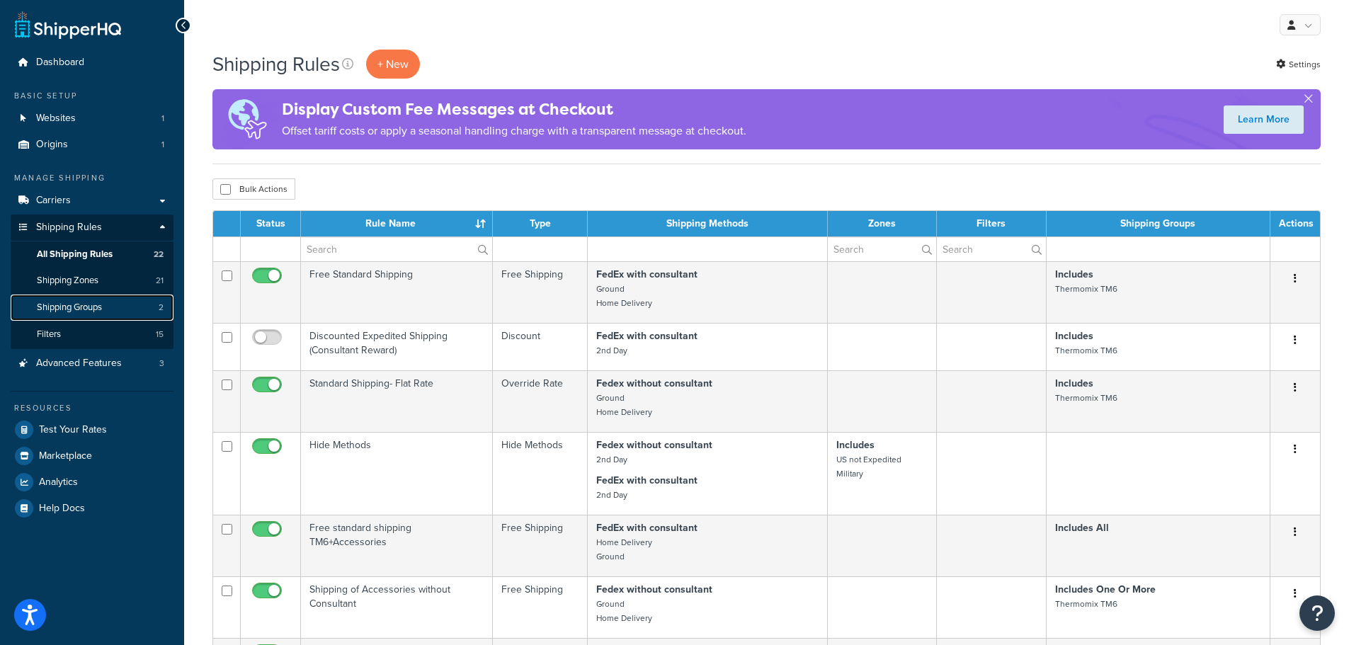
click at [135, 307] on link "Shipping Groups 2" at bounding box center [92, 308] width 163 height 26
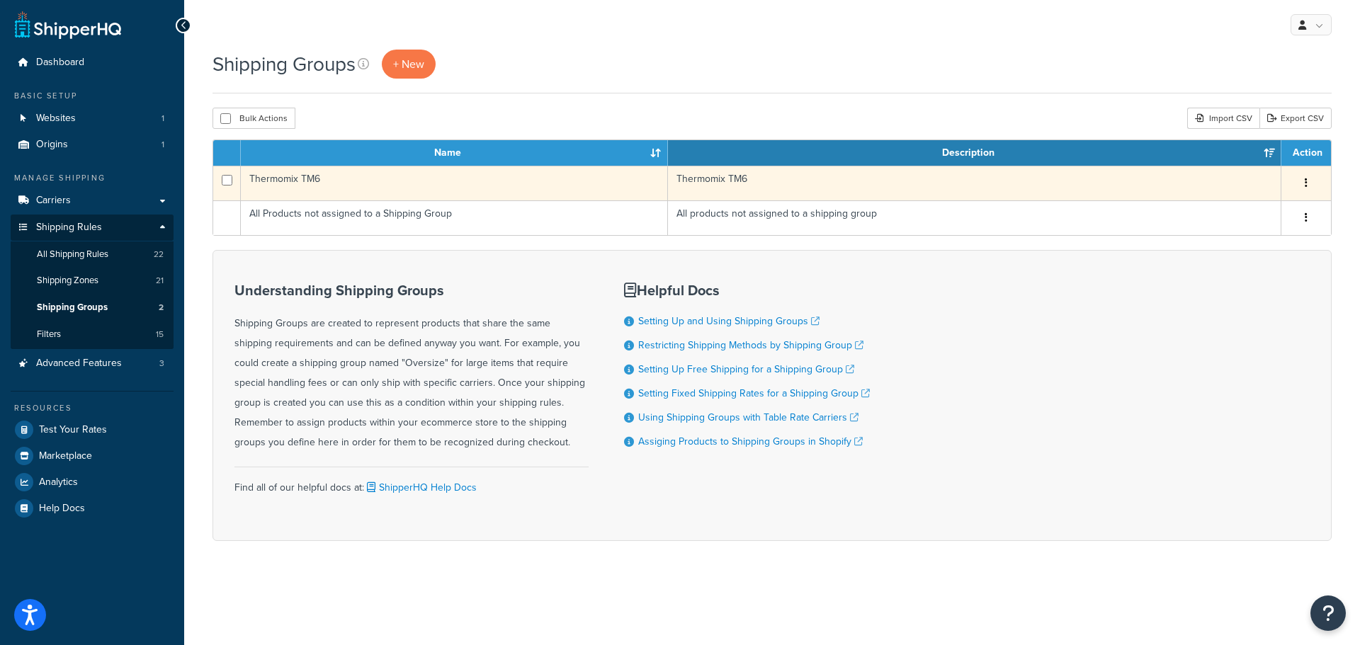
click at [306, 179] on td "Thermomix TM6" at bounding box center [454, 183] width 427 height 35
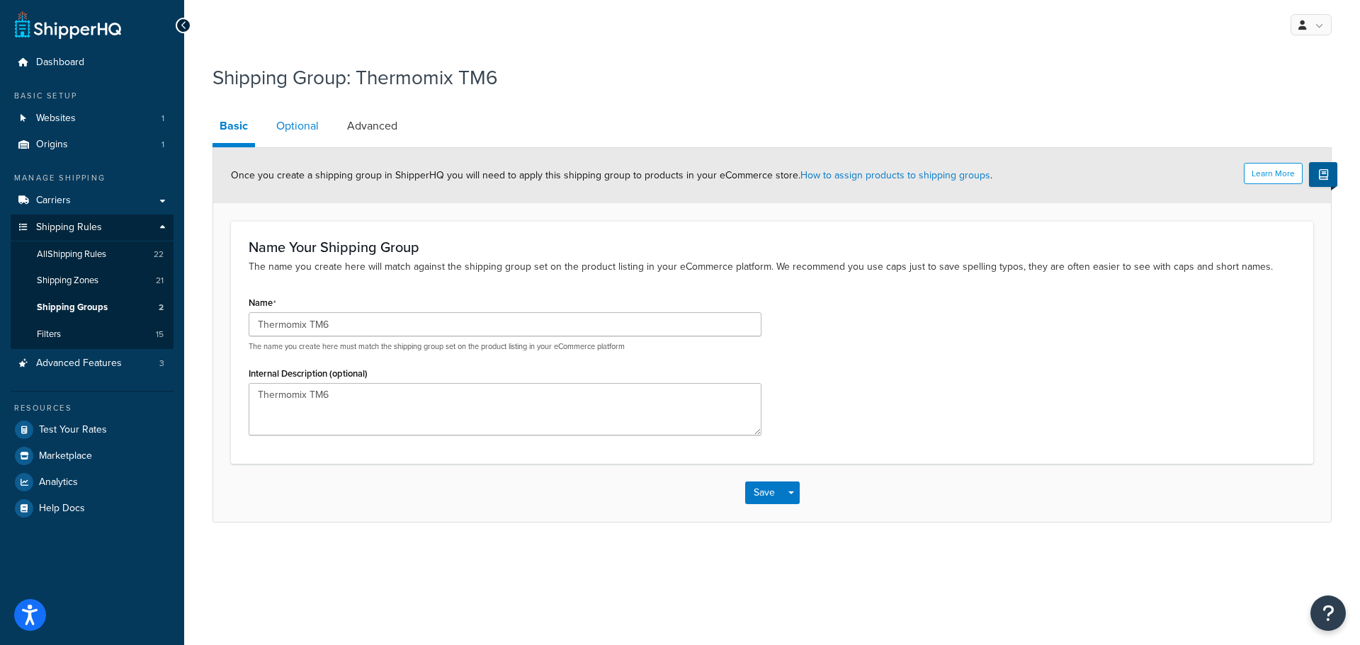
click at [302, 122] on link "Optional" at bounding box center [297, 126] width 57 height 34
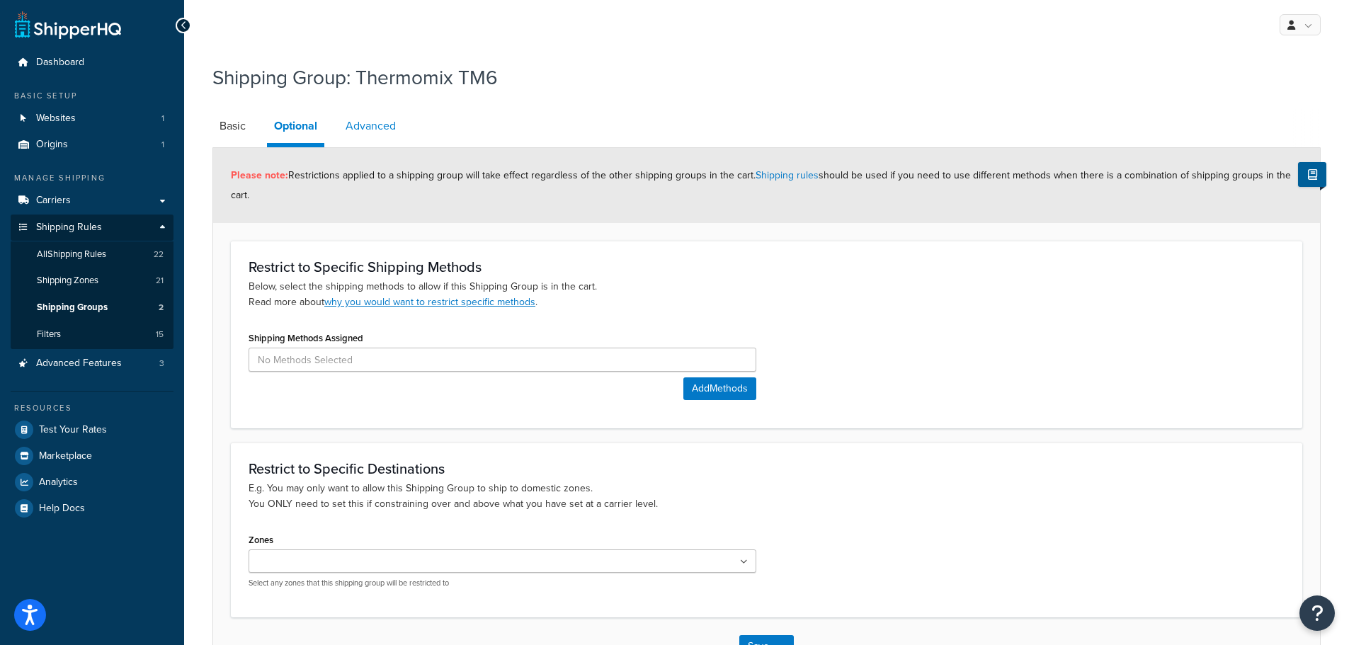
click at [392, 123] on link "Advanced" at bounding box center [371, 126] width 64 height 34
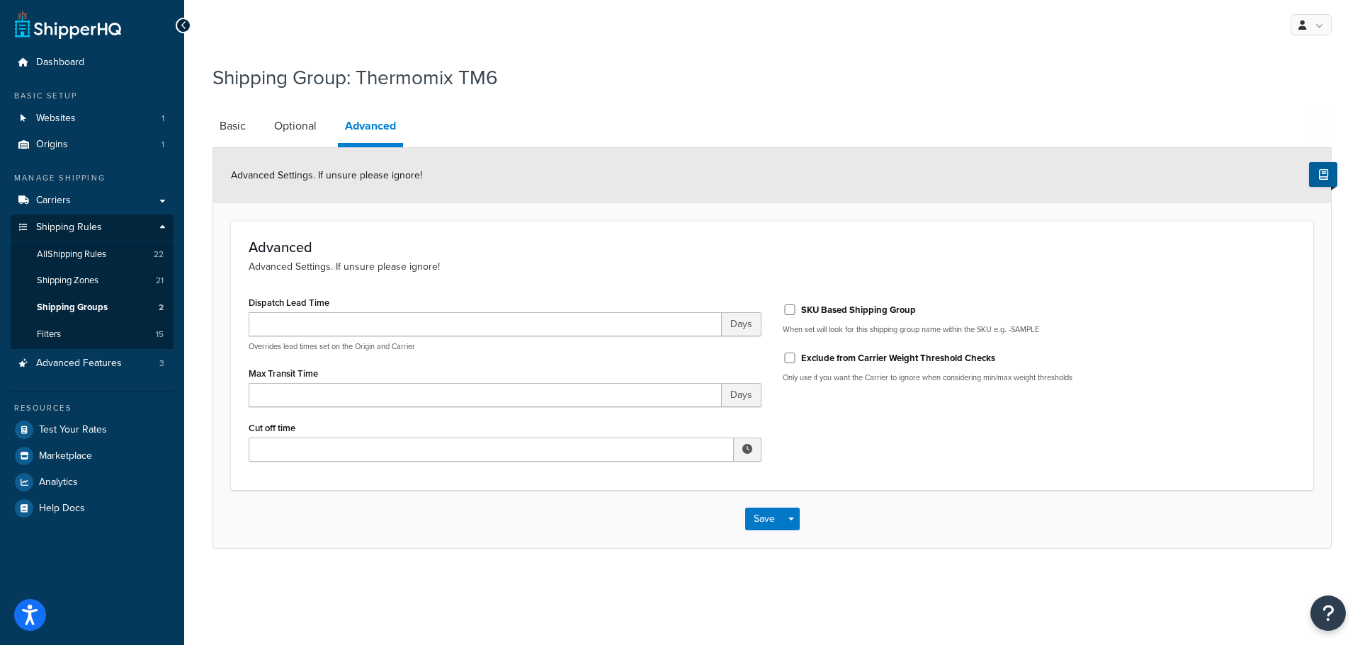
click at [336, 130] on li "Optional" at bounding box center [302, 126] width 71 height 34
click at [294, 125] on link "Optional" at bounding box center [295, 126] width 57 height 34
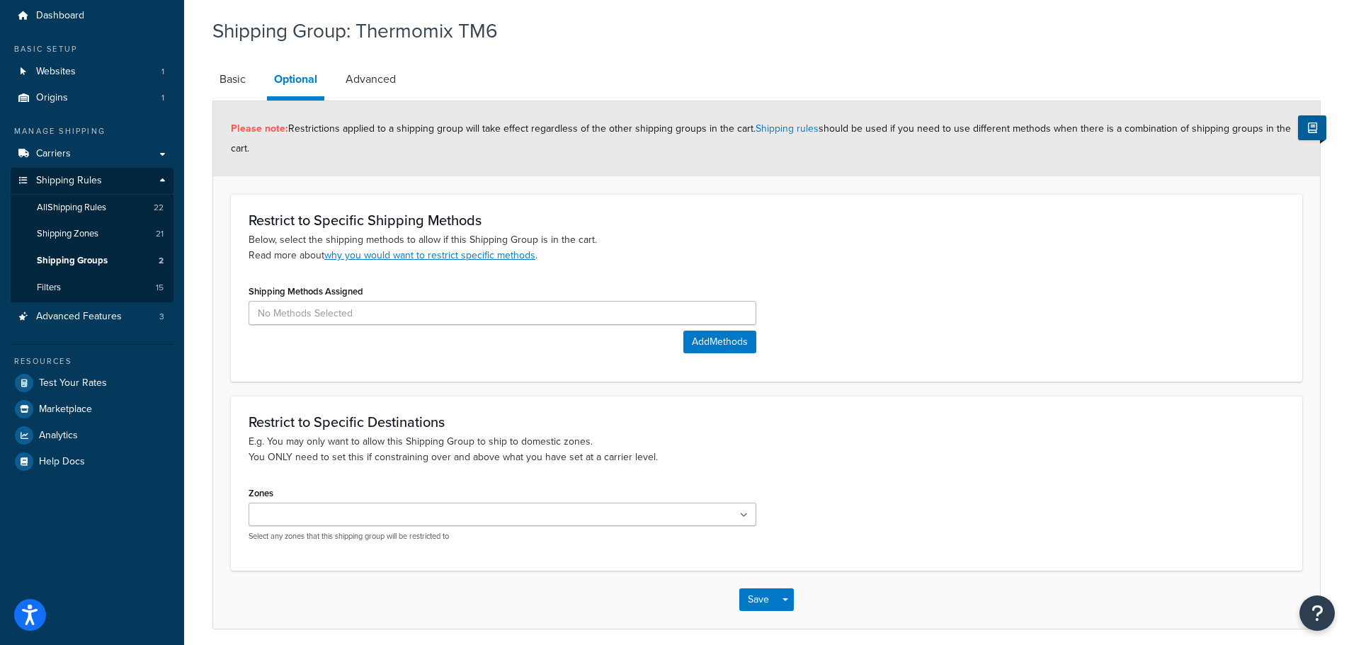
scroll to position [44, 0]
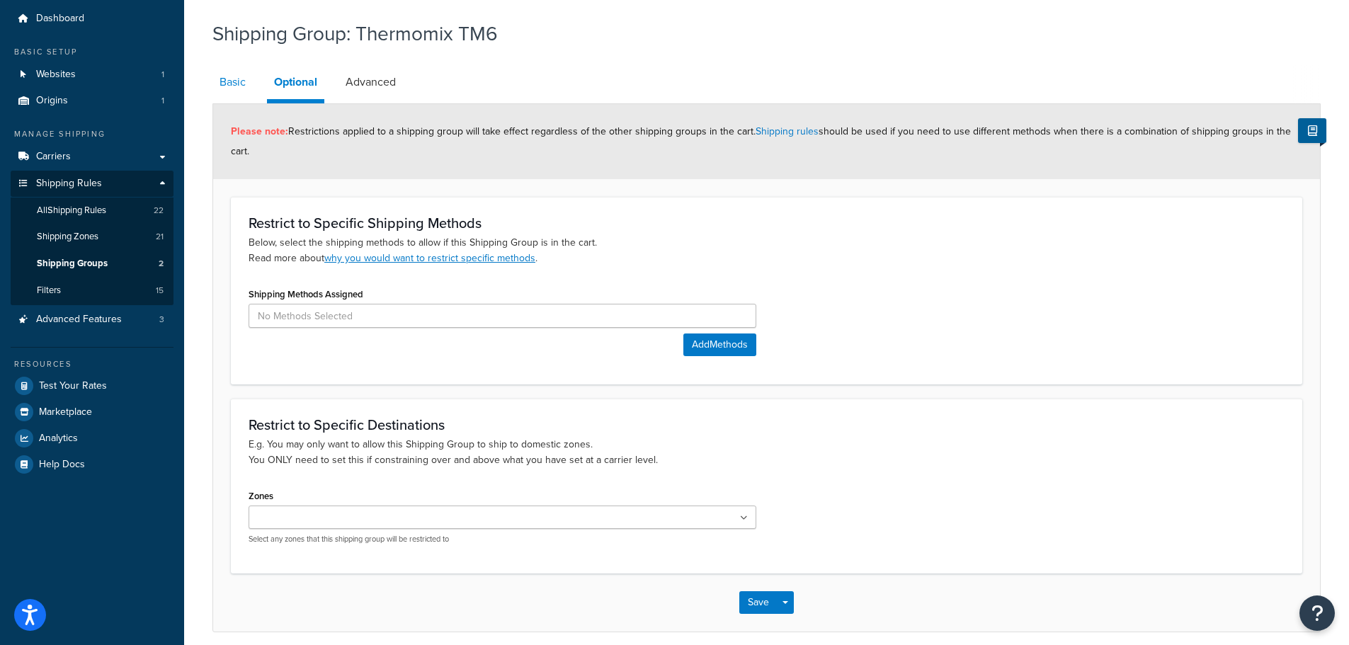
click at [234, 84] on link "Basic" at bounding box center [232, 82] width 40 height 34
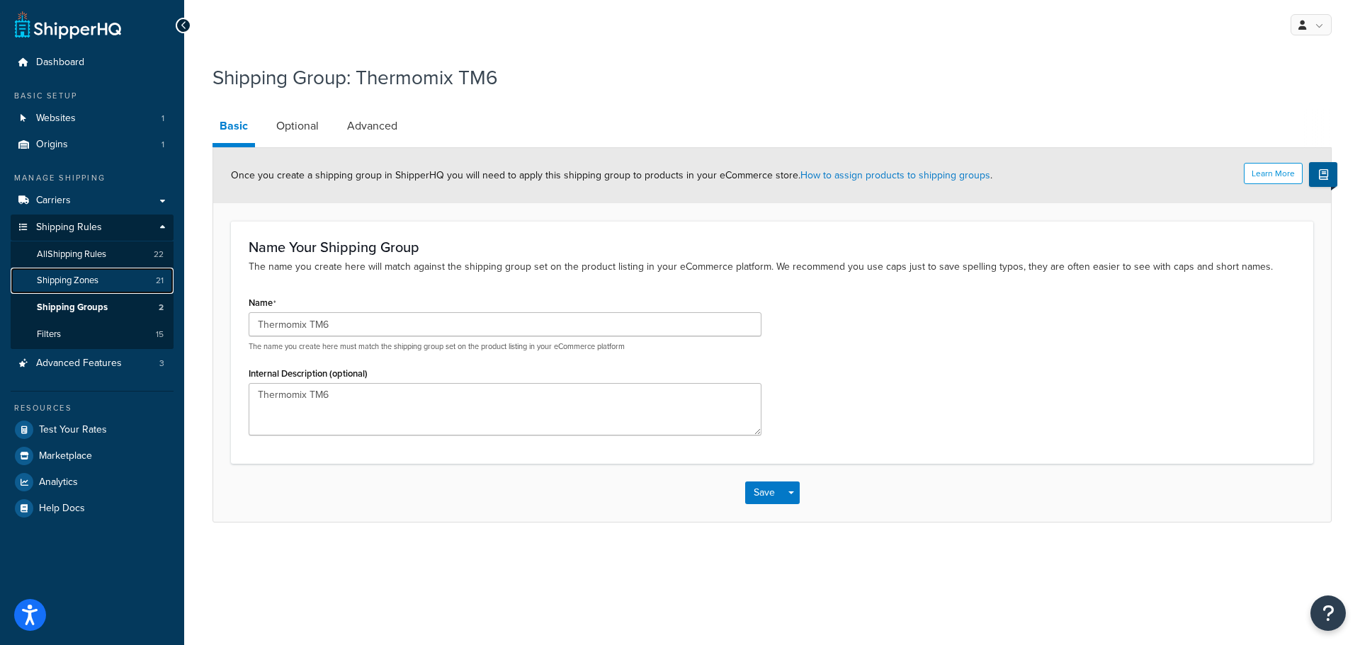
click at [118, 276] on link "Shipping Zones 21" at bounding box center [92, 281] width 163 height 26
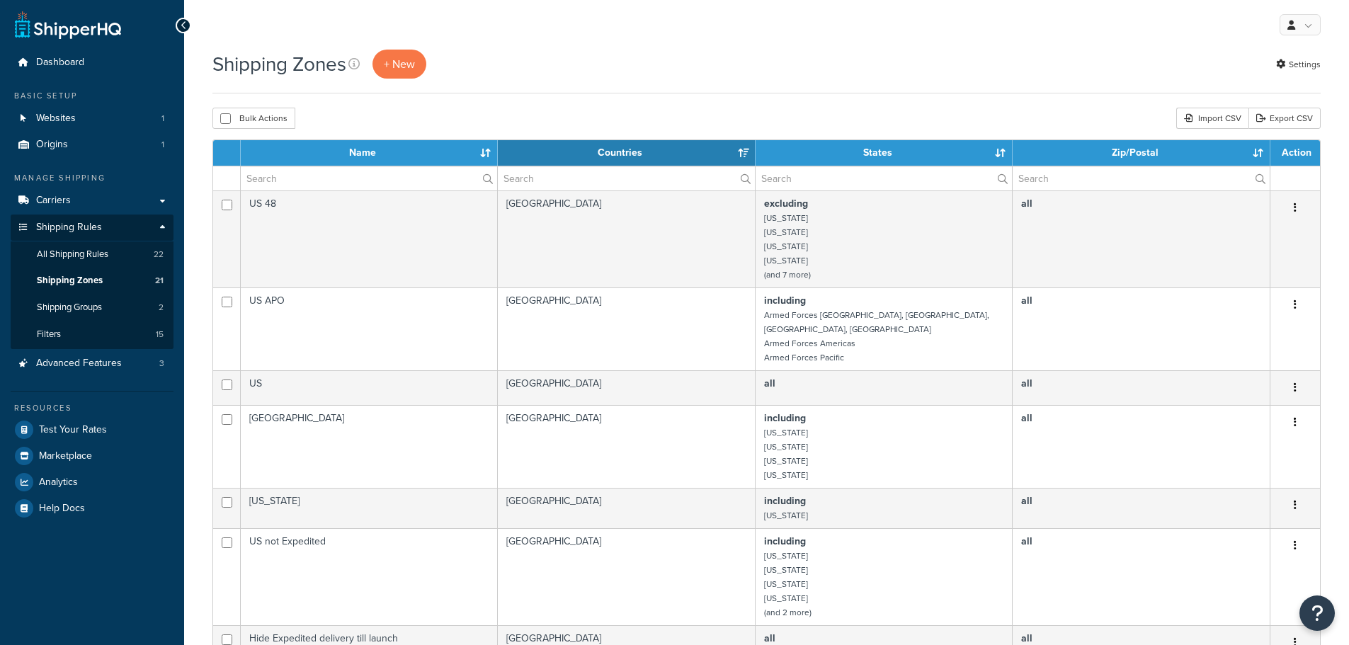
select select "15"
click at [74, 256] on span "All Shipping Rules" at bounding box center [73, 255] width 72 height 12
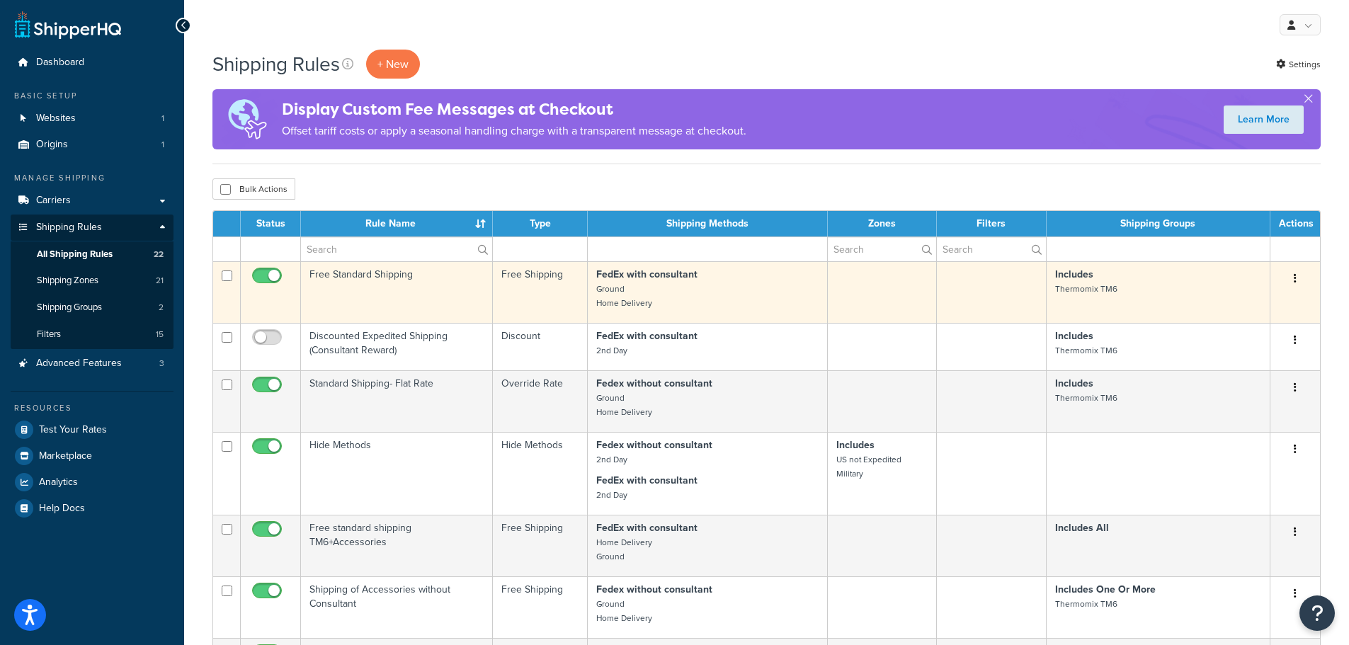
click at [366, 276] on td "Free Standard Shipping" at bounding box center [397, 292] width 192 height 62
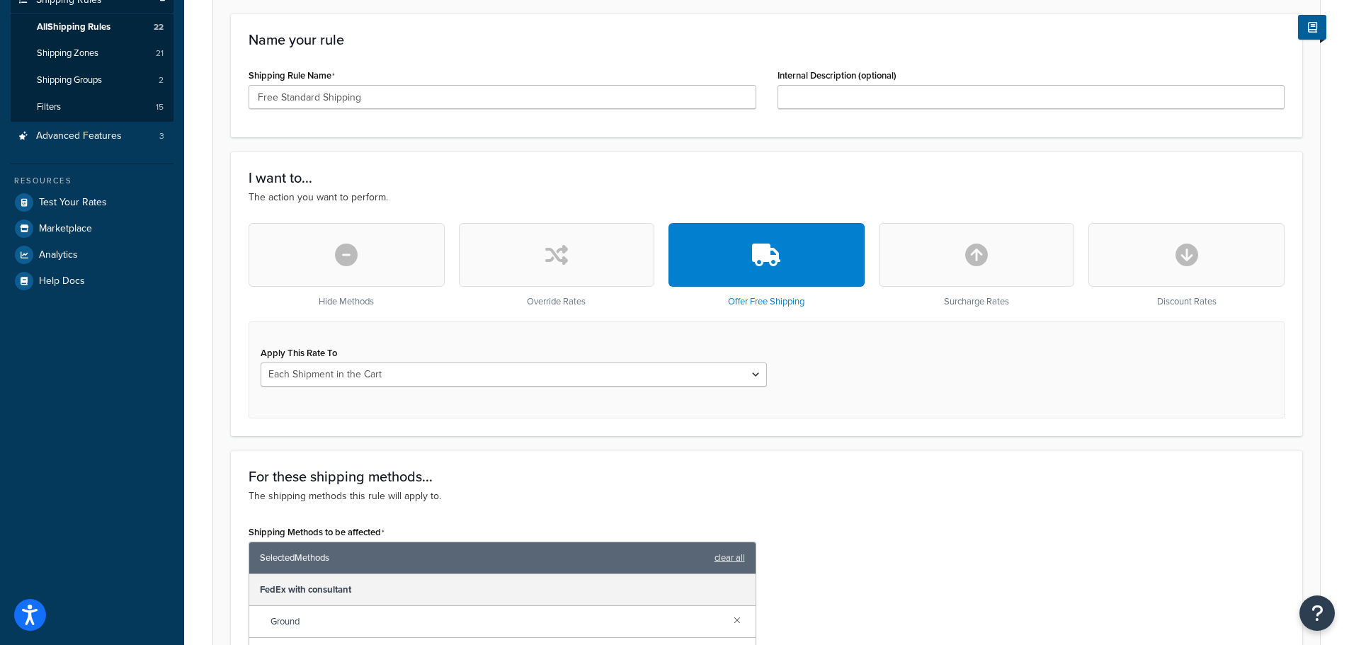
scroll to position [227, 0]
click at [81, 82] on span "Shipping Groups" at bounding box center [69, 81] width 65 height 12
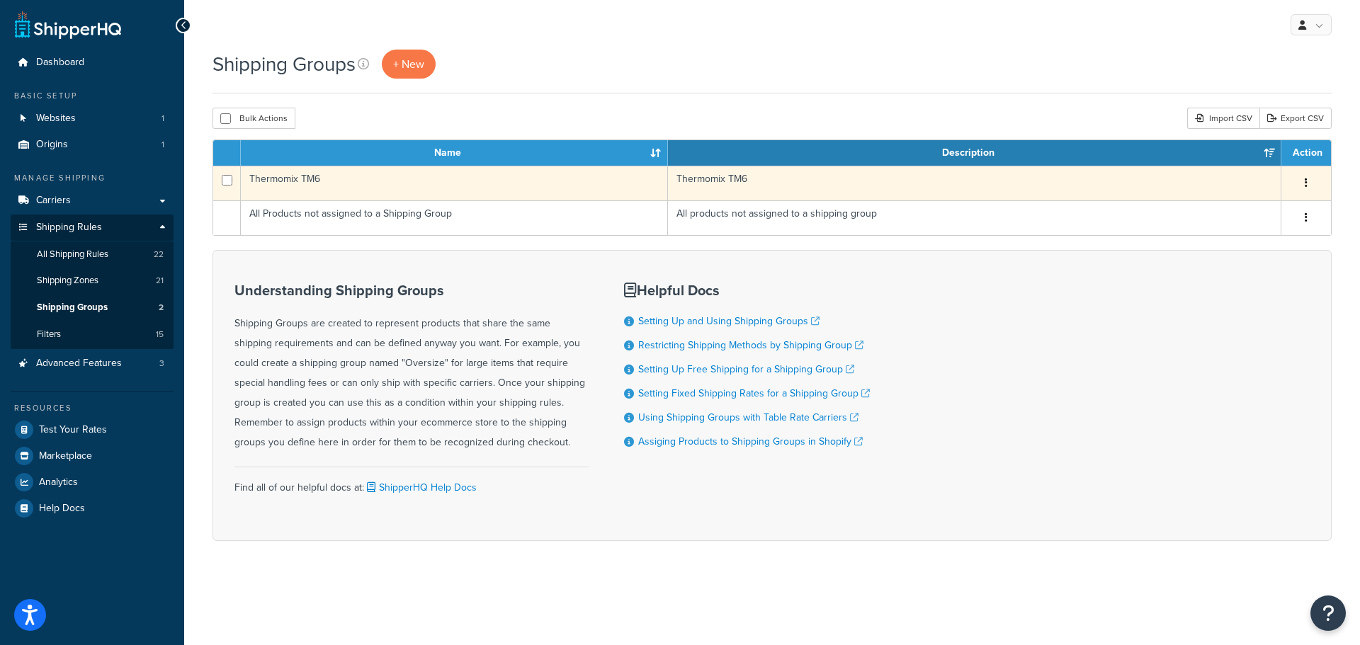
click at [1303, 185] on button "button" at bounding box center [1306, 183] width 20 height 23
click at [1266, 205] on link "Edit" at bounding box center [1249, 211] width 112 height 29
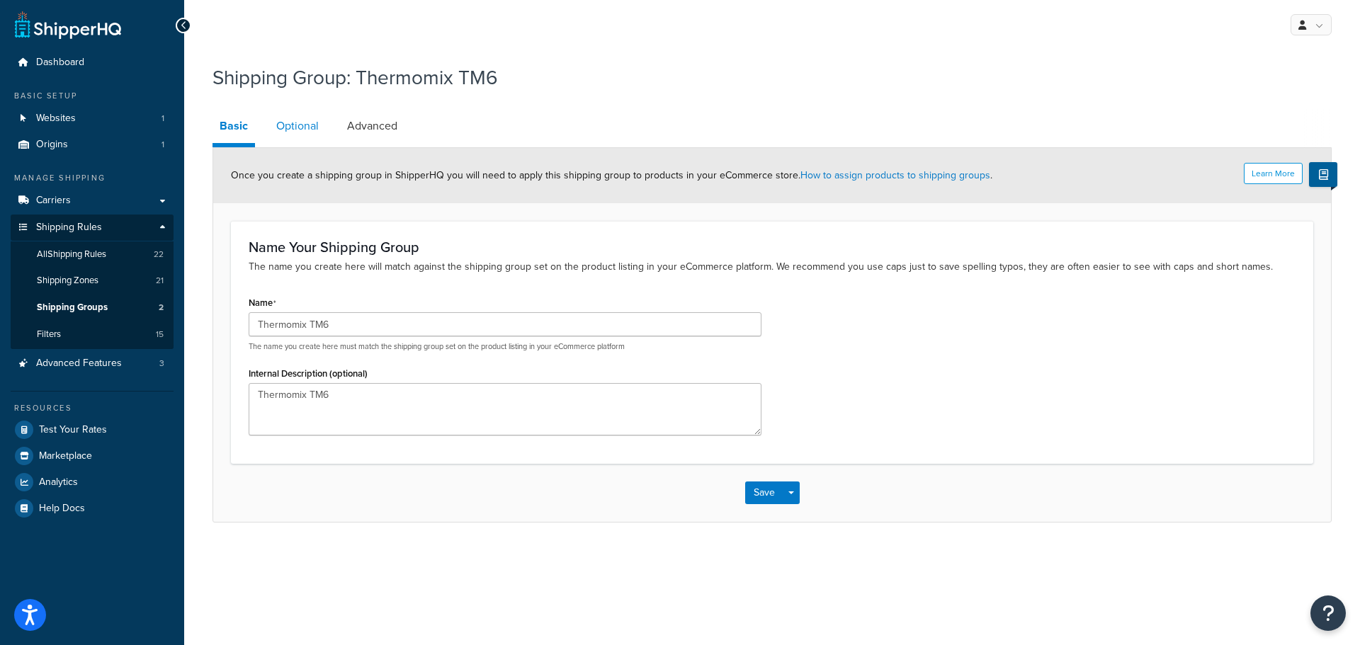
click at [295, 128] on link "Optional" at bounding box center [297, 126] width 57 height 34
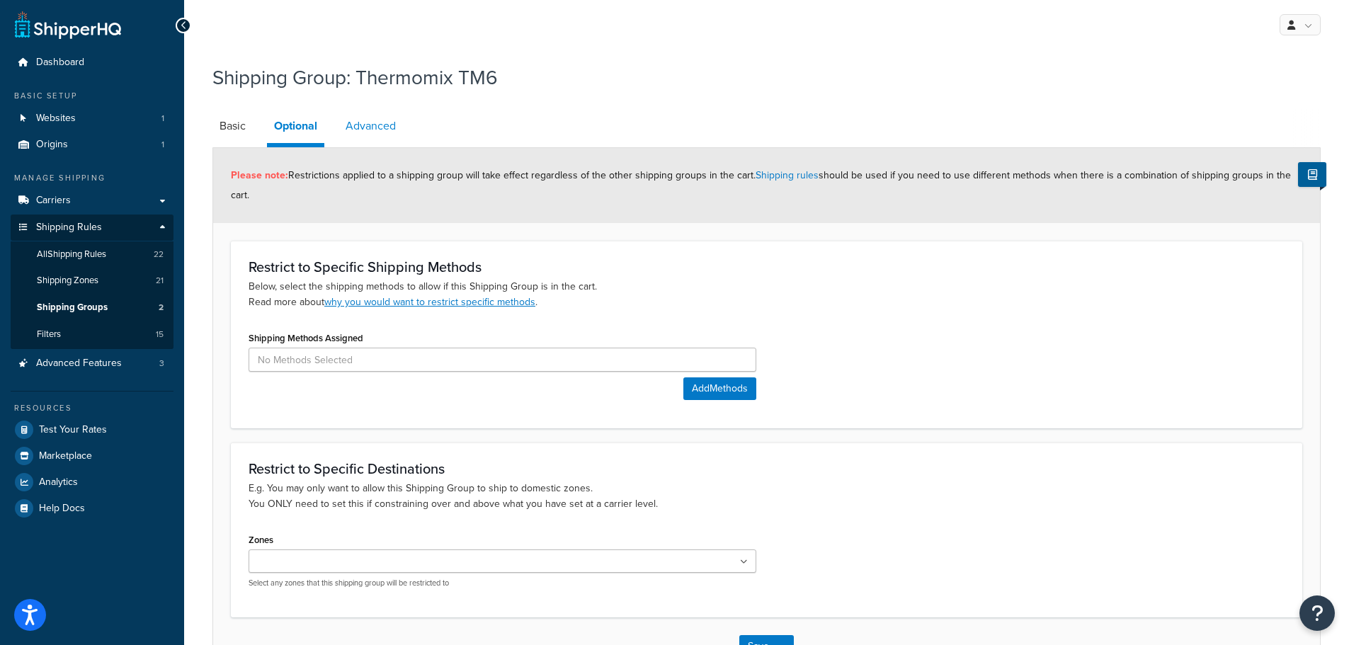
click at [381, 123] on link "Advanced" at bounding box center [371, 126] width 64 height 34
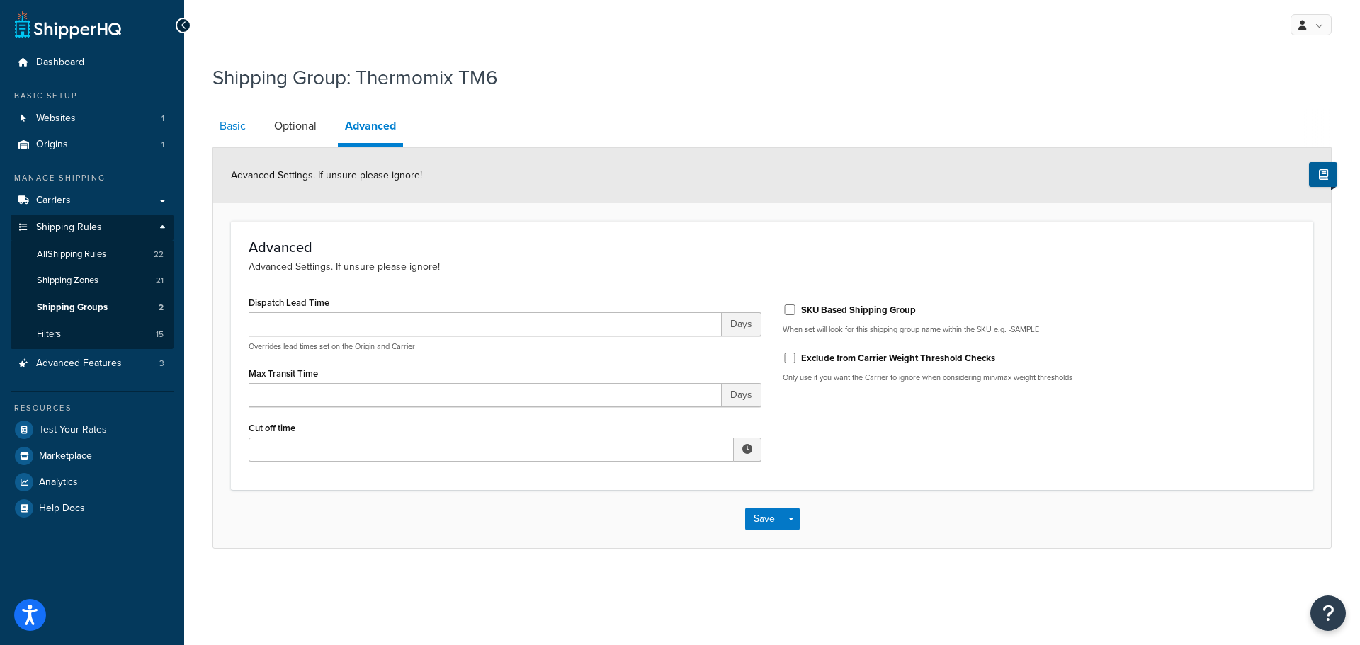
click at [236, 125] on link "Basic" at bounding box center [232, 126] width 40 height 34
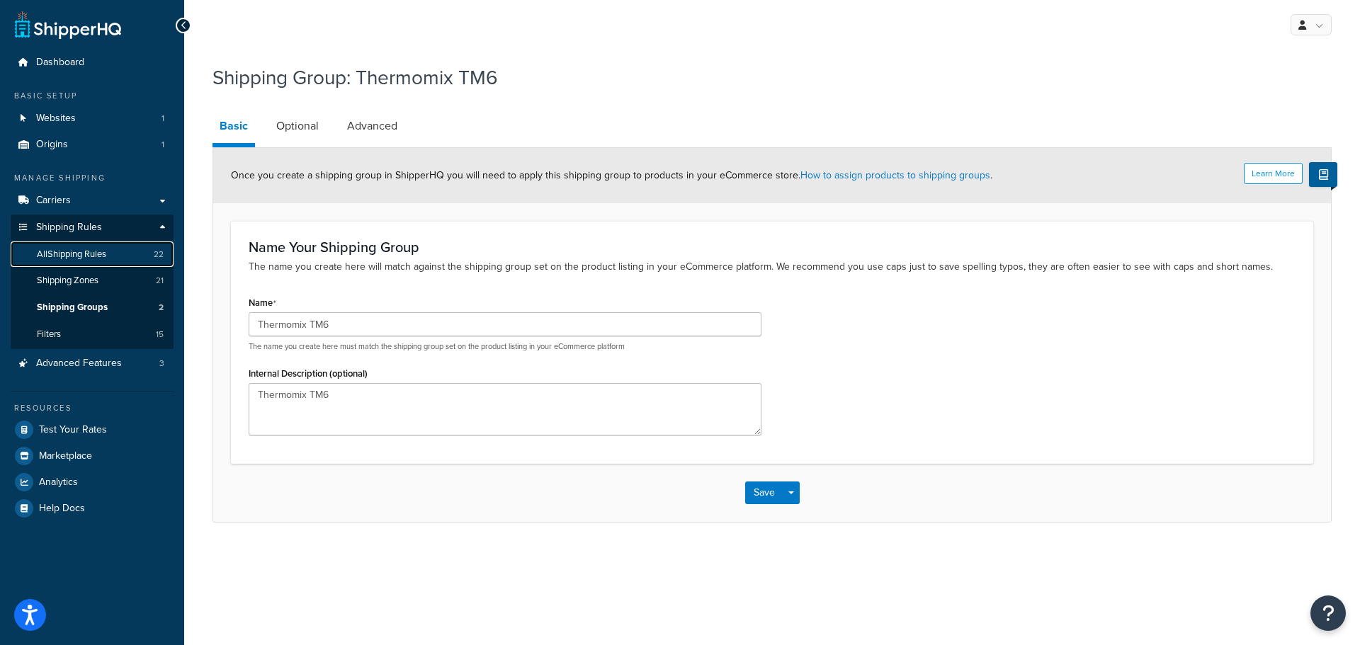
click at [52, 246] on link "All Shipping Rules 22" at bounding box center [92, 255] width 163 height 26
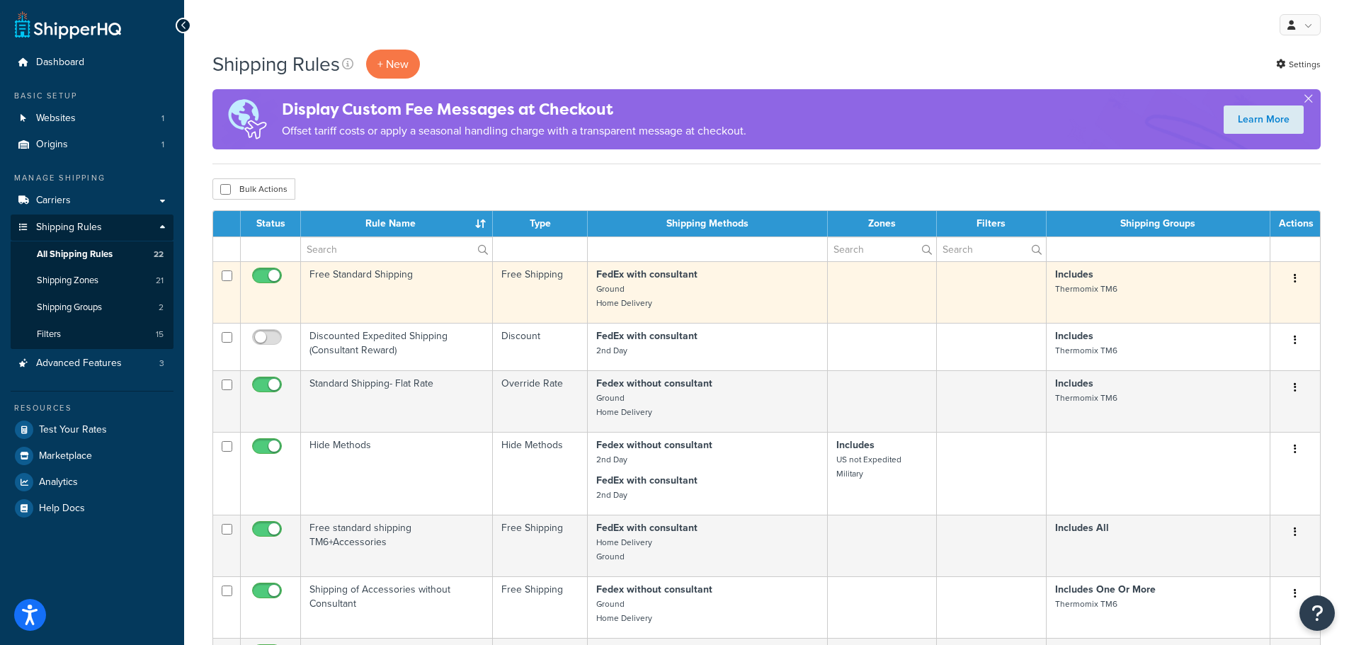
click at [372, 272] on td "Free Standard Shipping" at bounding box center [397, 292] width 192 height 62
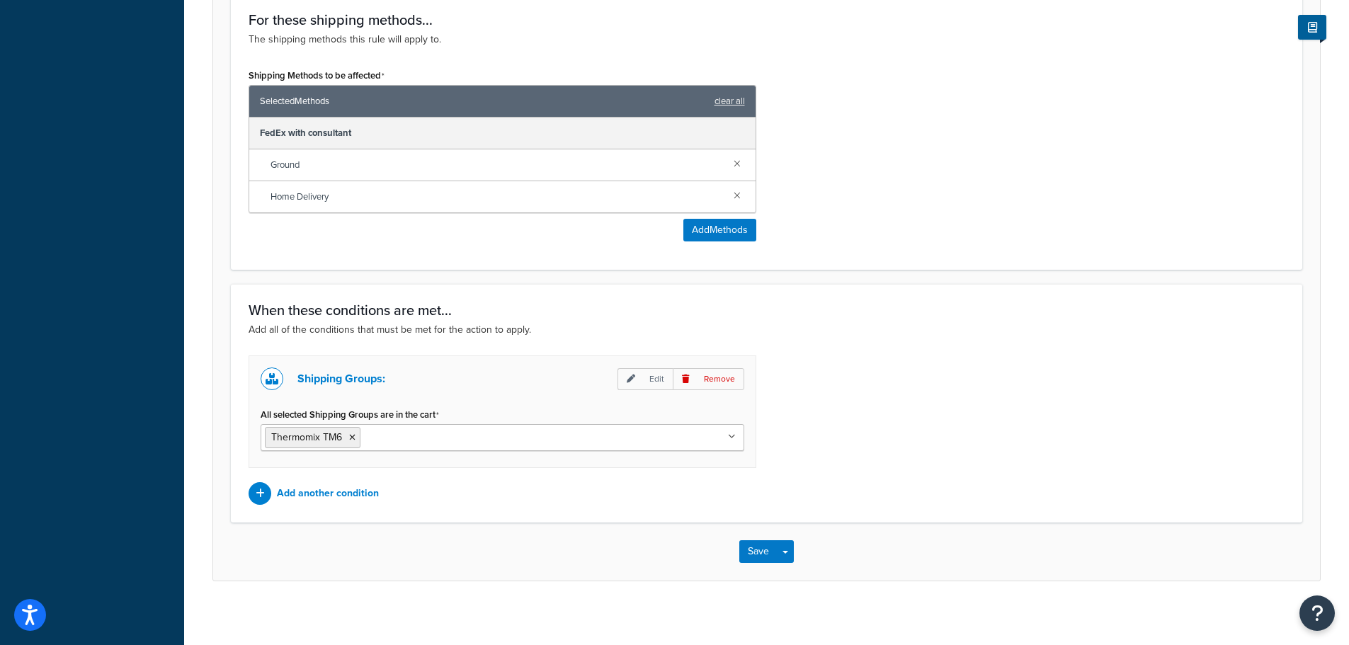
scroll to position [691, 0]
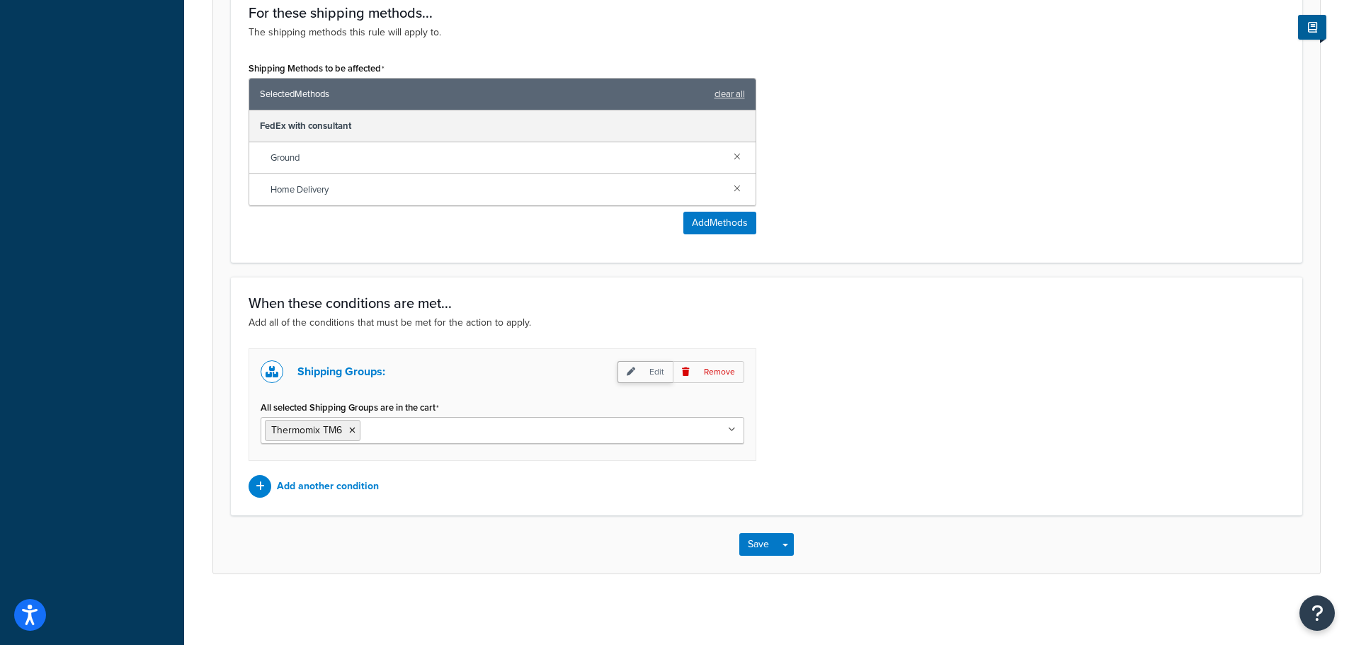
click at [639, 373] on p "Edit" at bounding box center [645, 372] width 55 height 22
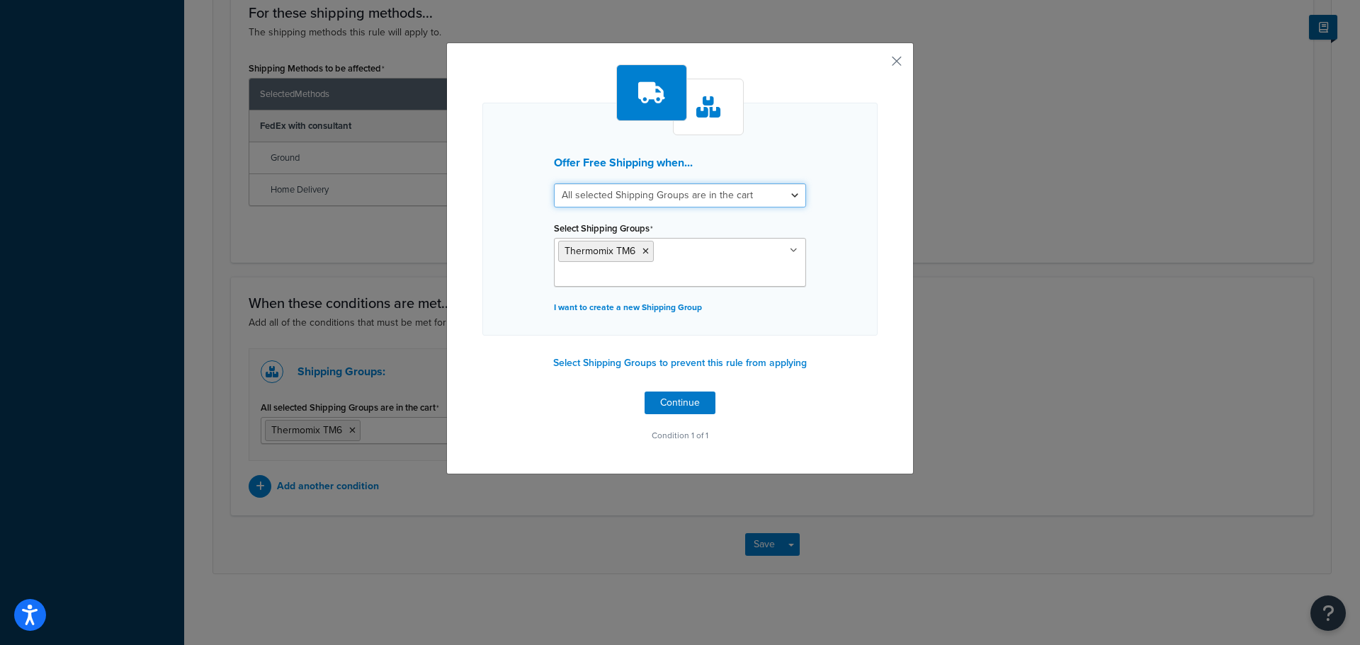
click at [707, 200] on select "All selected Shipping Groups are in the cart Any selected Shipping Groups are i…" at bounding box center [680, 195] width 252 height 24
click at [825, 163] on div "Offer Free Shipping when... All selected Shipping Groups are in the cart Any se…" at bounding box center [679, 219] width 395 height 233
click at [878, 64] on button "button" at bounding box center [876, 66] width 4 height 4
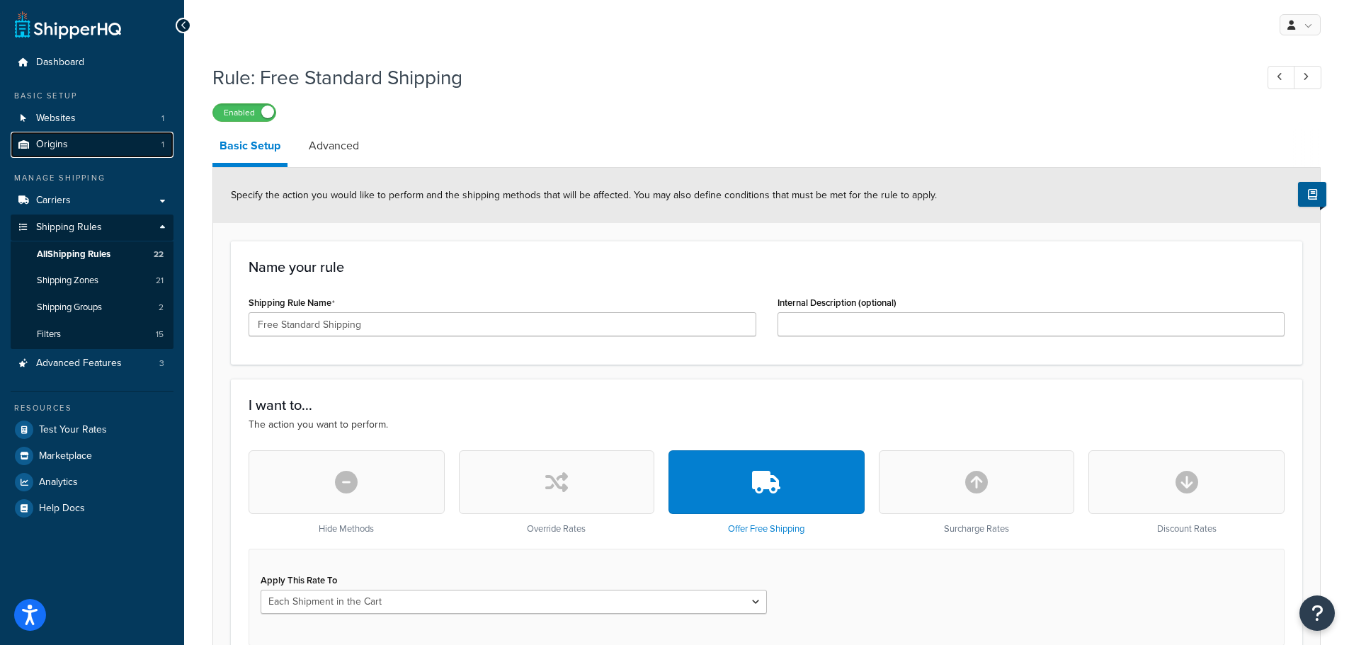
click at [117, 138] on link "Origins 1" at bounding box center [92, 145] width 163 height 26
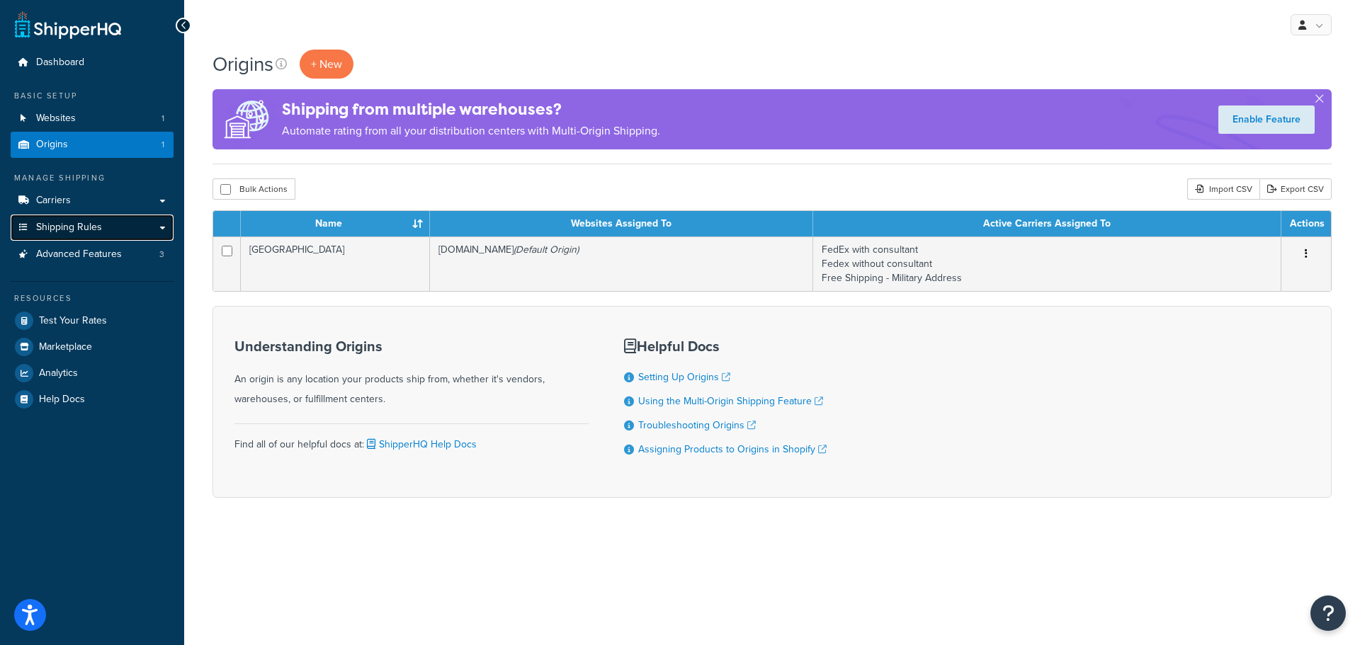
click at [29, 226] on icon at bounding box center [23, 227] width 14 height 8
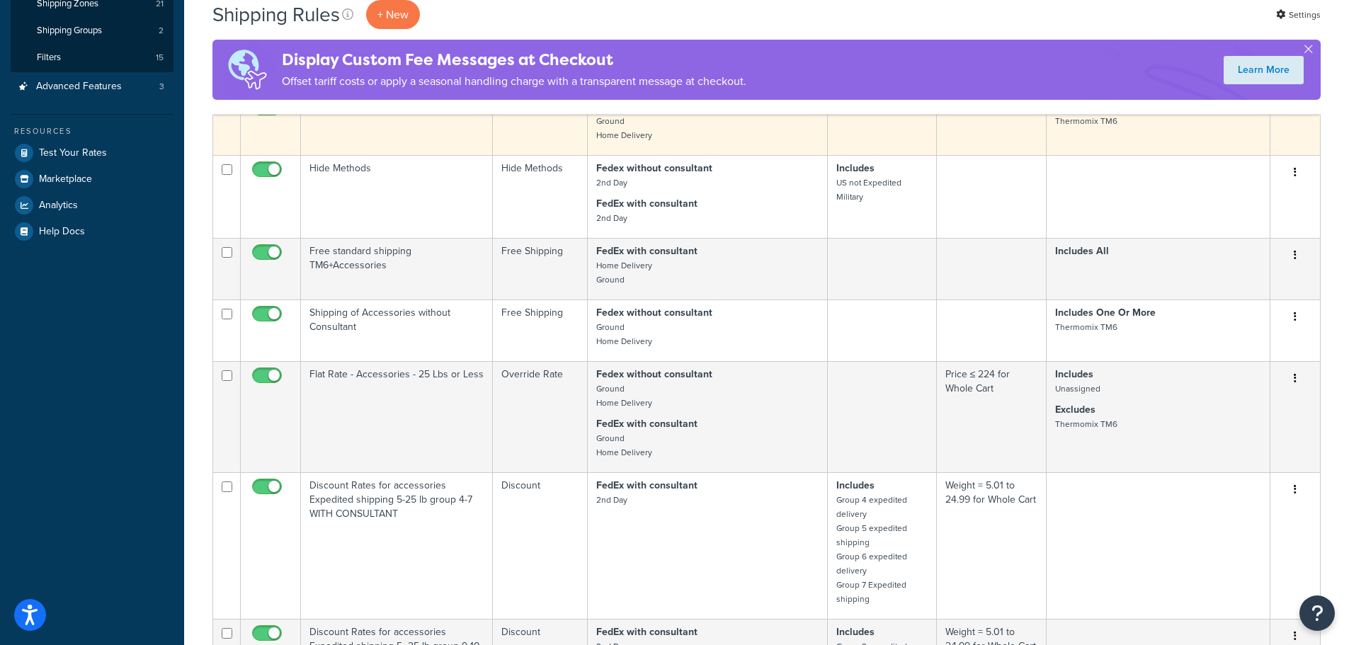
scroll to position [278, 0]
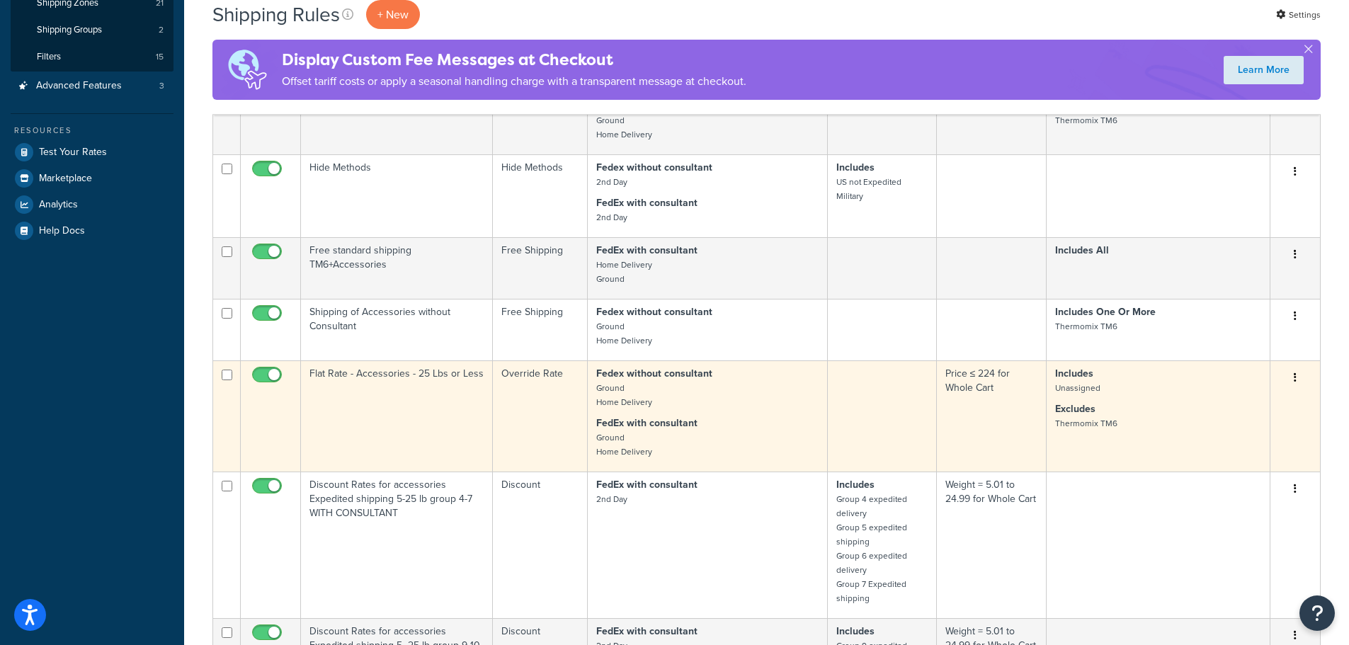
click at [419, 372] on td "Flat Rate - Accessories - 25 Lbs or Less" at bounding box center [397, 416] width 192 height 111
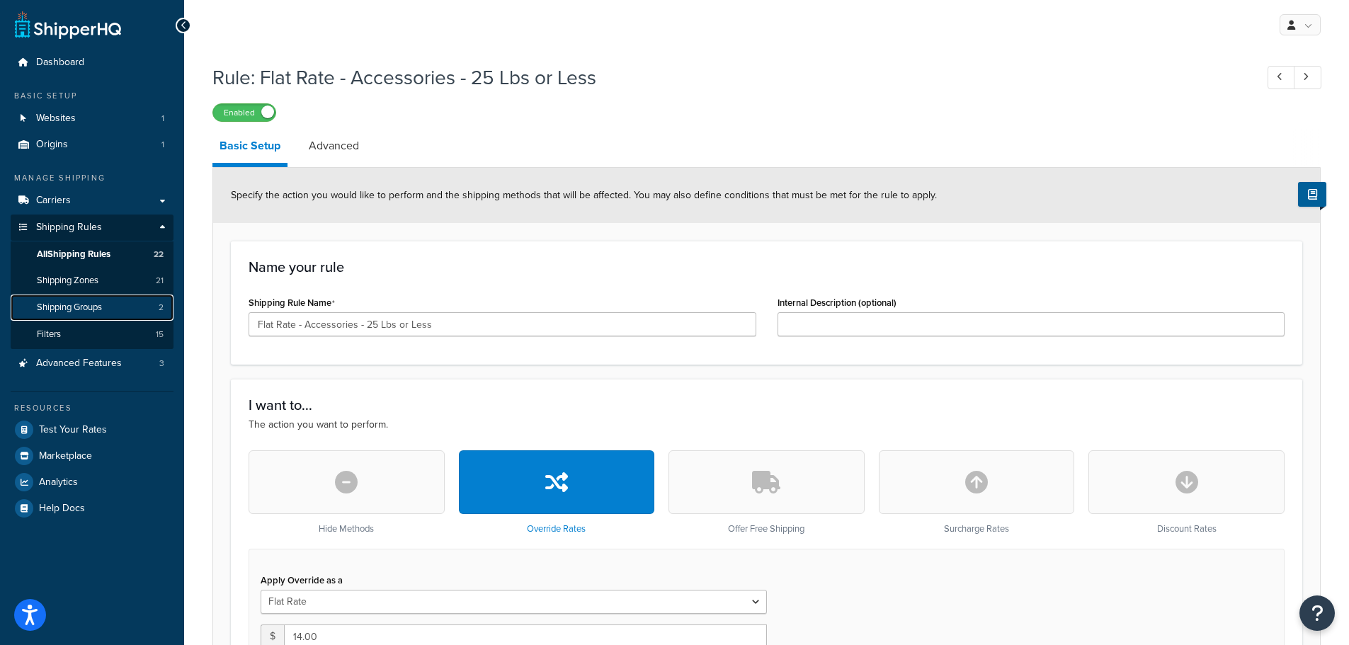
click at [113, 298] on link "Shipping Groups 2" at bounding box center [92, 308] width 163 height 26
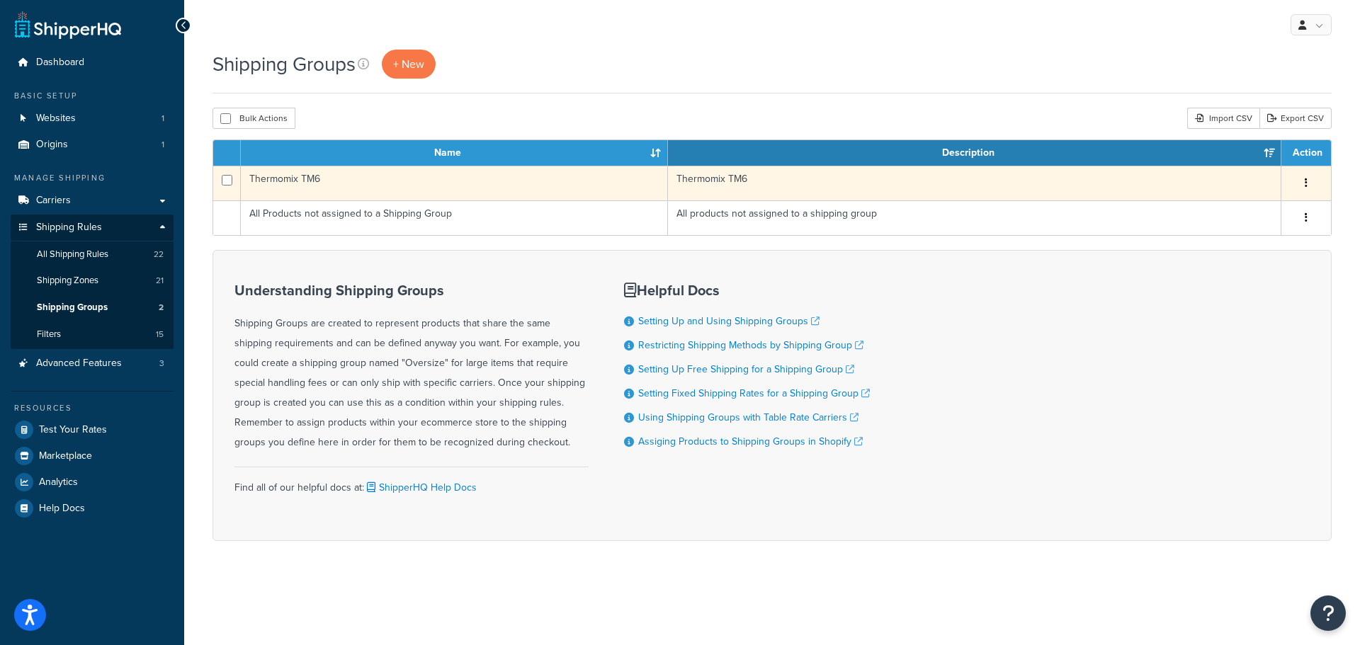
click at [305, 175] on td "Thermomix TM6" at bounding box center [454, 183] width 427 height 35
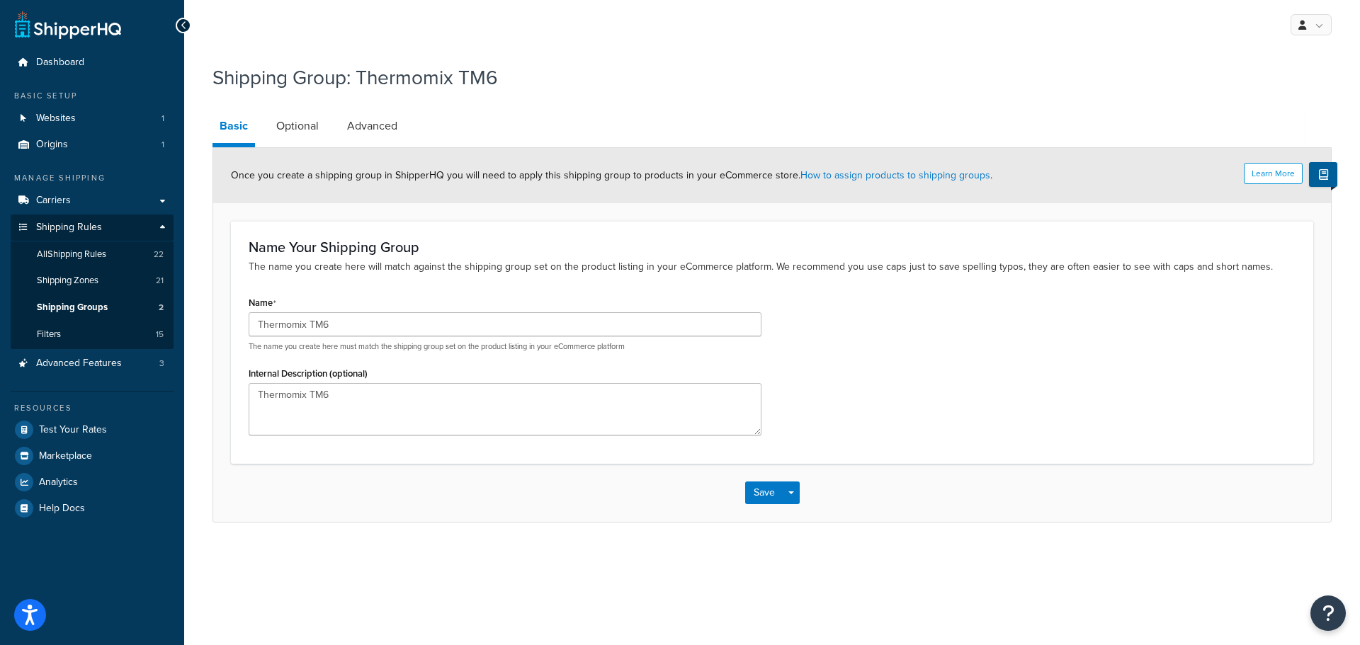
click at [183, 18] on div at bounding box center [184, 26] width 16 height 16
click at [182, 28] on icon at bounding box center [184, 26] width 6 height 10
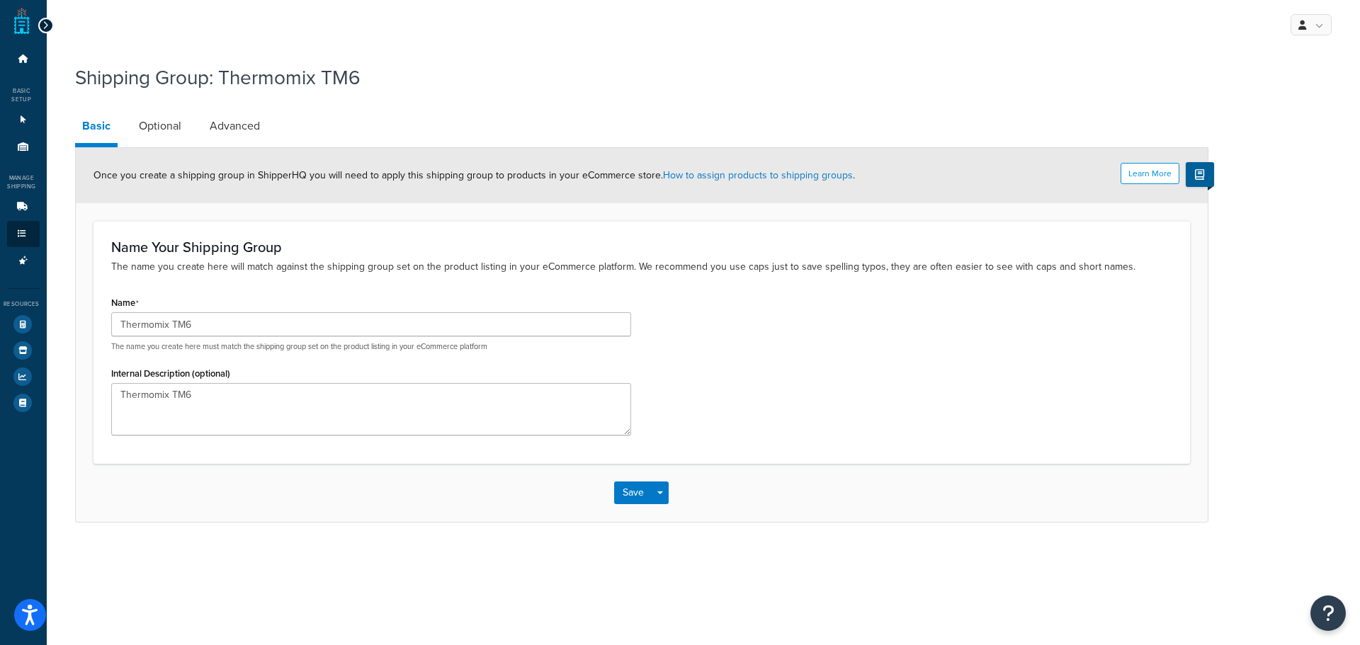
click at [182, 28] on div "My Profile Billing Global Settings Contact Us Logout" at bounding box center [703, 25] width 1313 height 50
click at [45, 33] on div at bounding box center [46, 26] width 16 height 16
click at [45, 26] on icon at bounding box center [45, 26] width 6 height 10
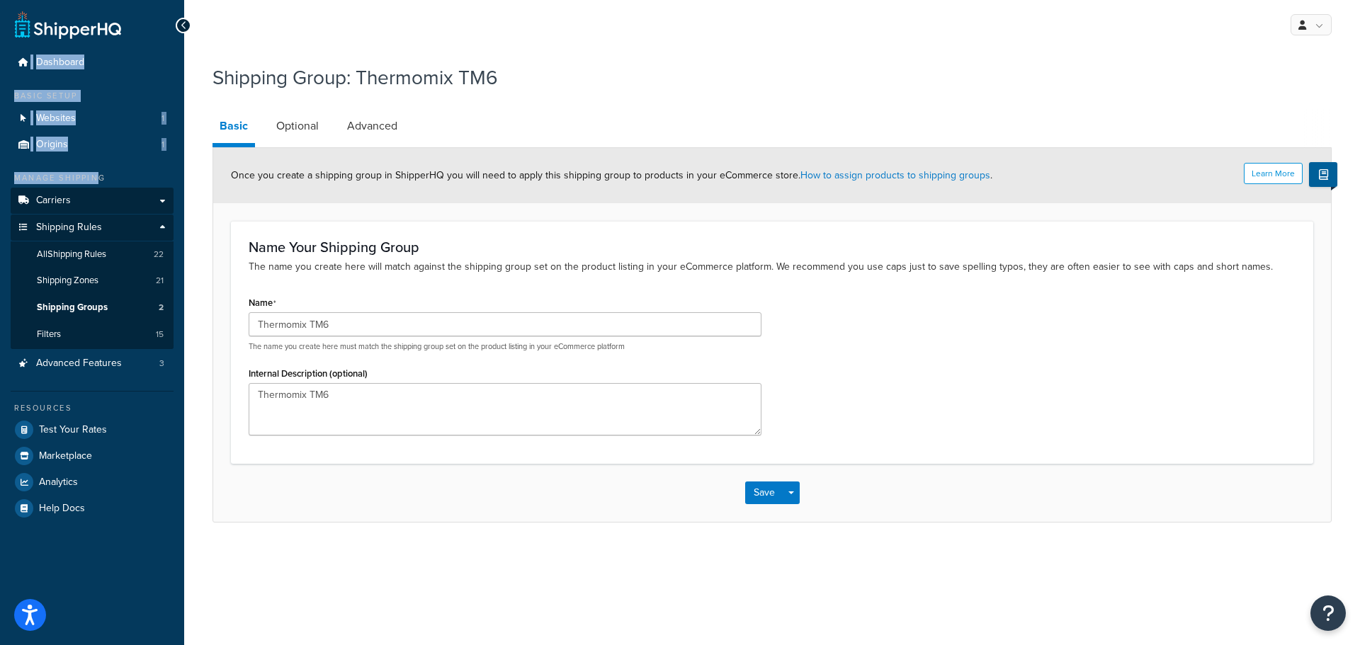
drag, startPoint x: 46, startPoint y: 26, endPoint x: 110, endPoint y: 200, distance: 185.5
click at [110, 200] on div "Dashboard Basic Setup Websites 1 Origins 1 Manage Shipping Carriers Carriers Al…" at bounding box center [92, 322] width 184 height 645
click at [102, 223] on link "Shipping Rules" at bounding box center [92, 228] width 163 height 26
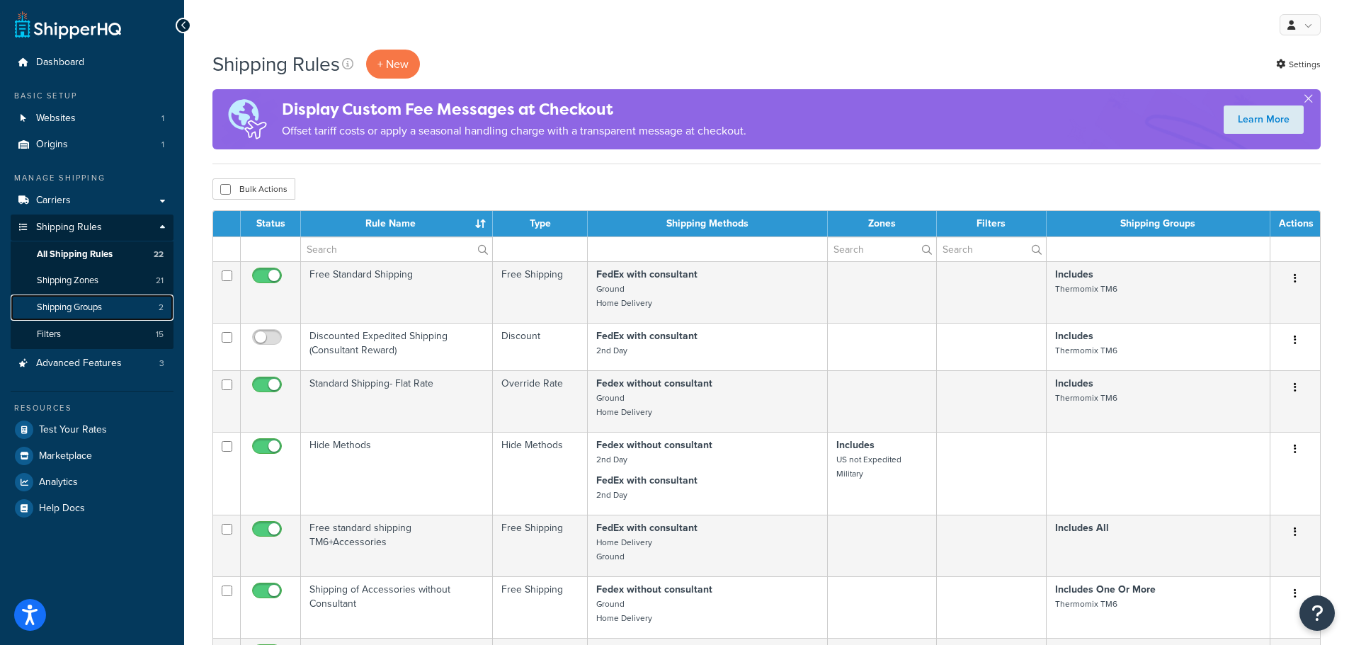
click at [101, 297] on link "Shipping Groups 2" at bounding box center [92, 308] width 163 height 26
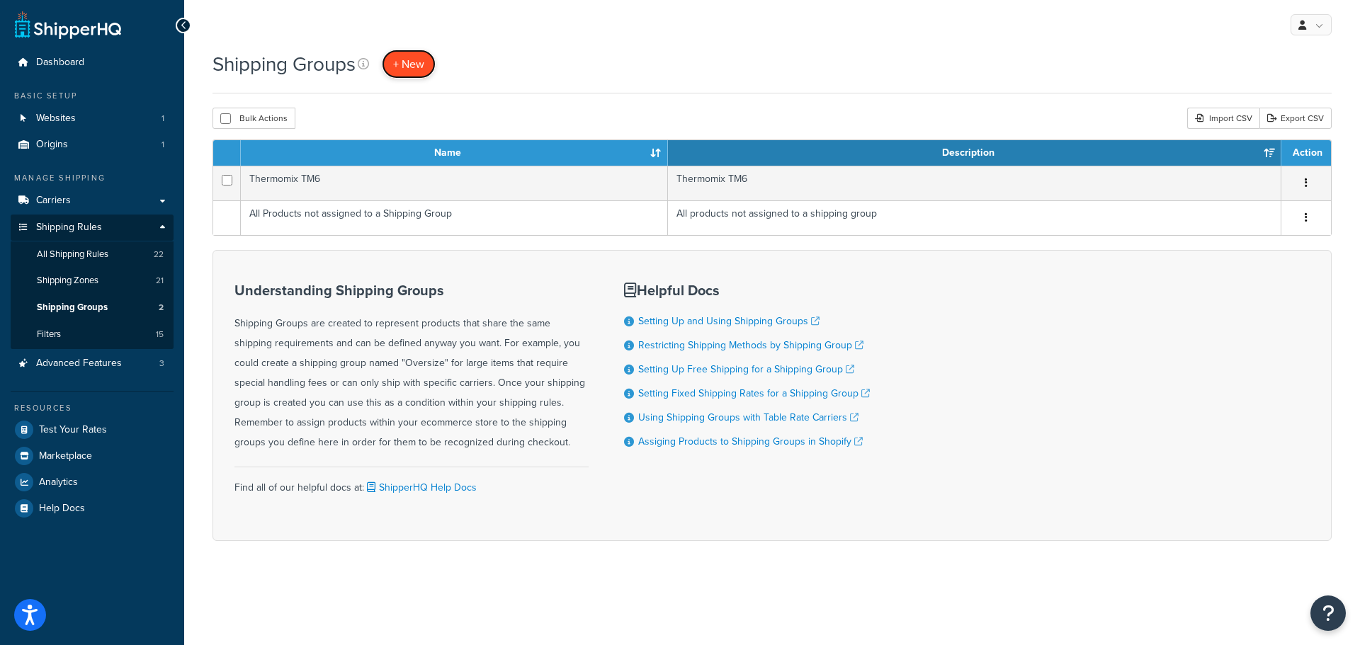
click at [400, 62] on span "+ New" at bounding box center [408, 64] width 31 height 16
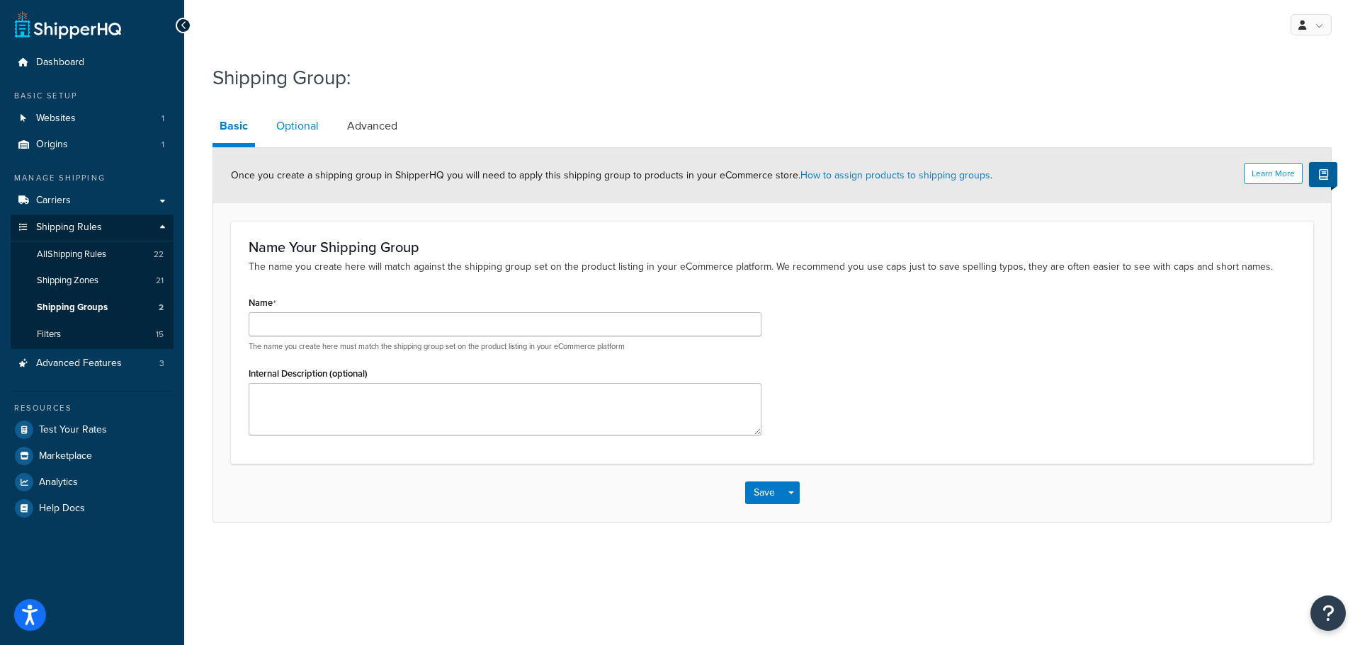
click at [290, 132] on link "Optional" at bounding box center [297, 126] width 57 height 34
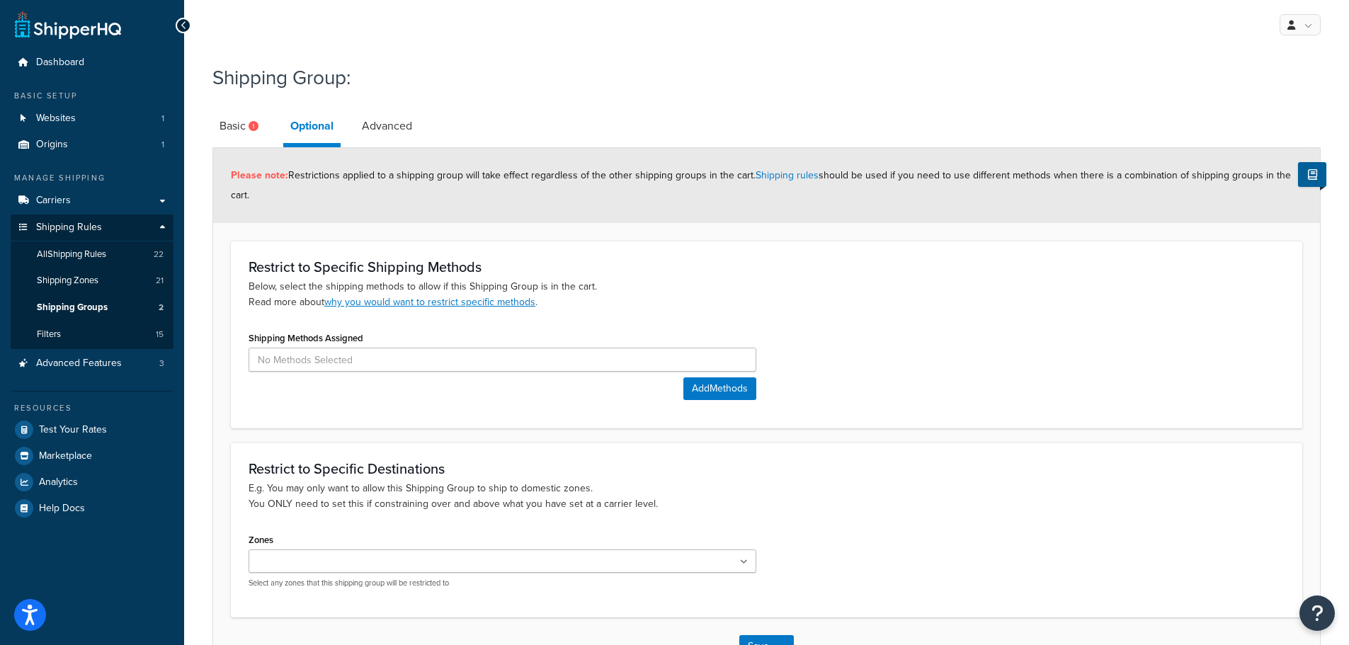
scroll to position [102, 0]
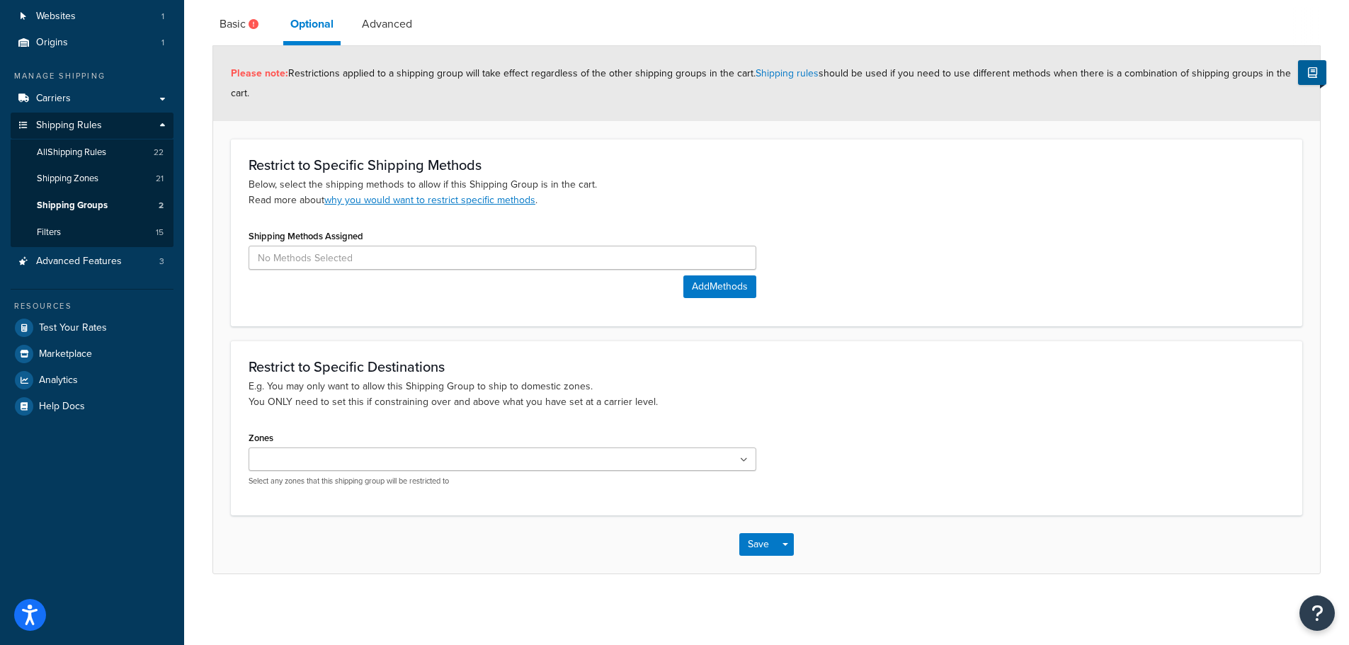
click at [394, 25] on link "Advanced" at bounding box center [387, 24] width 64 height 34
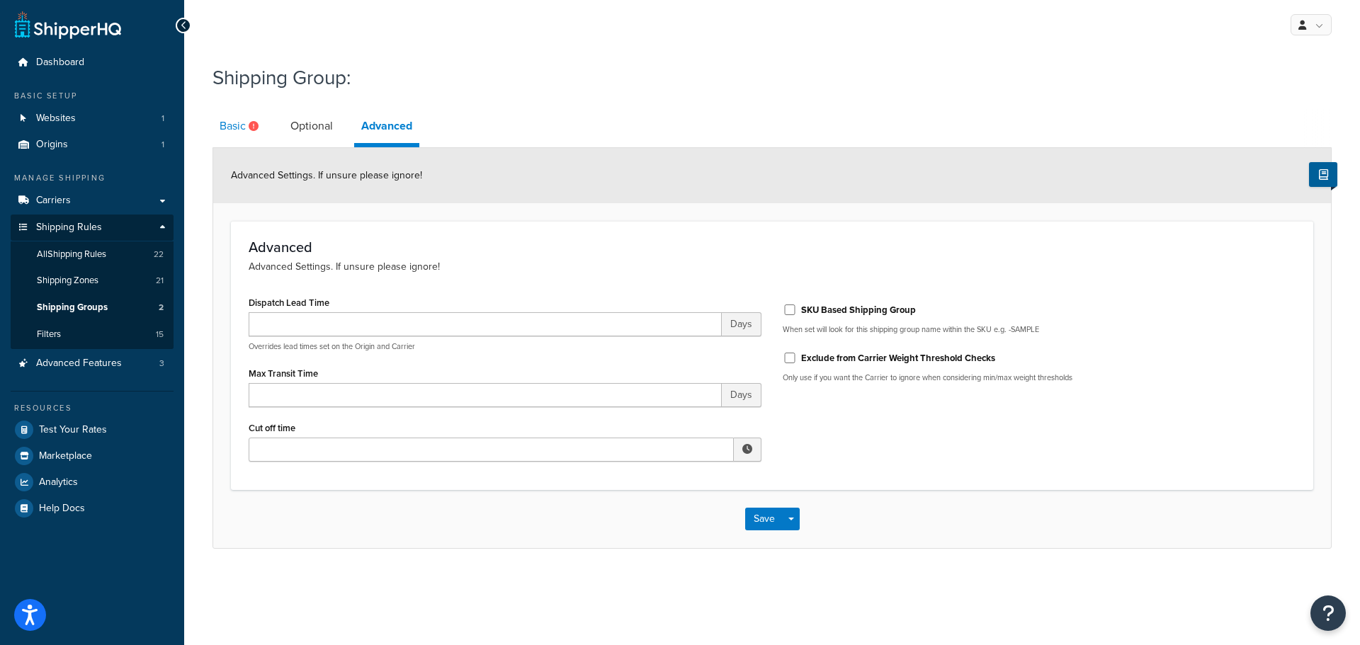
click at [249, 123] on icon at bounding box center [254, 126] width 10 height 10
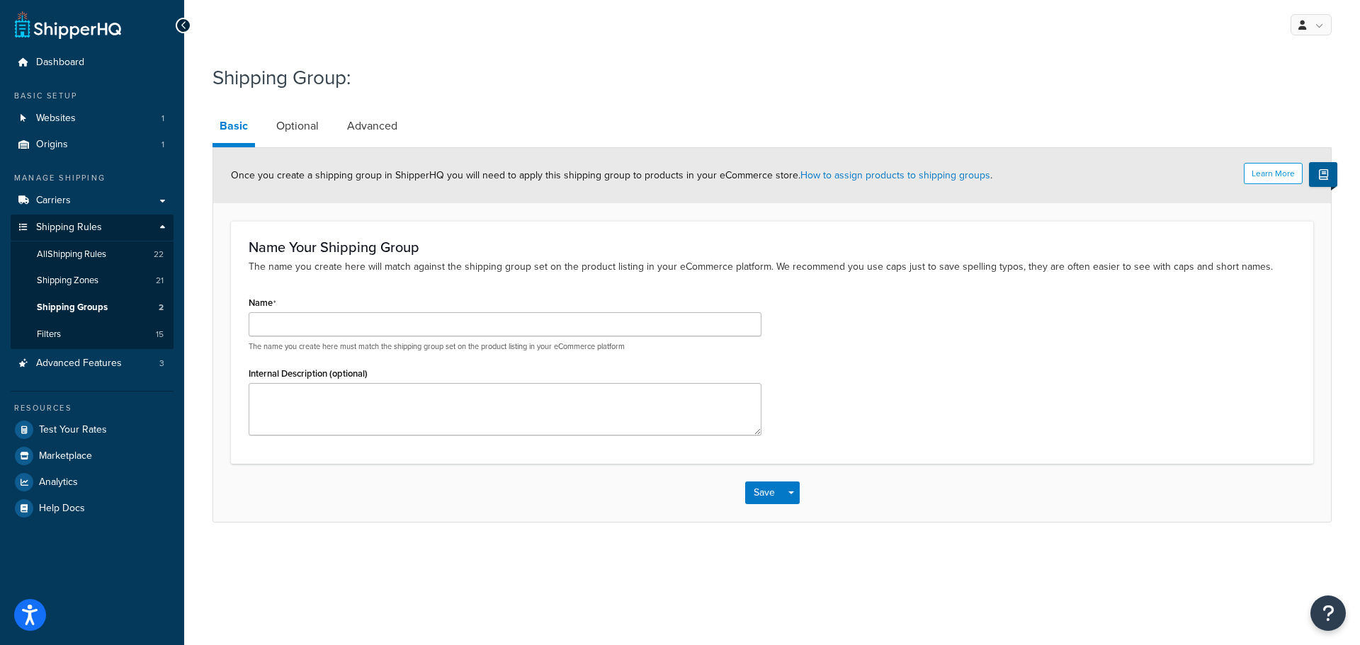
click at [181, 18] on div at bounding box center [184, 26] width 16 height 16
click at [182, 25] on icon at bounding box center [184, 26] width 6 height 10
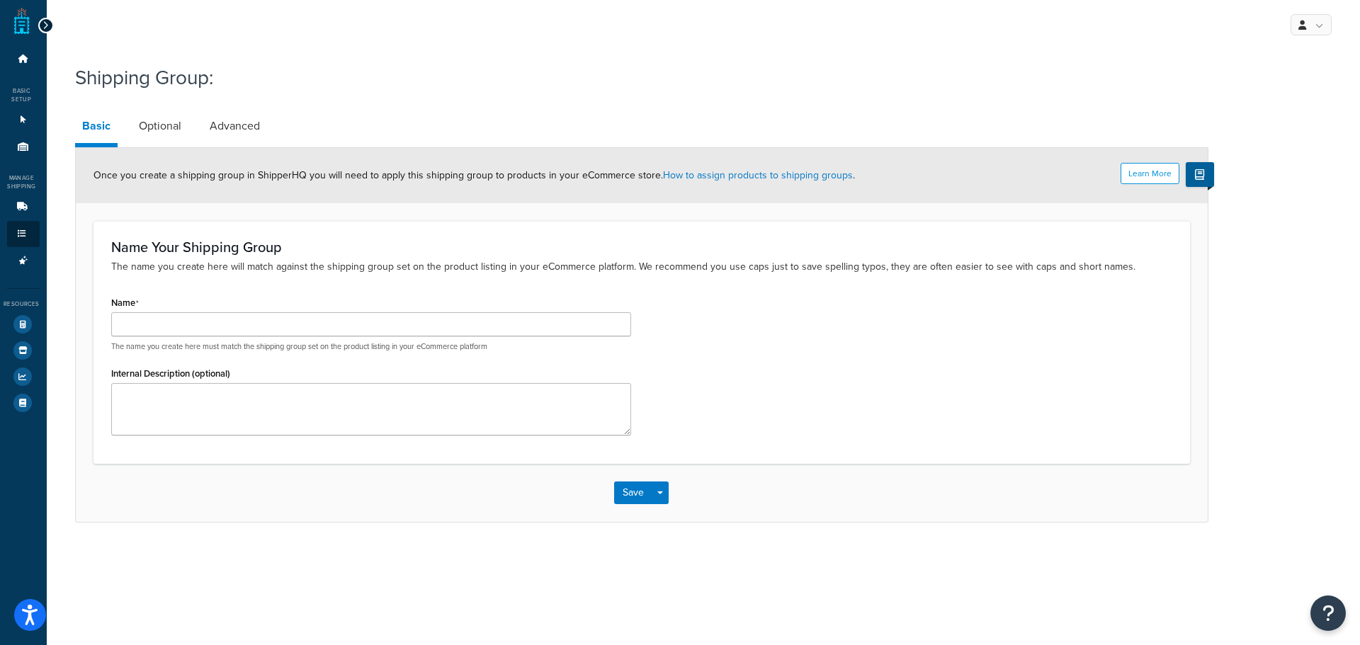
click at [47, 25] on icon at bounding box center [45, 26] width 6 height 10
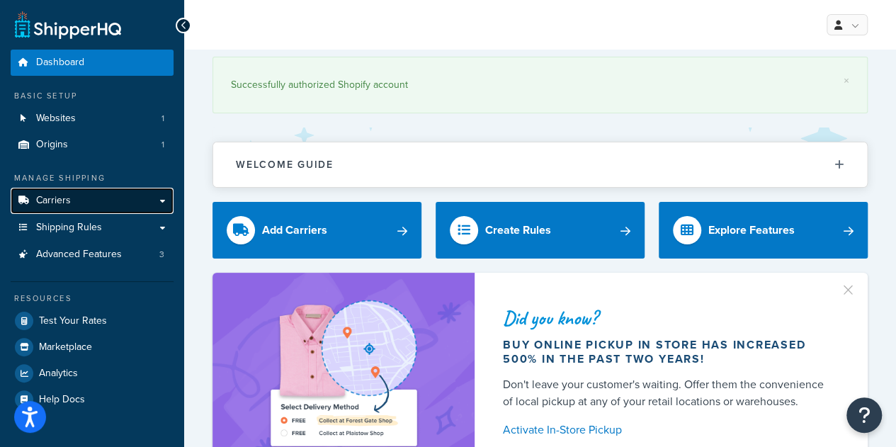
click at [151, 203] on link "Carriers" at bounding box center [92, 201] width 163 height 26
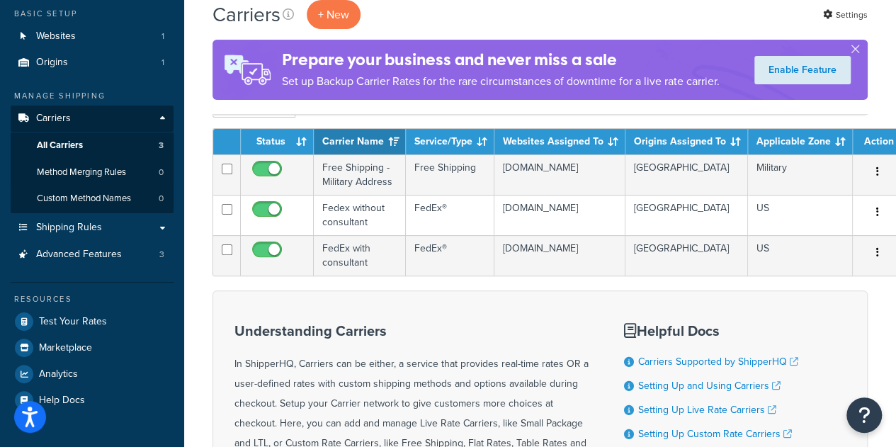
scroll to position [79, 0]
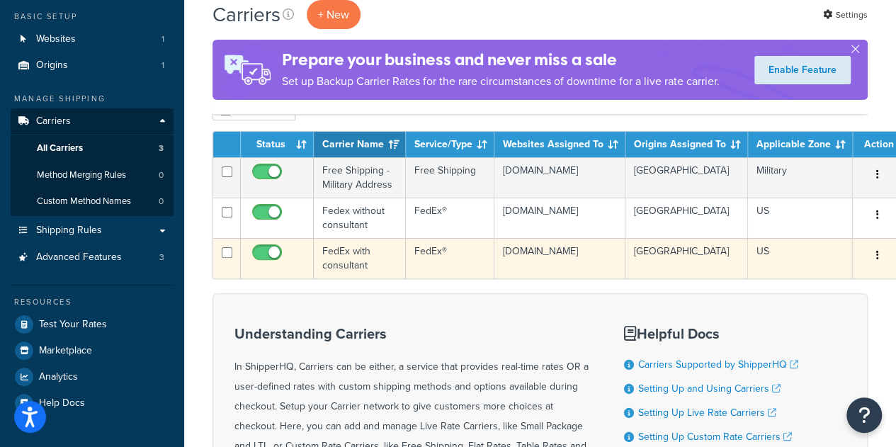
click at [354, 258] on td "FedEx with consultant" at bounding box center [360, 258] width 92 height 40
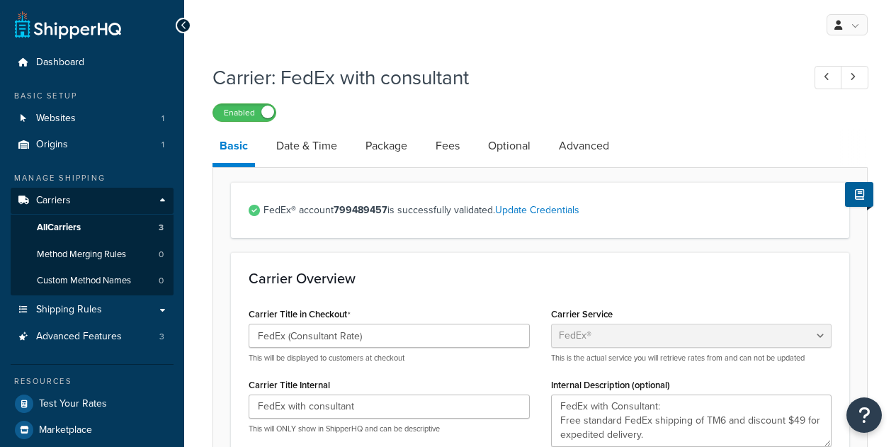
select select "fedEx"
select select "REGULAR_PICKUP"
select select "YOUR_PACKAGING"
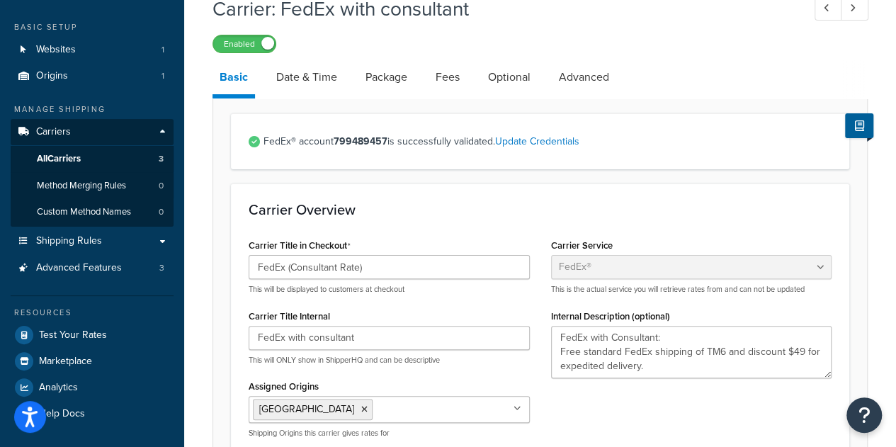
scroll to position [68, 0]
click at [322, 81] on link "Date & Time" at bounding box center [306, 78] width 75 height 34
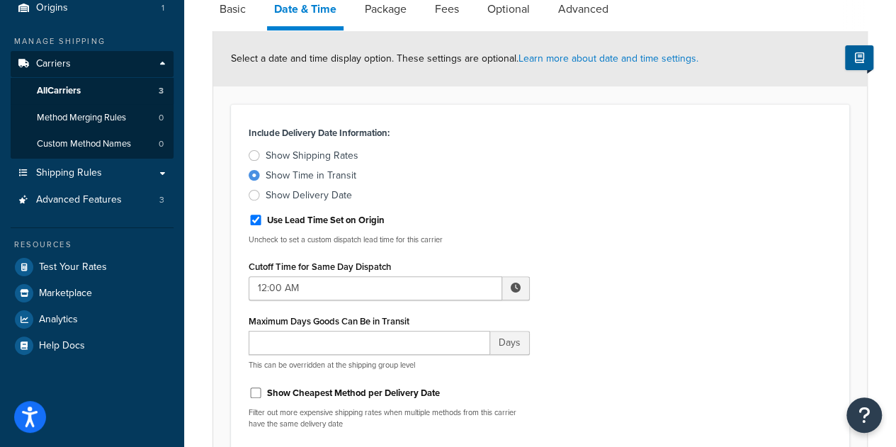
scroll to position [135, 0]
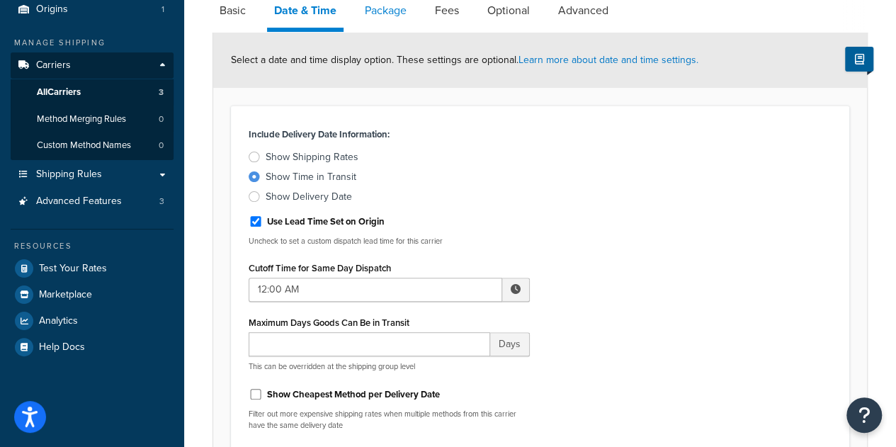
click at [388, 13] on link "Package" at bounding box center [386, 11] width 56 height 34
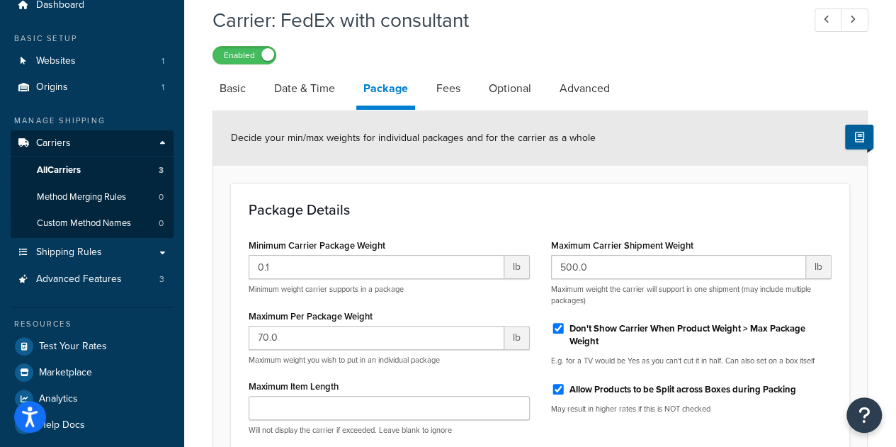
scroll to position [49, 0]
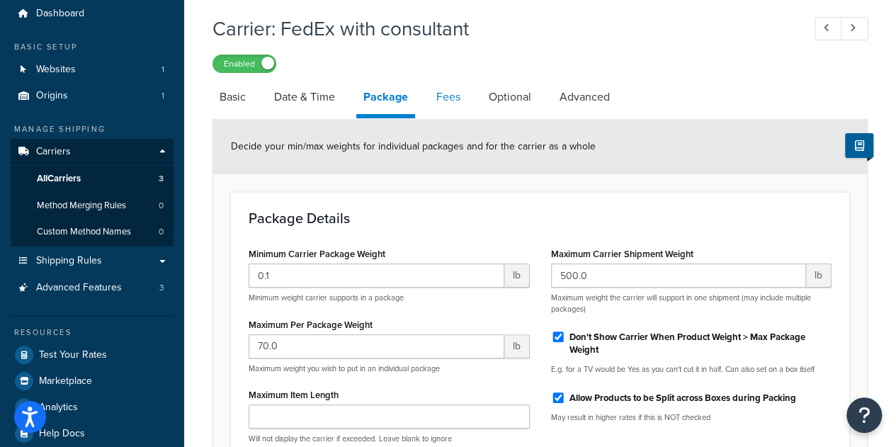
click at [443, 101] on link "Fees" at bounding box center [448, 97] width 38 height 34
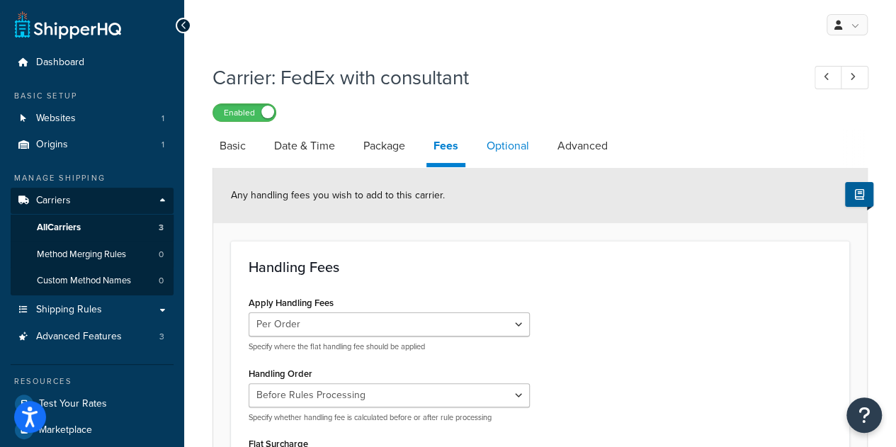
click at [520, 149] on link "Optional" at bounding box center [508, 146] width 57 height 34
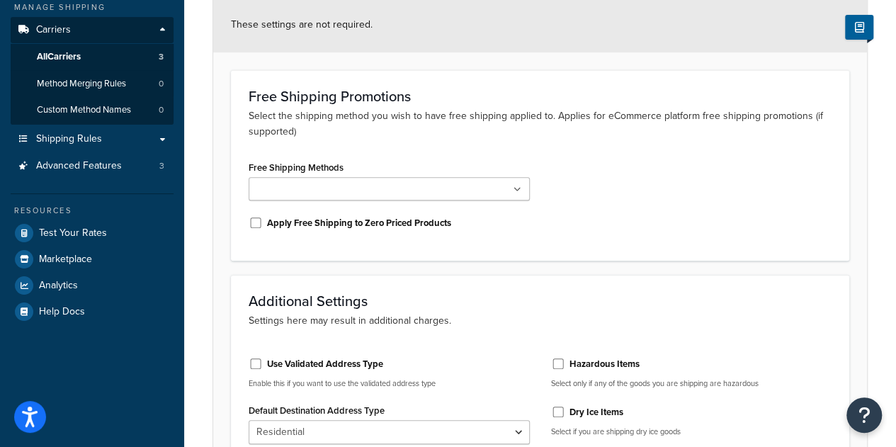
scroll to position [90, 0]
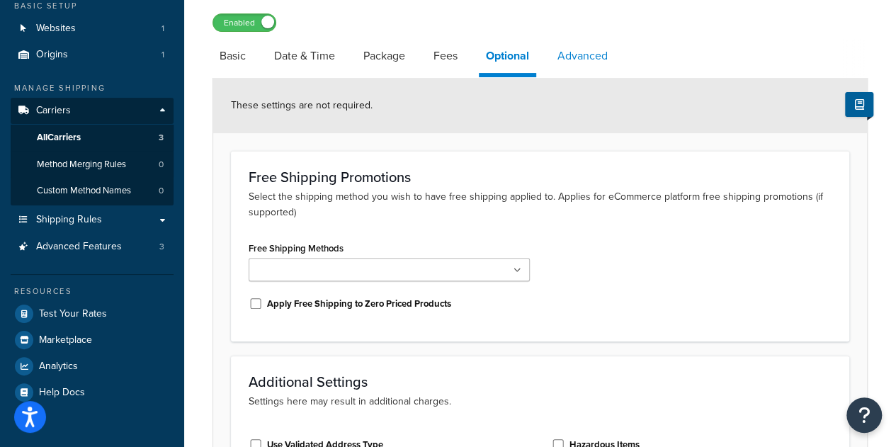
click at [584, 55] on link "Advanced" at bounding box center [582, 56] width 64 height 34
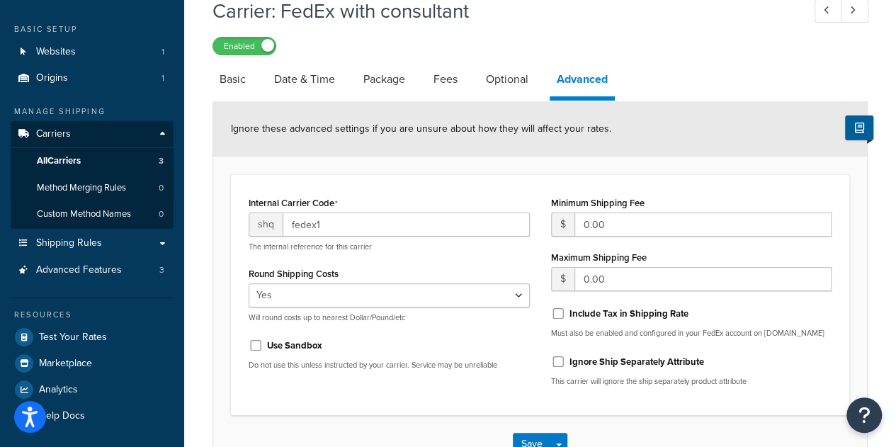
scroll to position [64, 0]
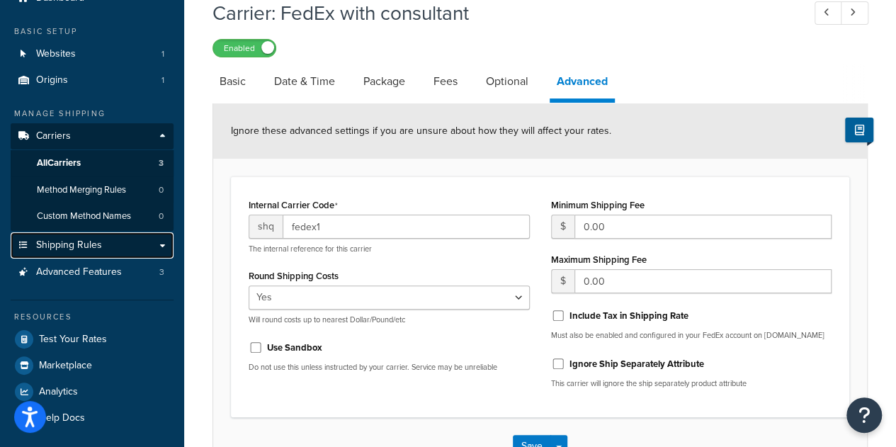
click at [166, 251] on link "Shipping Rules" at bounding box center [92, 245] width 163 height 26
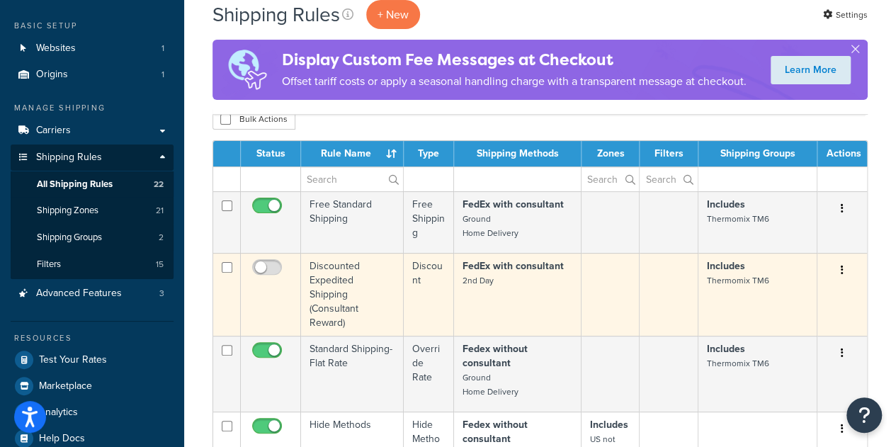
scroll to position [71, 0]
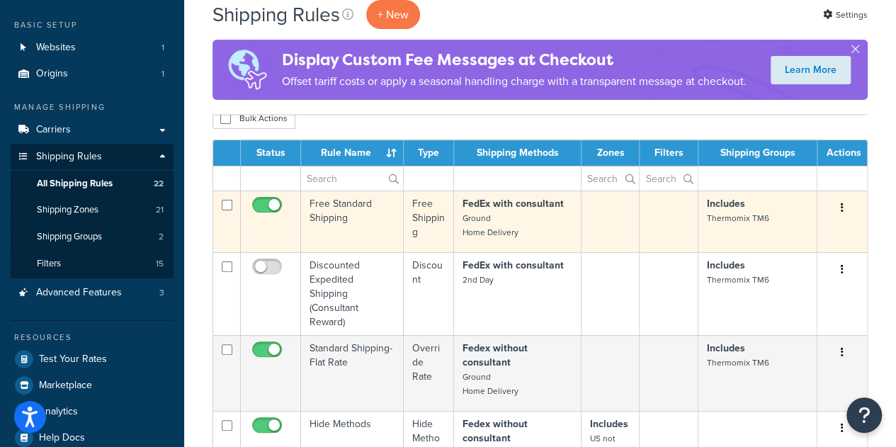
click at [845, 210] on button "button" at bounding box center [842, 208] width 20 height 23
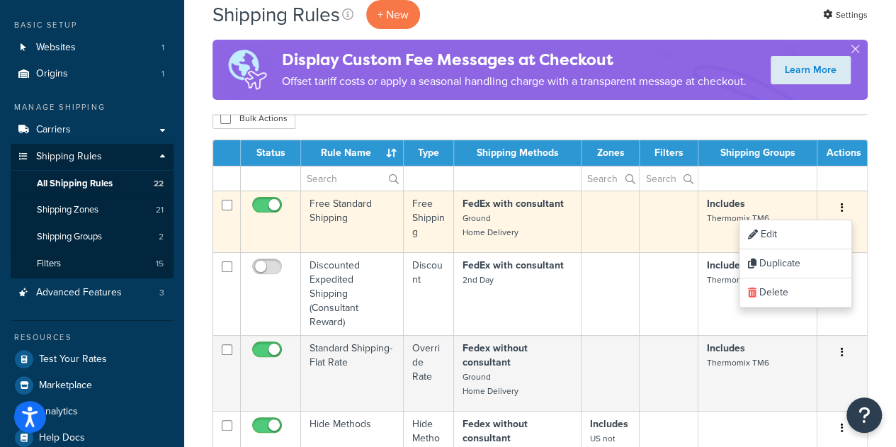
click at [335, 208] on td "Free Standard Shipping" at bounding box center [352, 222] width 103 height 62
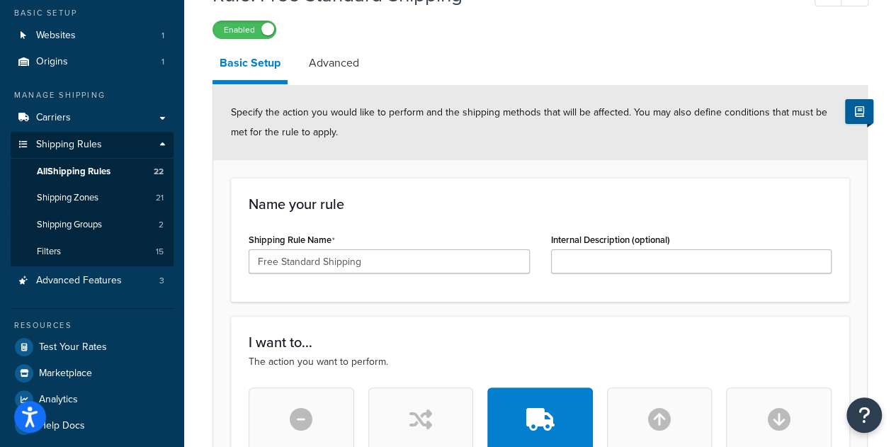
scroll to position [81, 0]
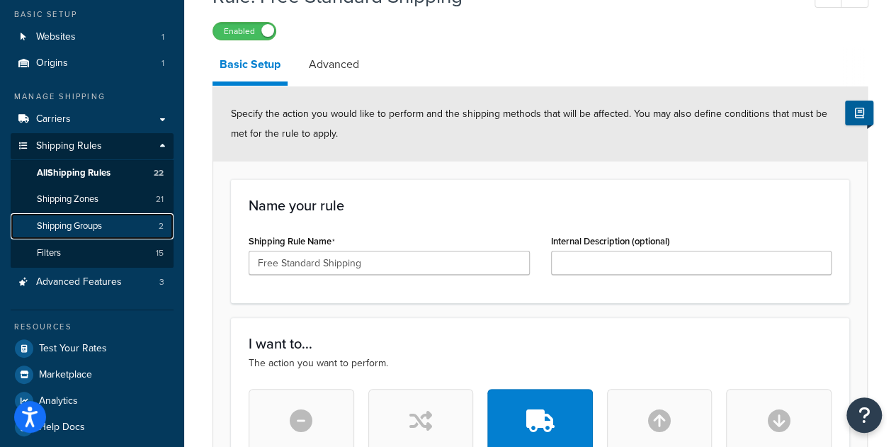
click at [84, 229] on span "Shipping Groups" at bounding box center [69, 226] width 65 height 12
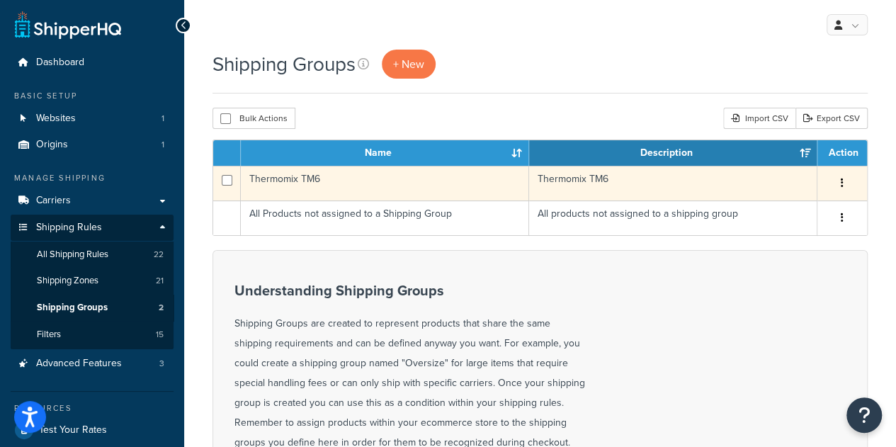
click at [290, 175] on td "Thermomix TM6" at bounding box center [385, 183] width 288 height 35
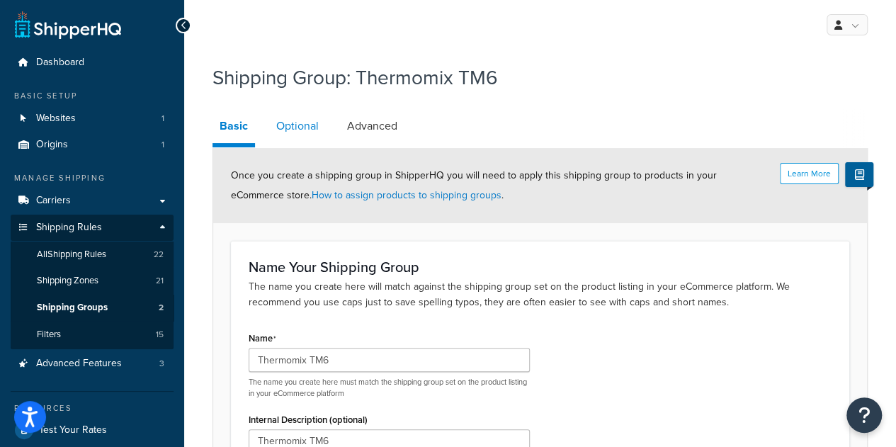
click at [307, 115] on link "Optional" at bounding box center [297, 126] width 57 height 34
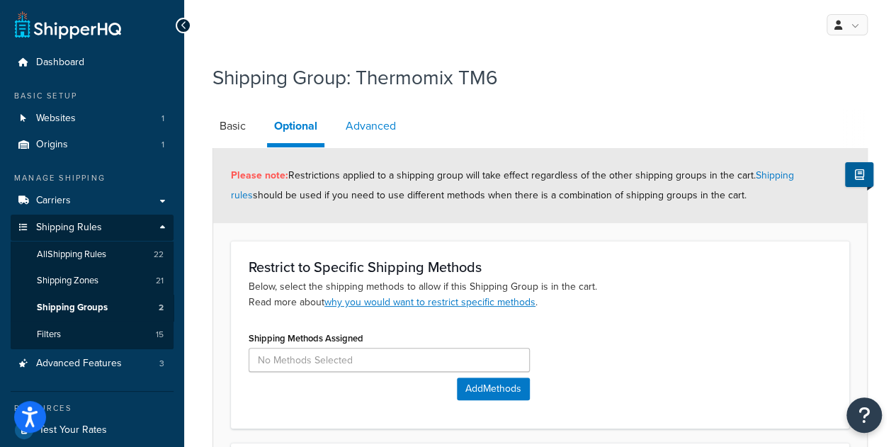
click at [376, 134] on link "Advanced" at bounding box center [371, 126] width 64 height 34
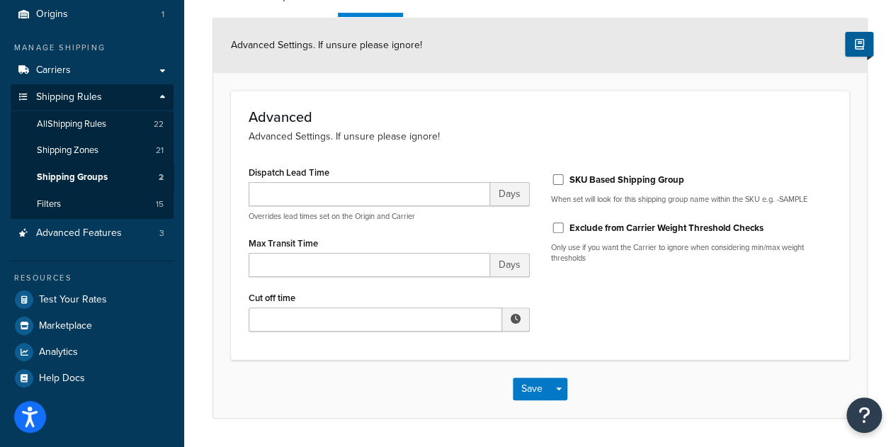
scroll to position [171, 0]
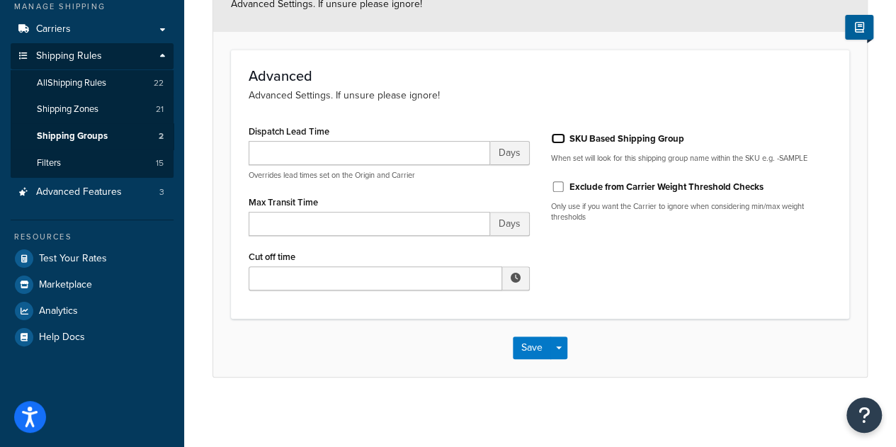
click at [557, 140] on input "SKU Based Shipping Group" at bounding box center [558, 138] width 14 height 11
checkbox input "false"
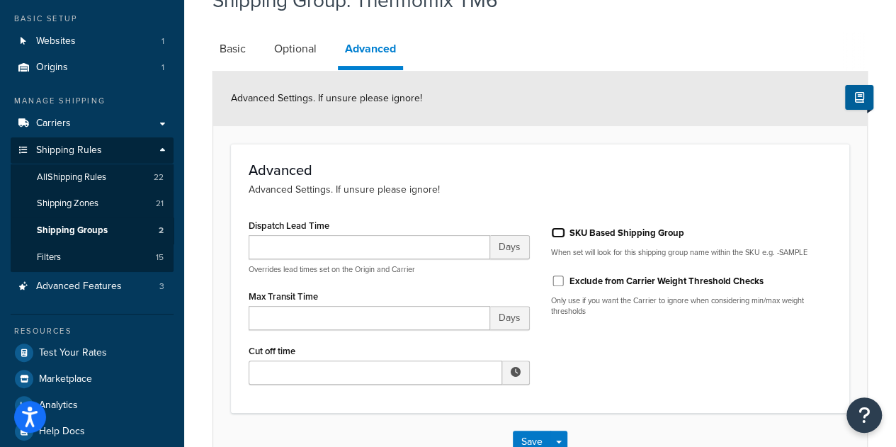
scroll to position [76, 0]
click at [216, 55] on link "Basic" at bounding box center [232, 50] width 40 height 34
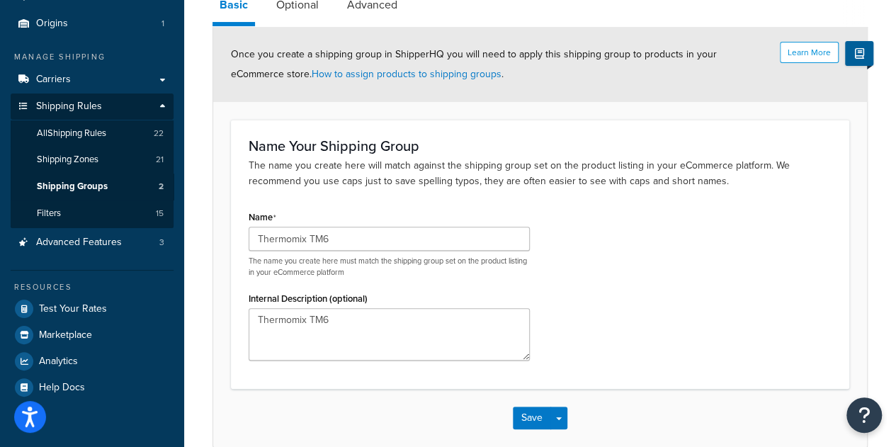
scroll to position [122, 0]
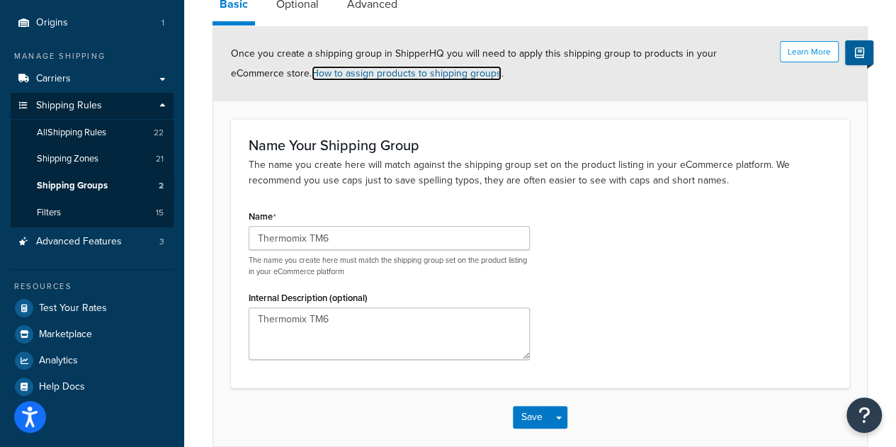
click at [384, 77] on link "How to assign products to shipping groups" at bounding box center [407, 73] width 190 height 15
